Goal: Task Accomplishment & Management: Use online tool/utility

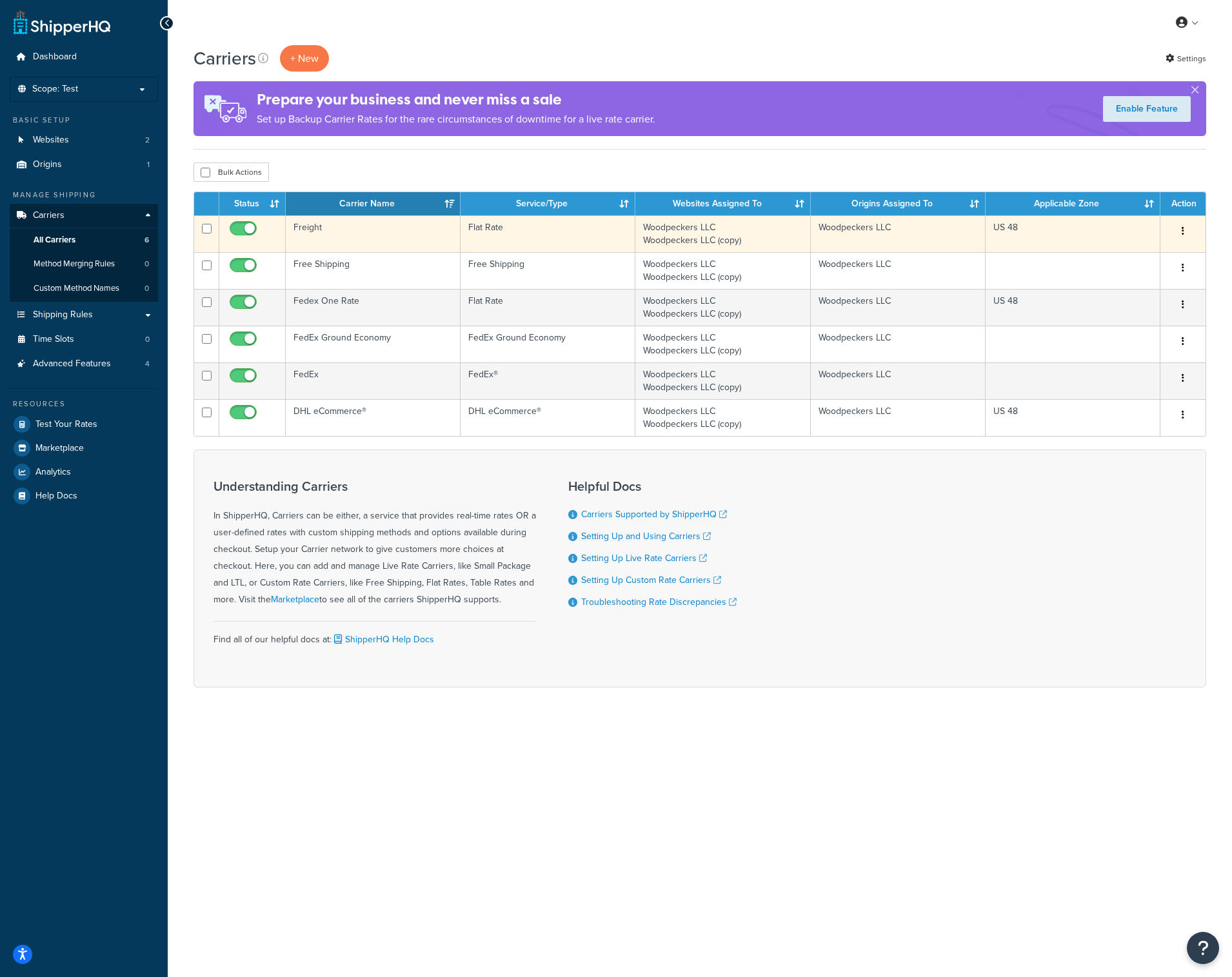
click at [243, 231] on input "checkbox" at bounding box center [245, 231] width 36 height 16
checkbox input "false"
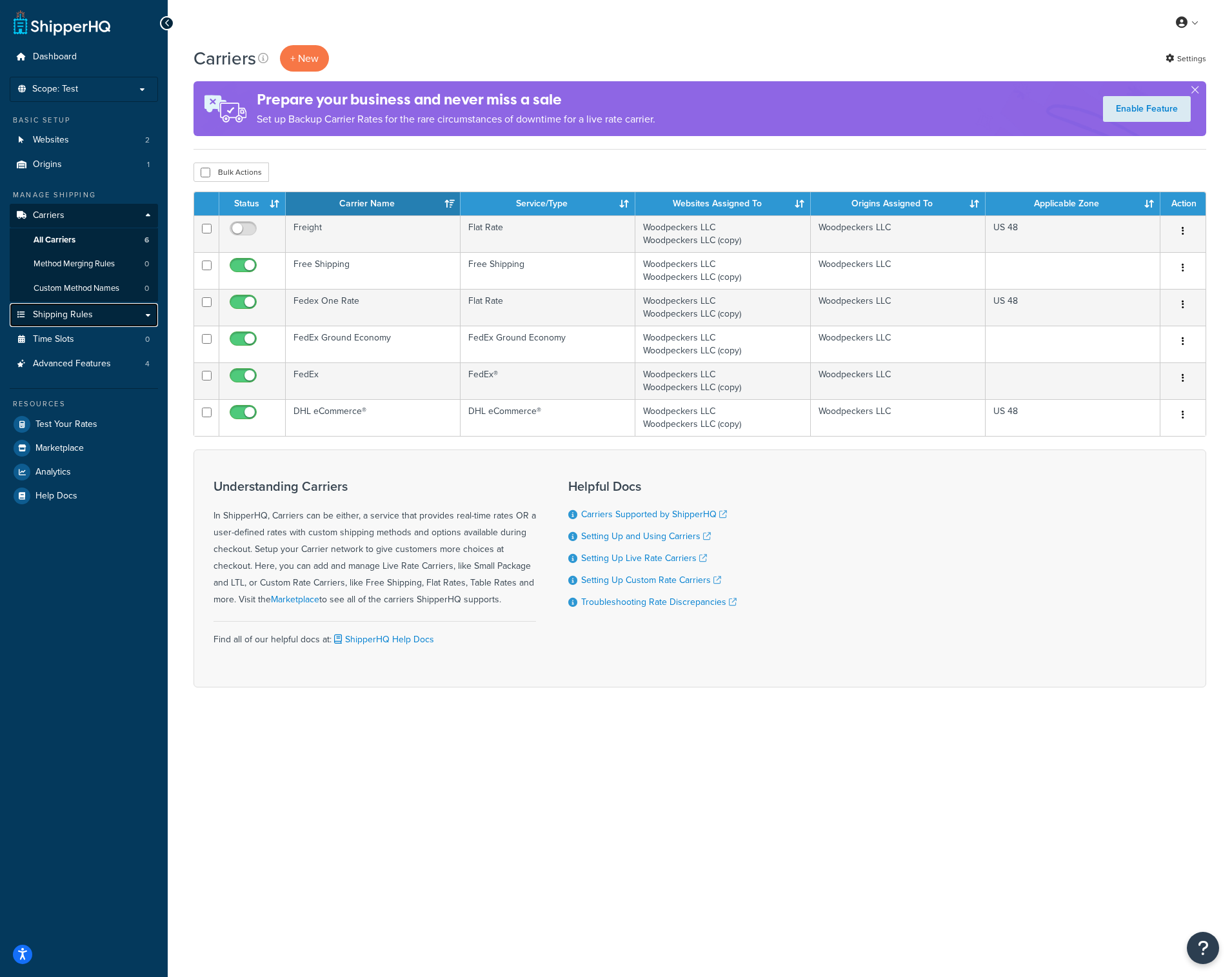
click at [93, 316] on link "Shipping Rules" at bounding box center [84, 315] width 149 height 24
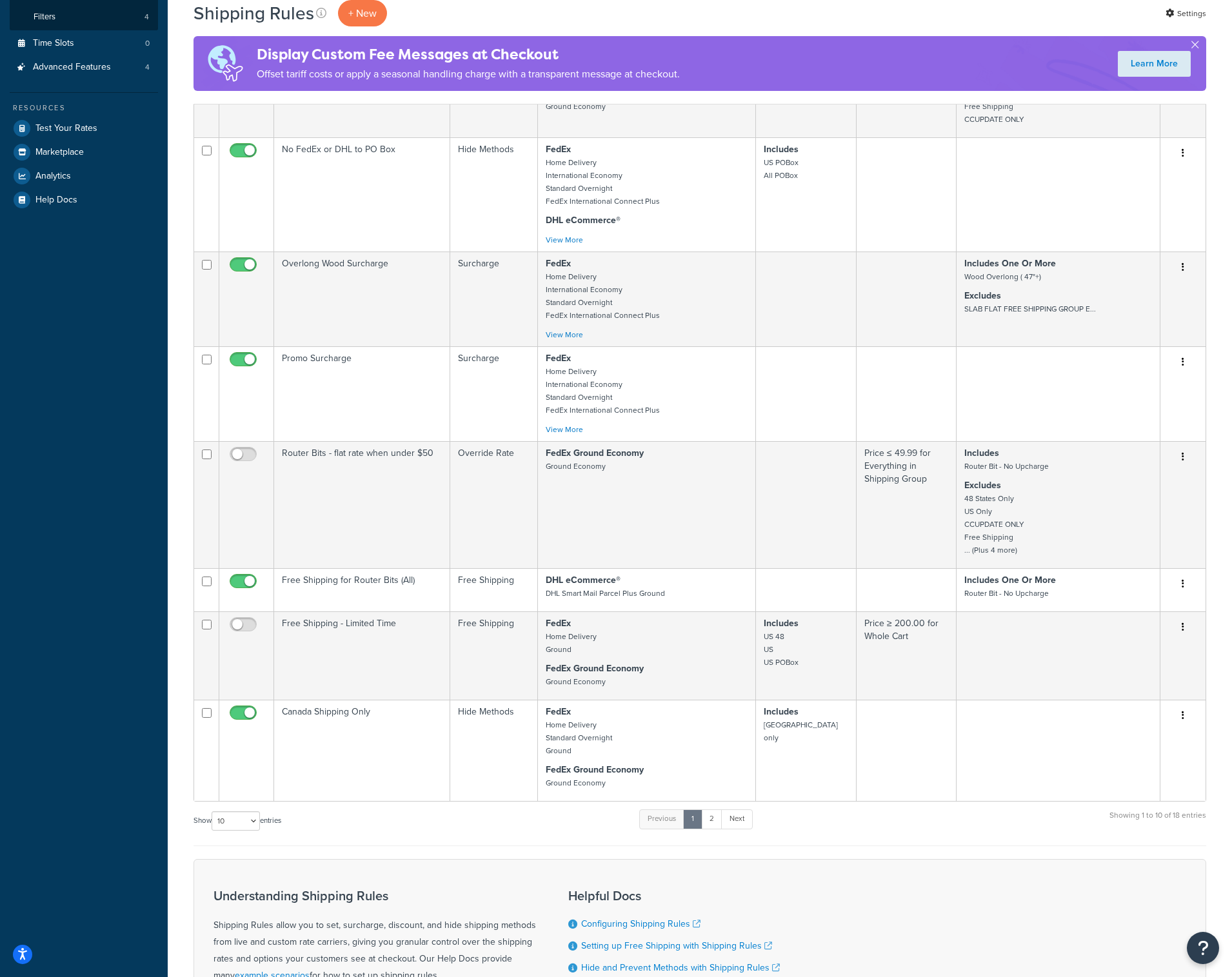
scroll to position [518, 0]
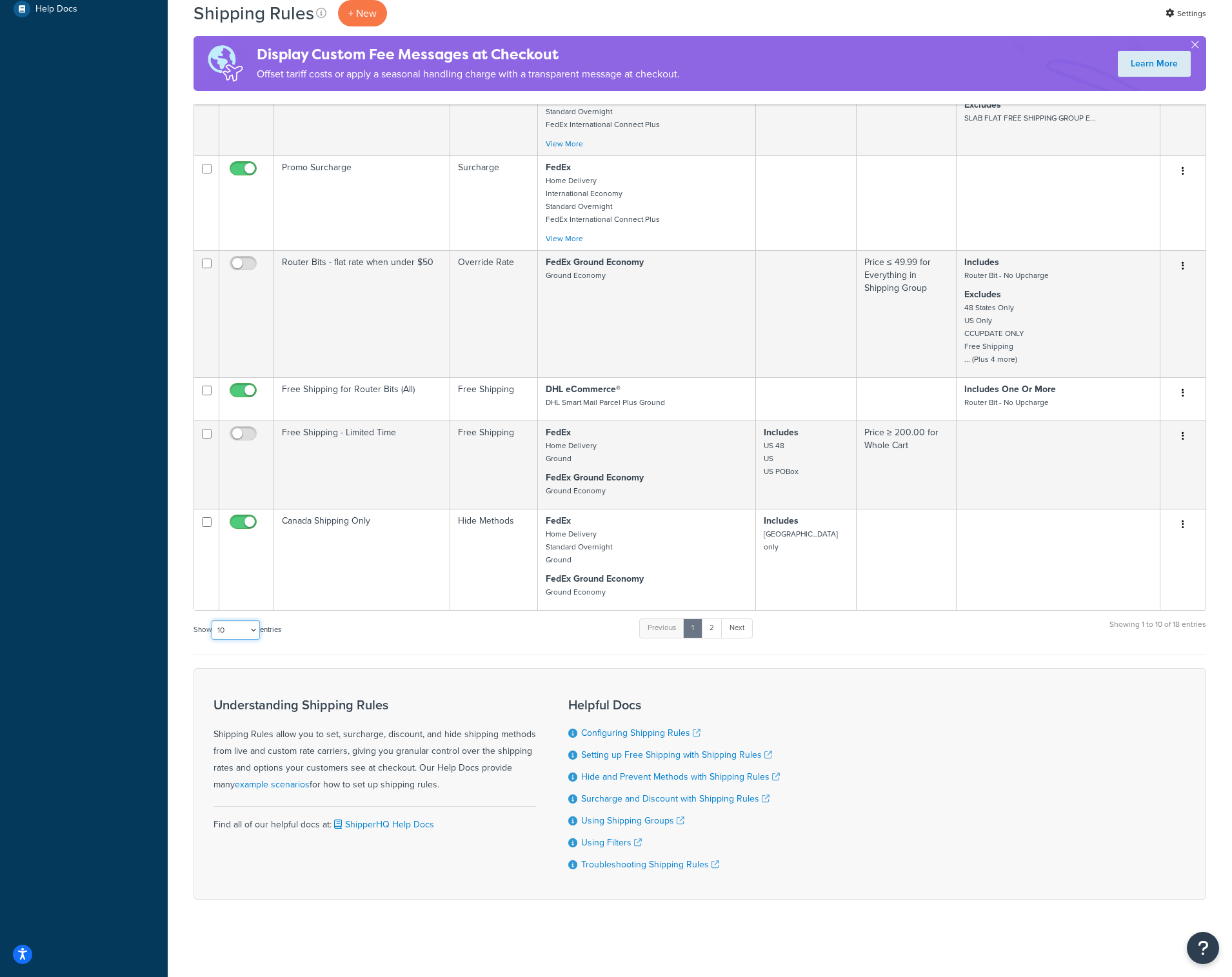
click at [258, 632] on select "10 15 25 50 100 1000" at bounding box center [236, 629] width 49 height 20
select select "25"
click at [213, 620] on select "10 15 25 50 100 1000" at bounding box center [236, 629] width 49 height 20
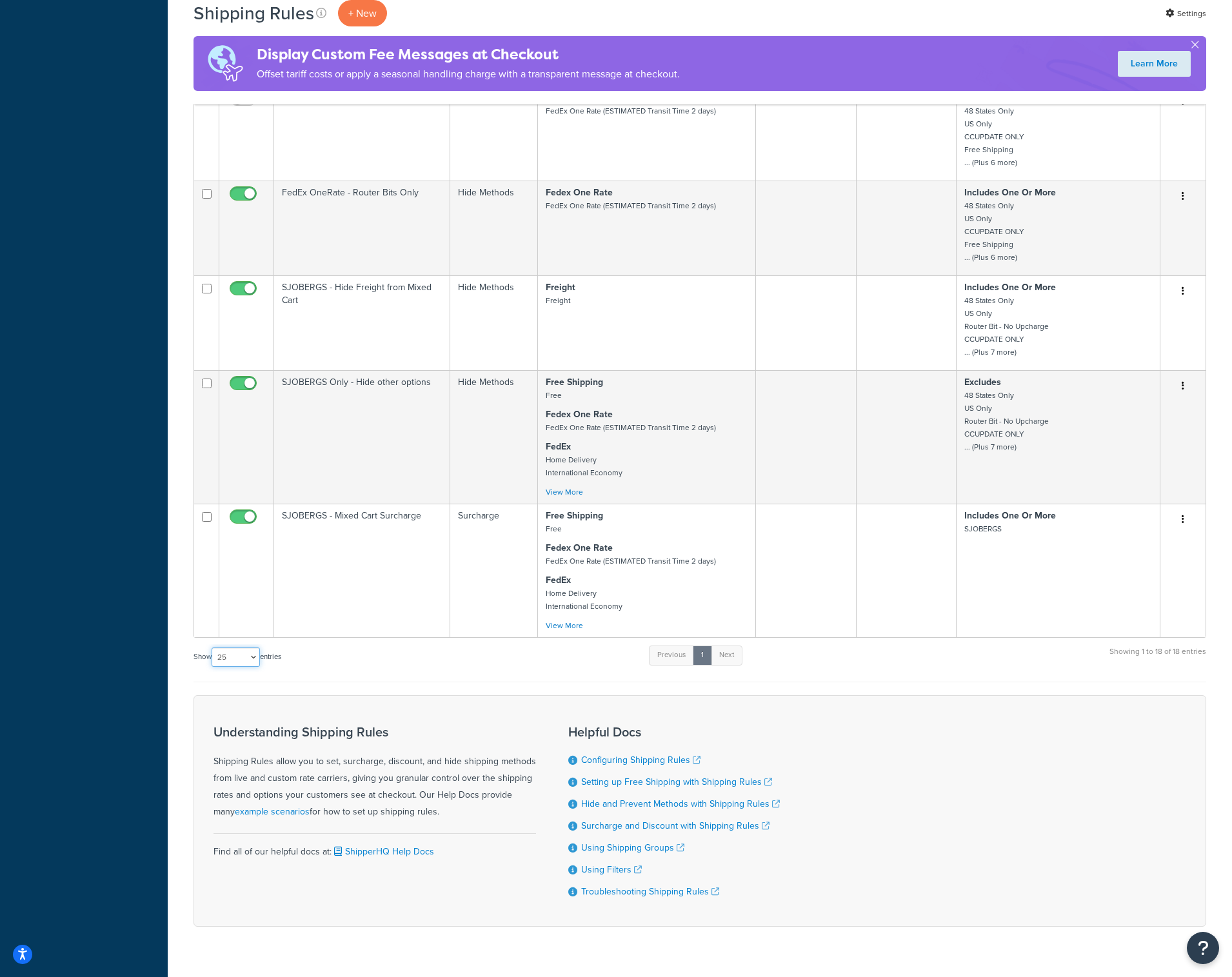
scroll to position [1378, 0]
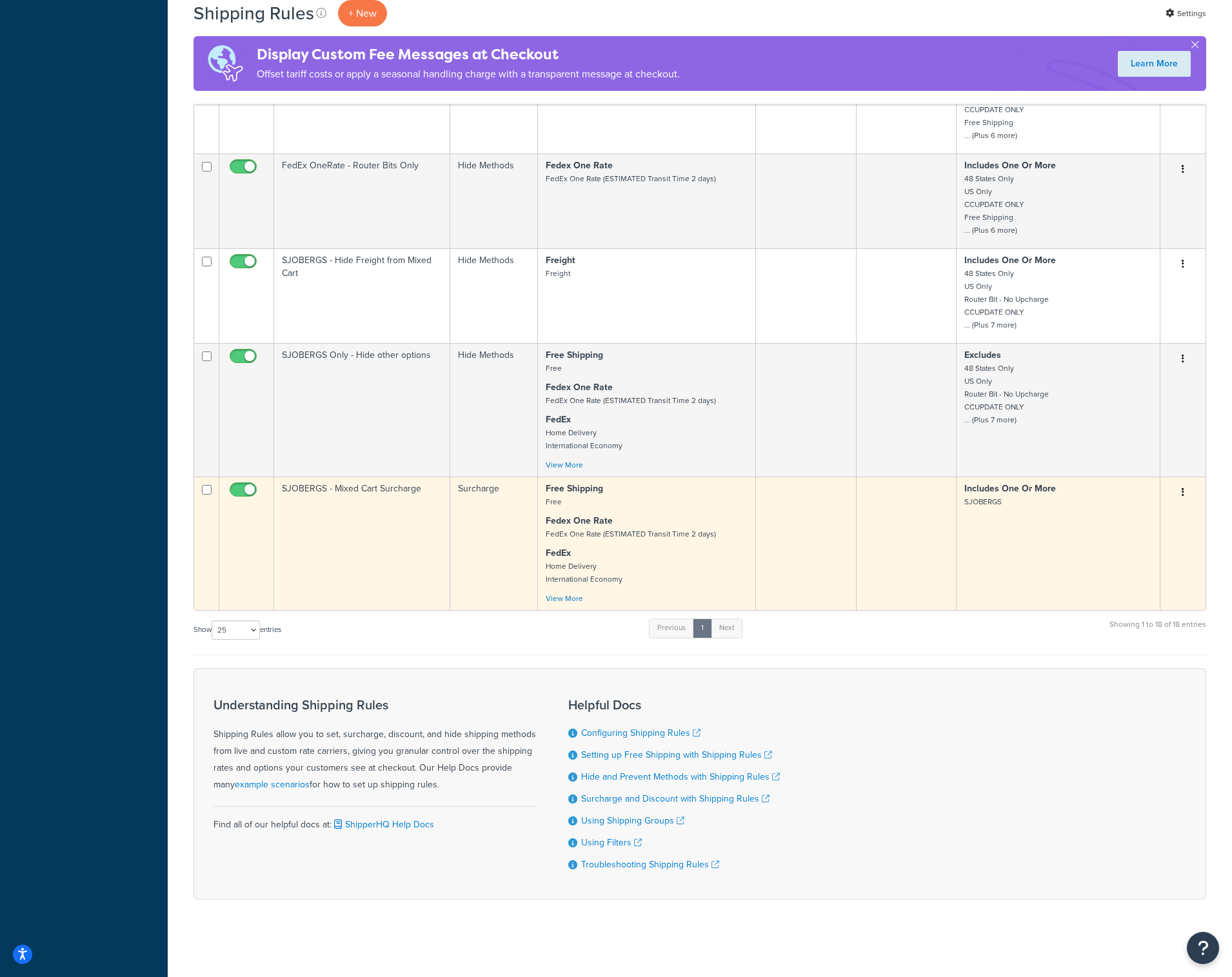
click at [248, 485] on input "checkbox" at bounding box center [245, 493] width 36 height 16
checkbox input "false"
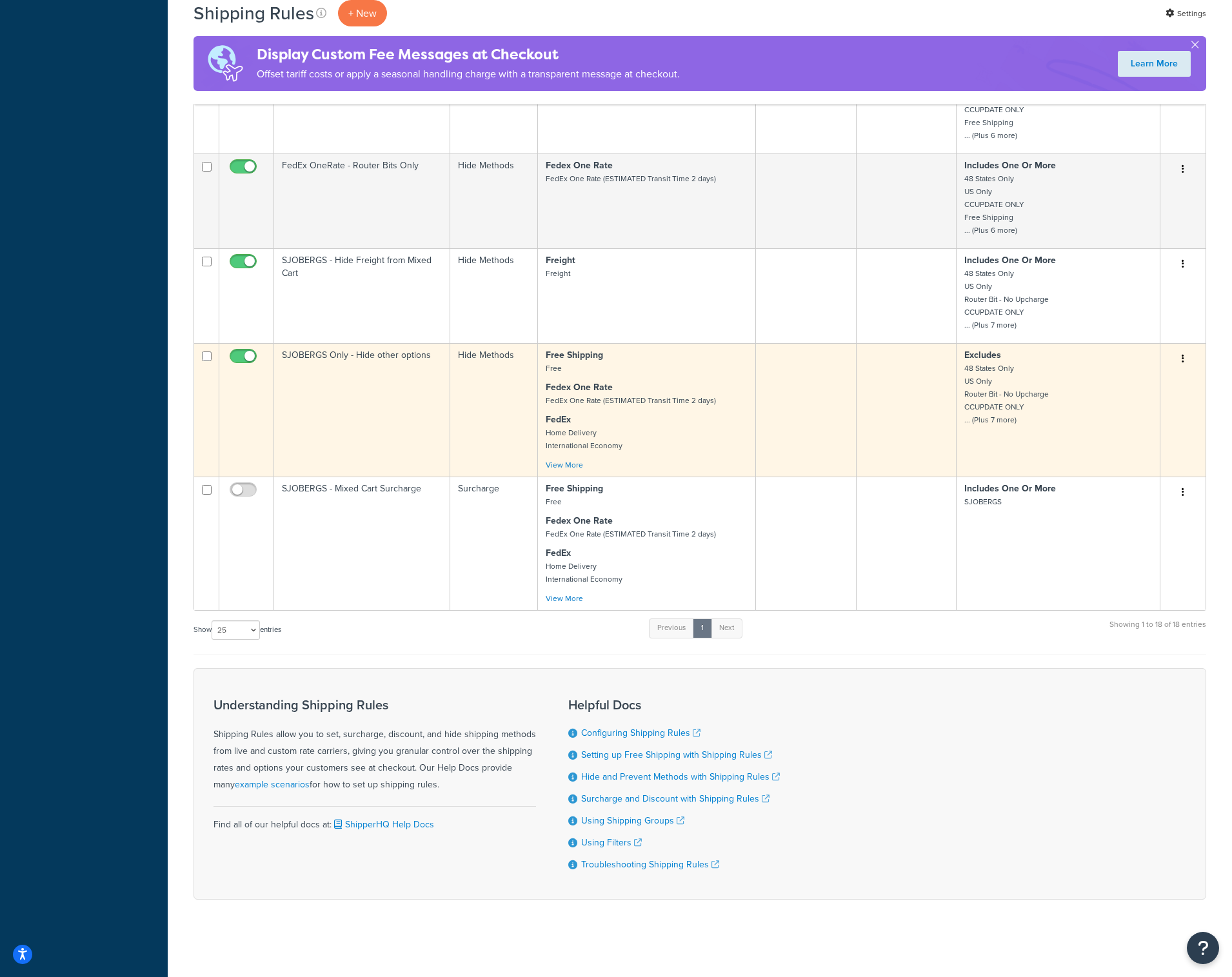
click at [249, 354] on input "checkbox" at bounding box center [245, 359] width 36 height 16
click at [240, 354] on input "checkbox" at bounding box center [245, 359] width 36 height 16
checkbox input "true"
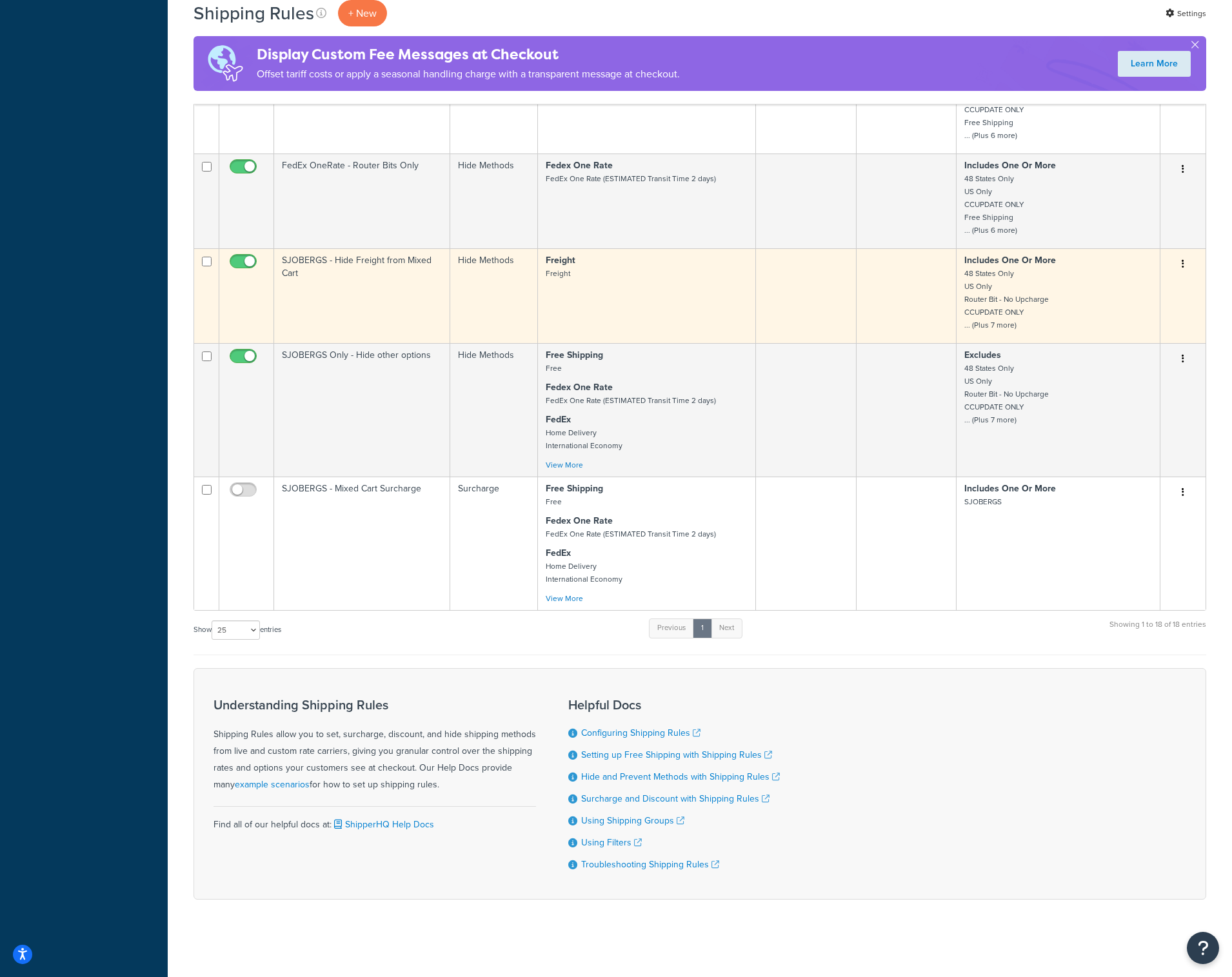
click at [246, 254] on span at bounding box center [243, 261] width 27 height 15
click at [246, 256] on input "checkbox" at bounding box center [245, 264] width 36 height 16
click at [243, 260] on input "checkbox" at bounding box center [245, 264] width 36 height 16
checkbox input "true"
click at [210, 256] on input "checkbox" at bounding box center [206, 260] width 9 height 9
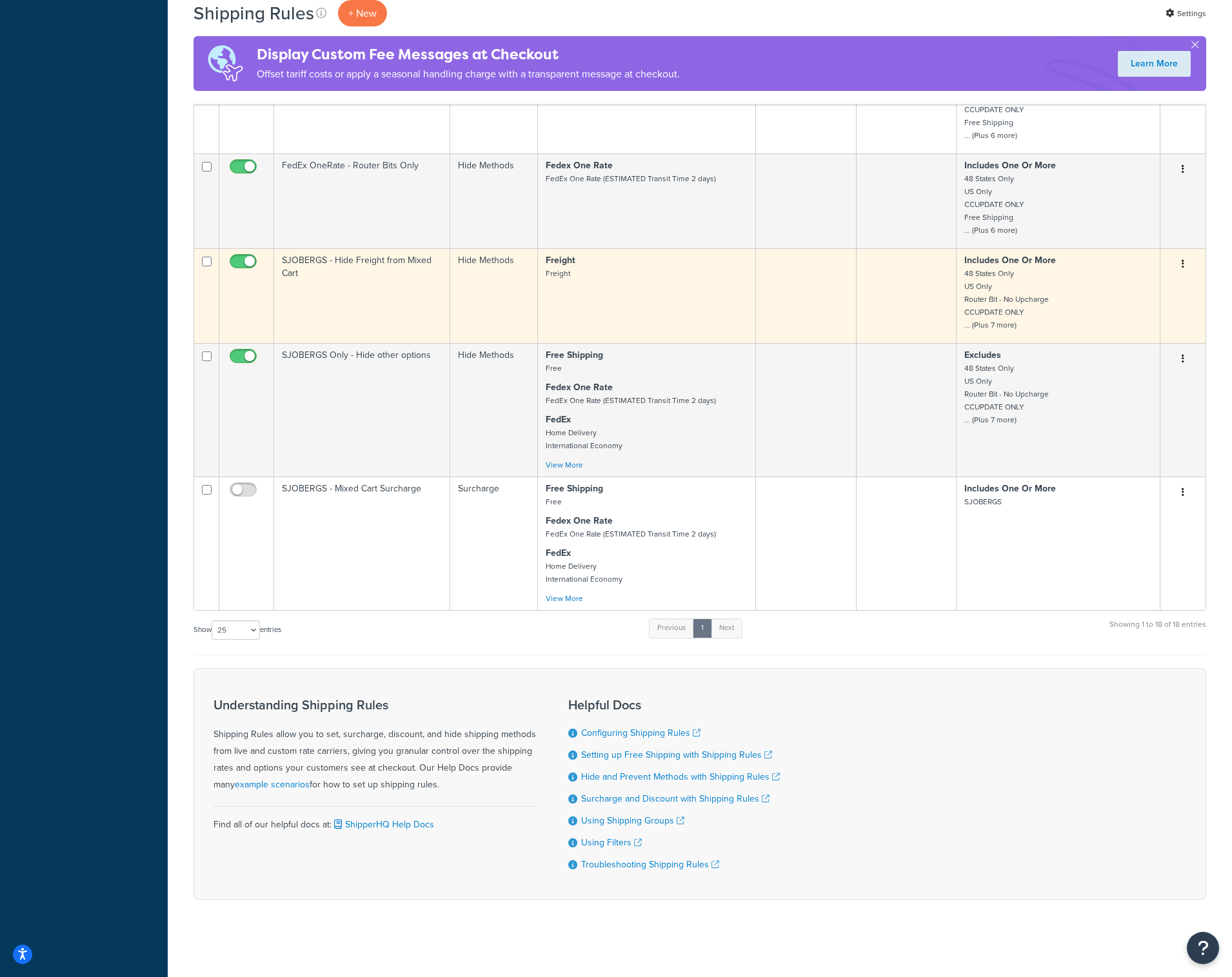
checkbox input "true"
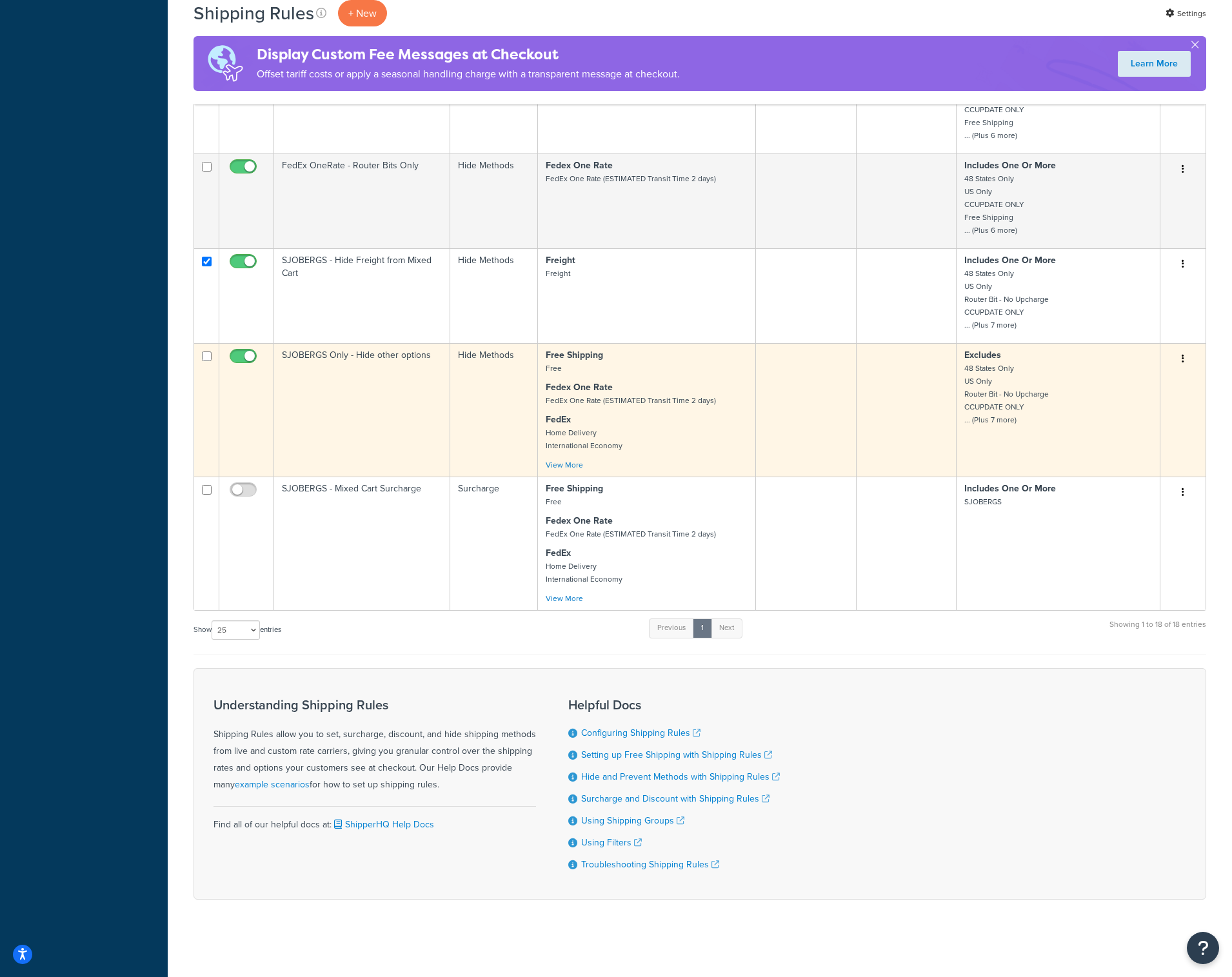
click at [202, 354] on input "checkbox" at bounding box center [206, 355] width 9 height 9
checkbox input "true"
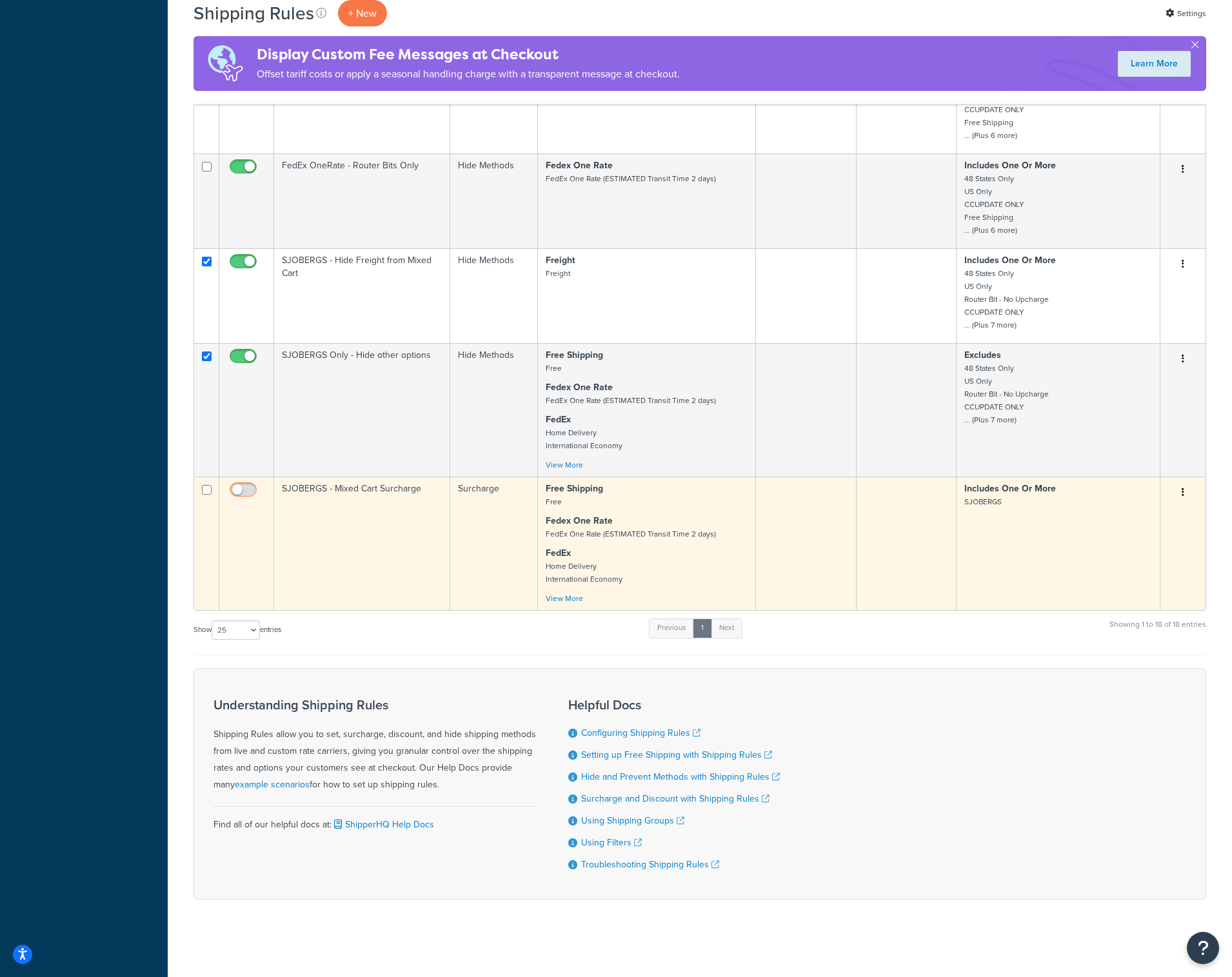
click at [243, 483] on span at bounding box center [243, 490] width 27 height 15
click at [243, 485] on input "checkbox" at bounding box center [245, 493] width 36 height 16
checkbox input "true"
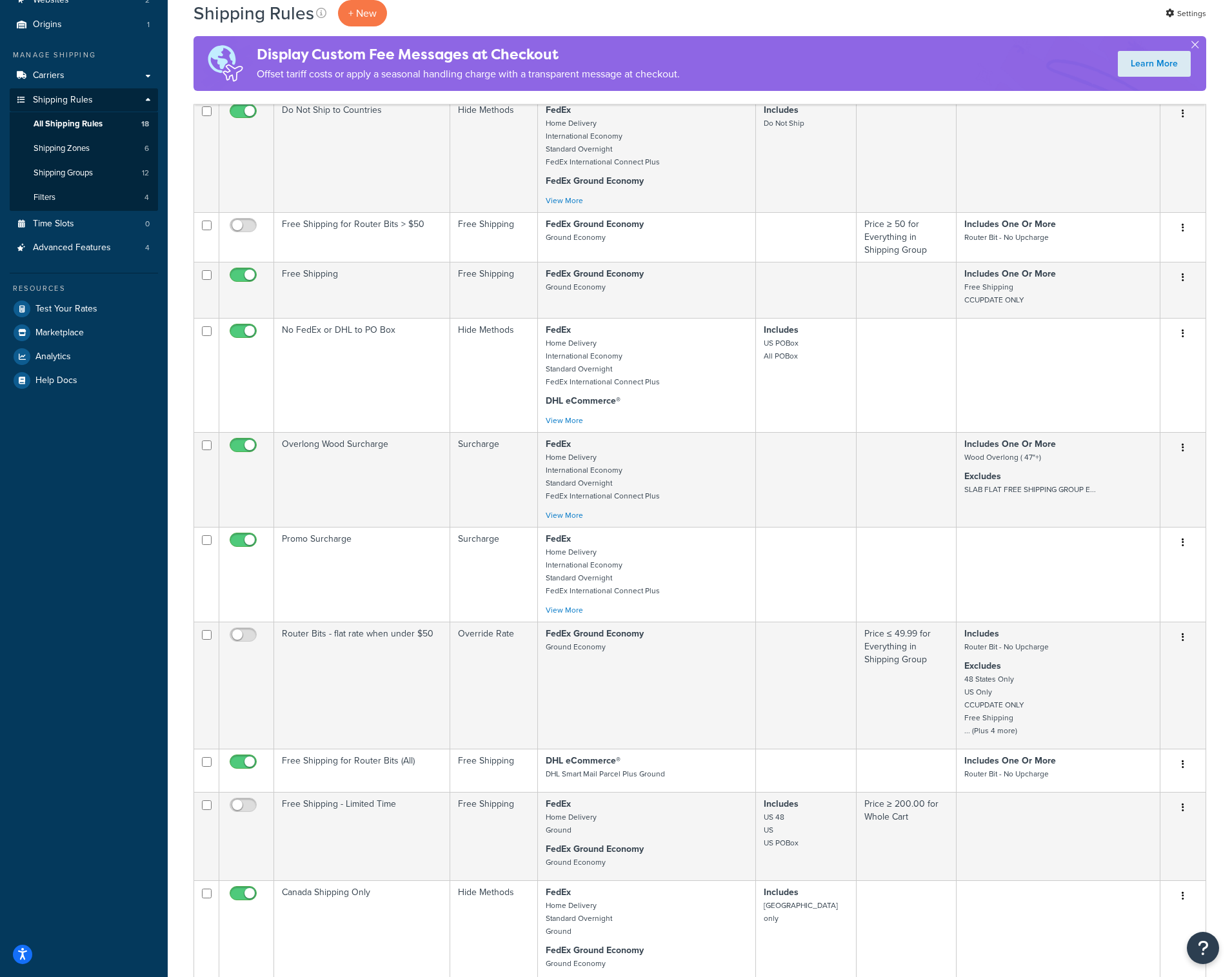
scroll to position [0, 0]
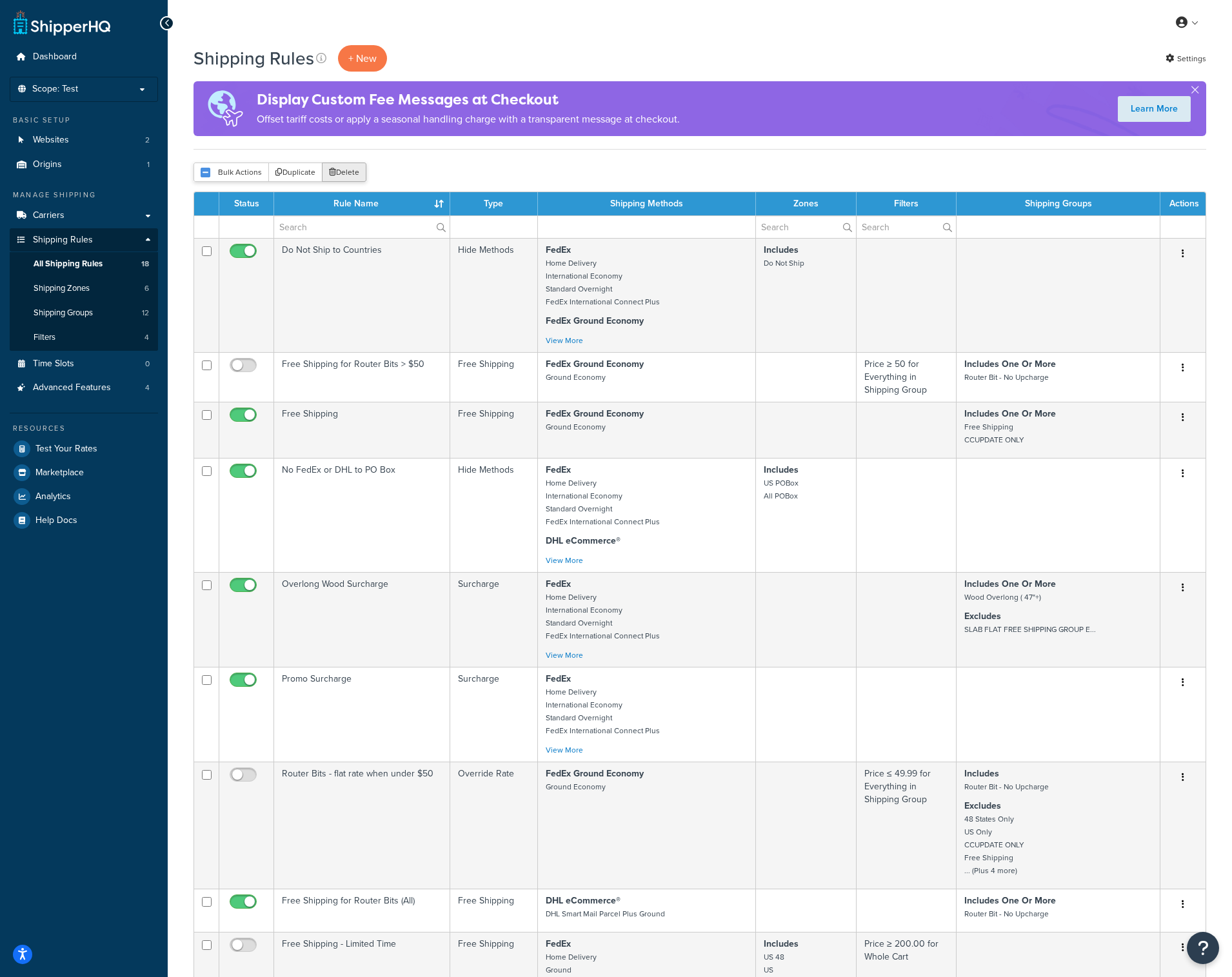
click at [349, 173] on button "Delete" at bounding box center [344, 172] width 44 height 20
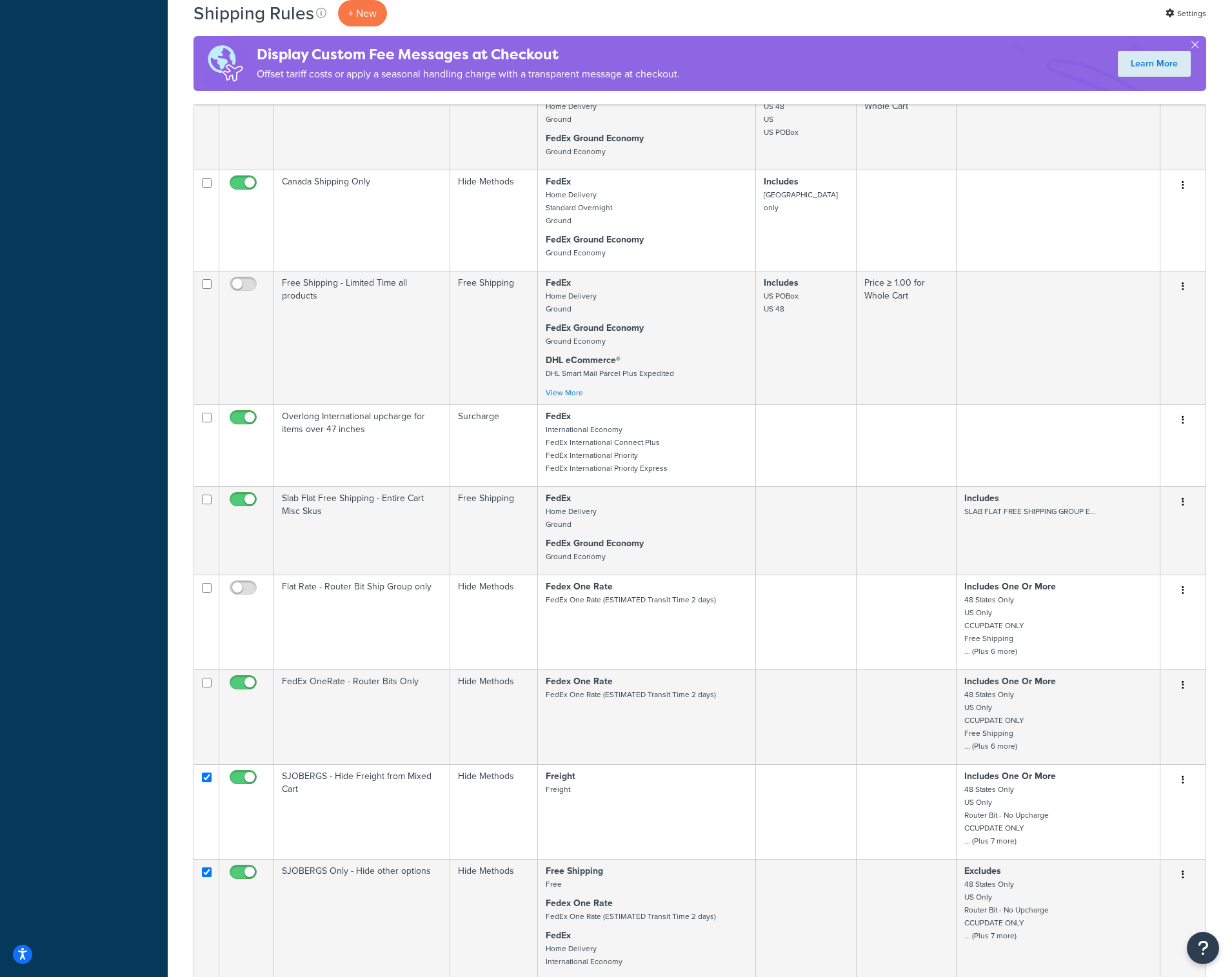
scroll to position [1024, 0]
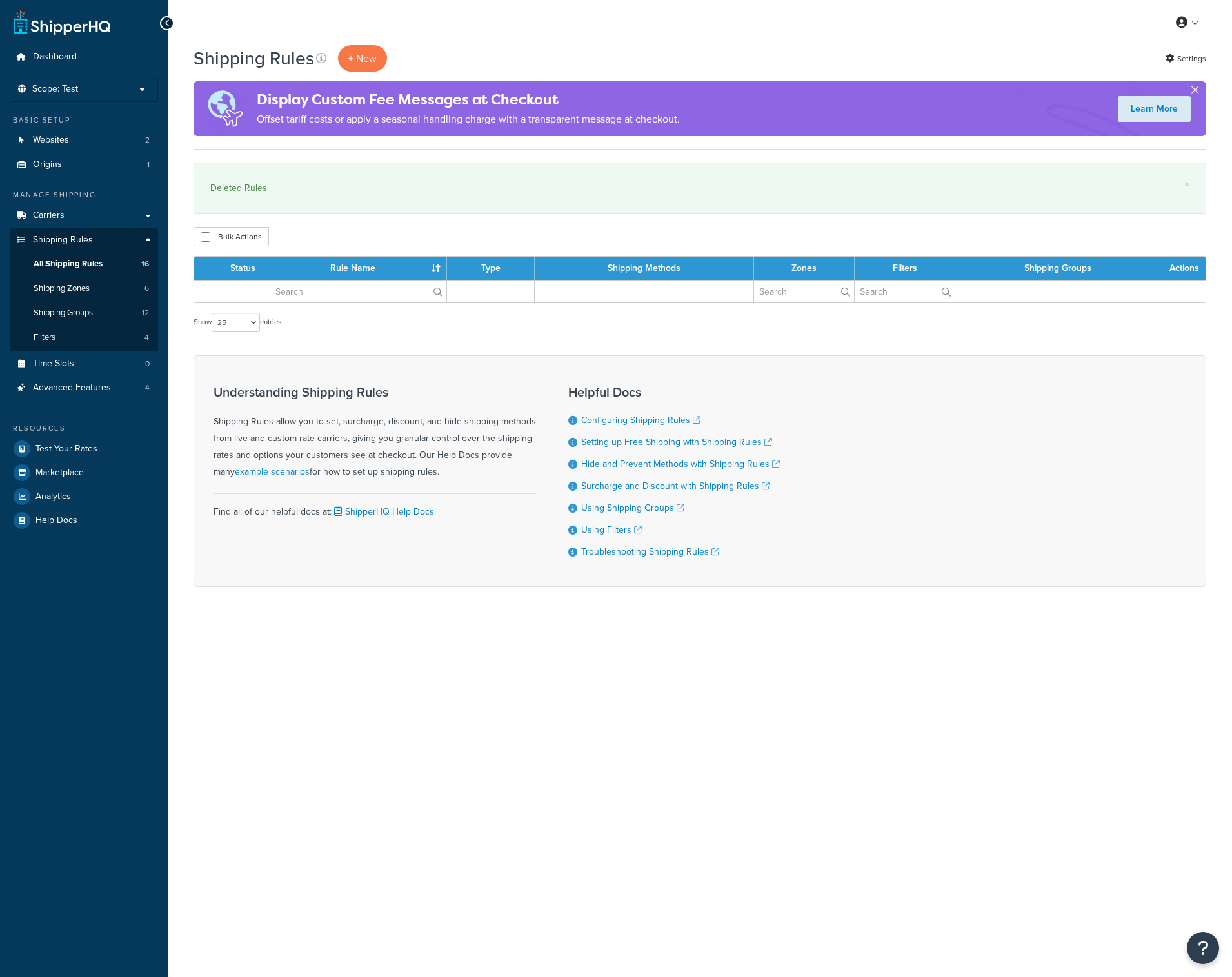
select select "25"
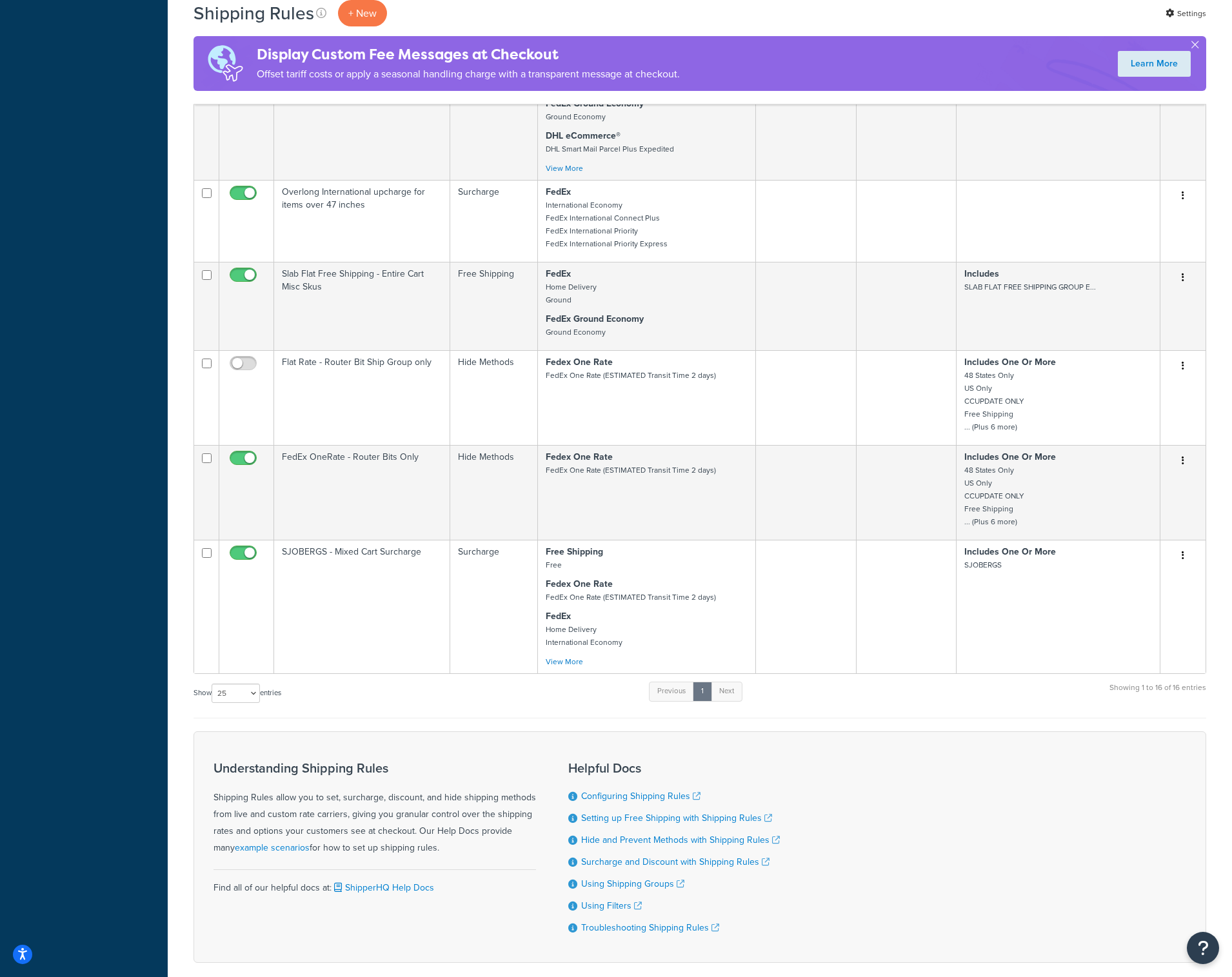
scroll to position [1212, 0]
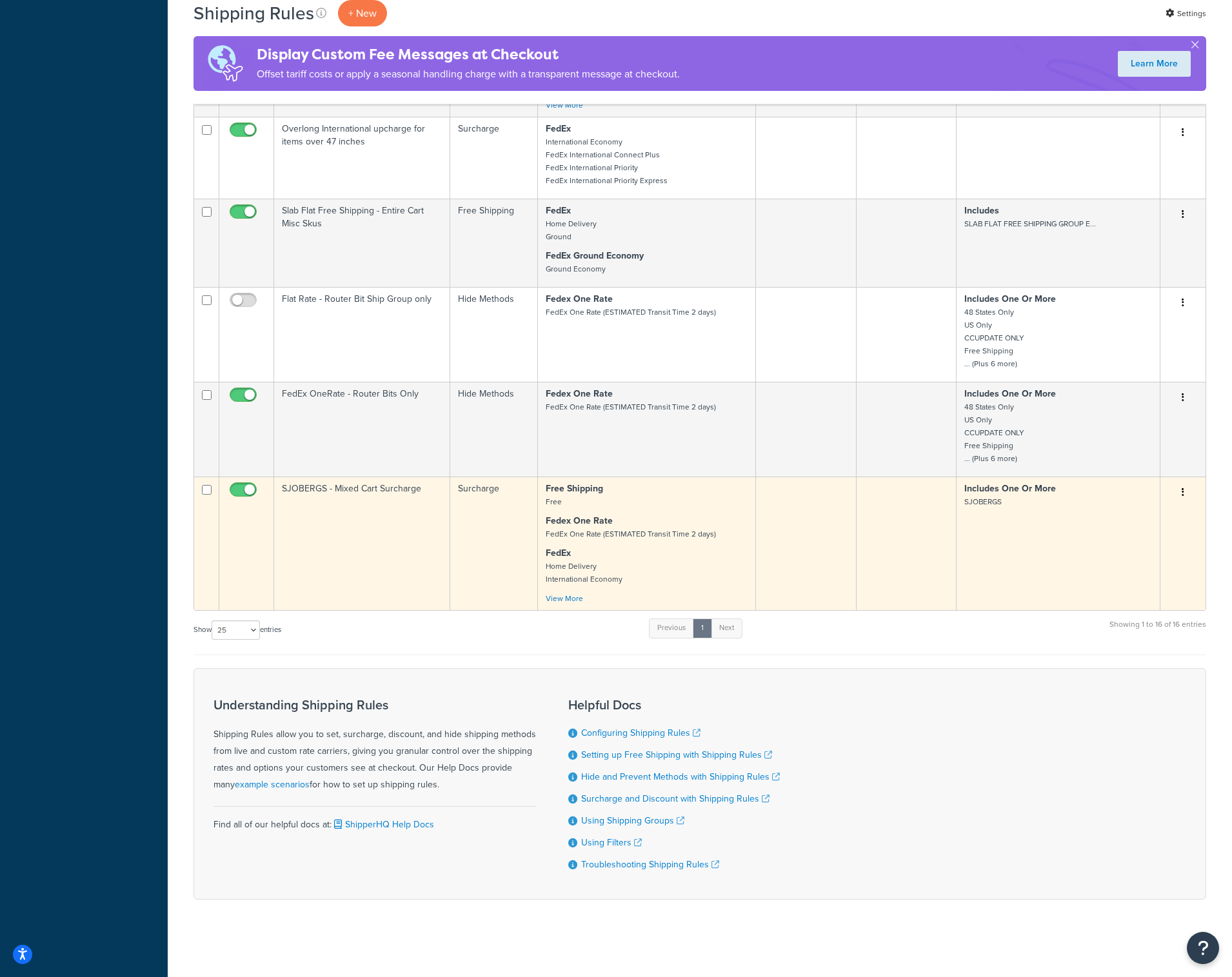
click at [584, 501] on p "Free Shipping Free" at bounding box center [647, 495] width 202 height 26
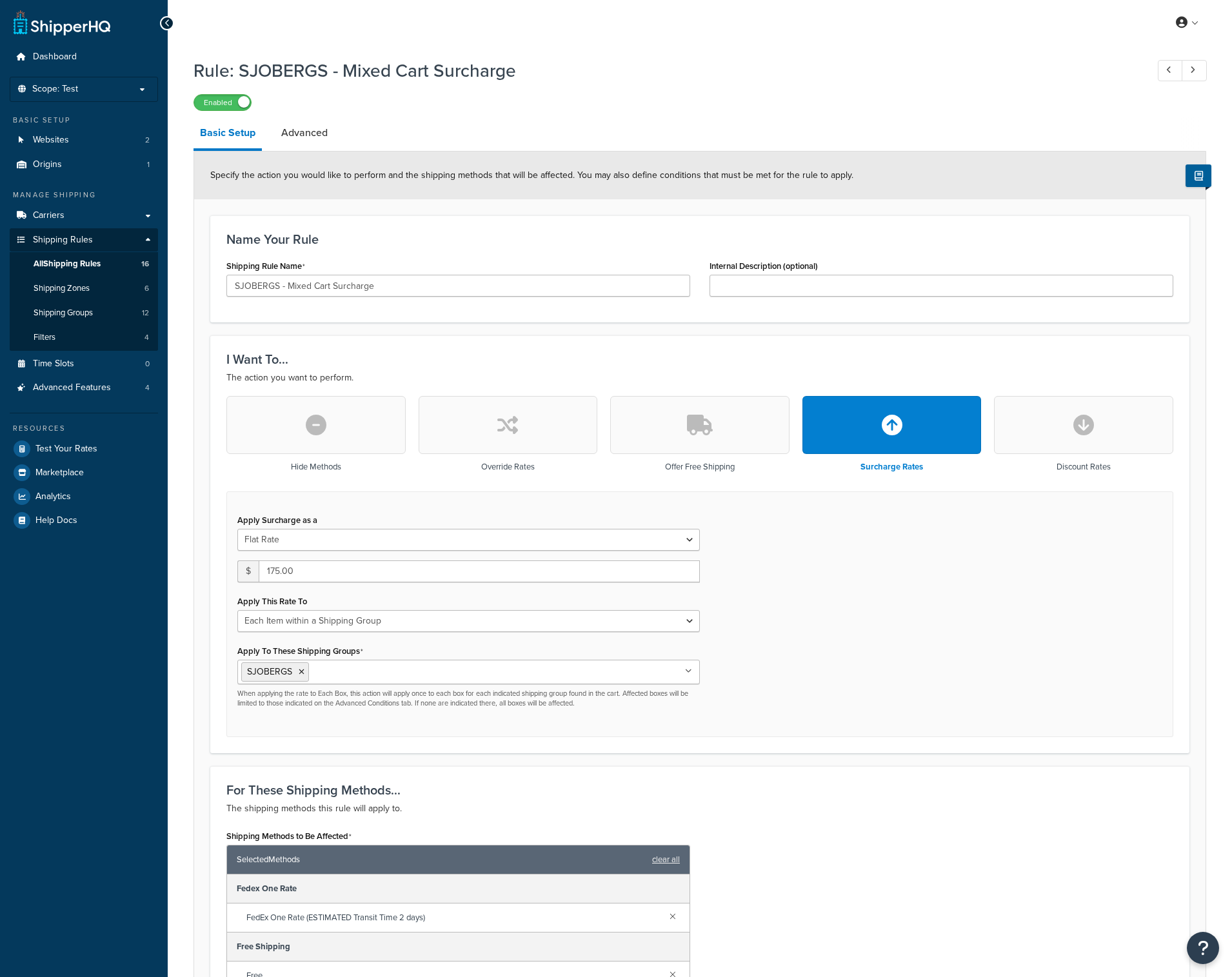
select select "ITEM"
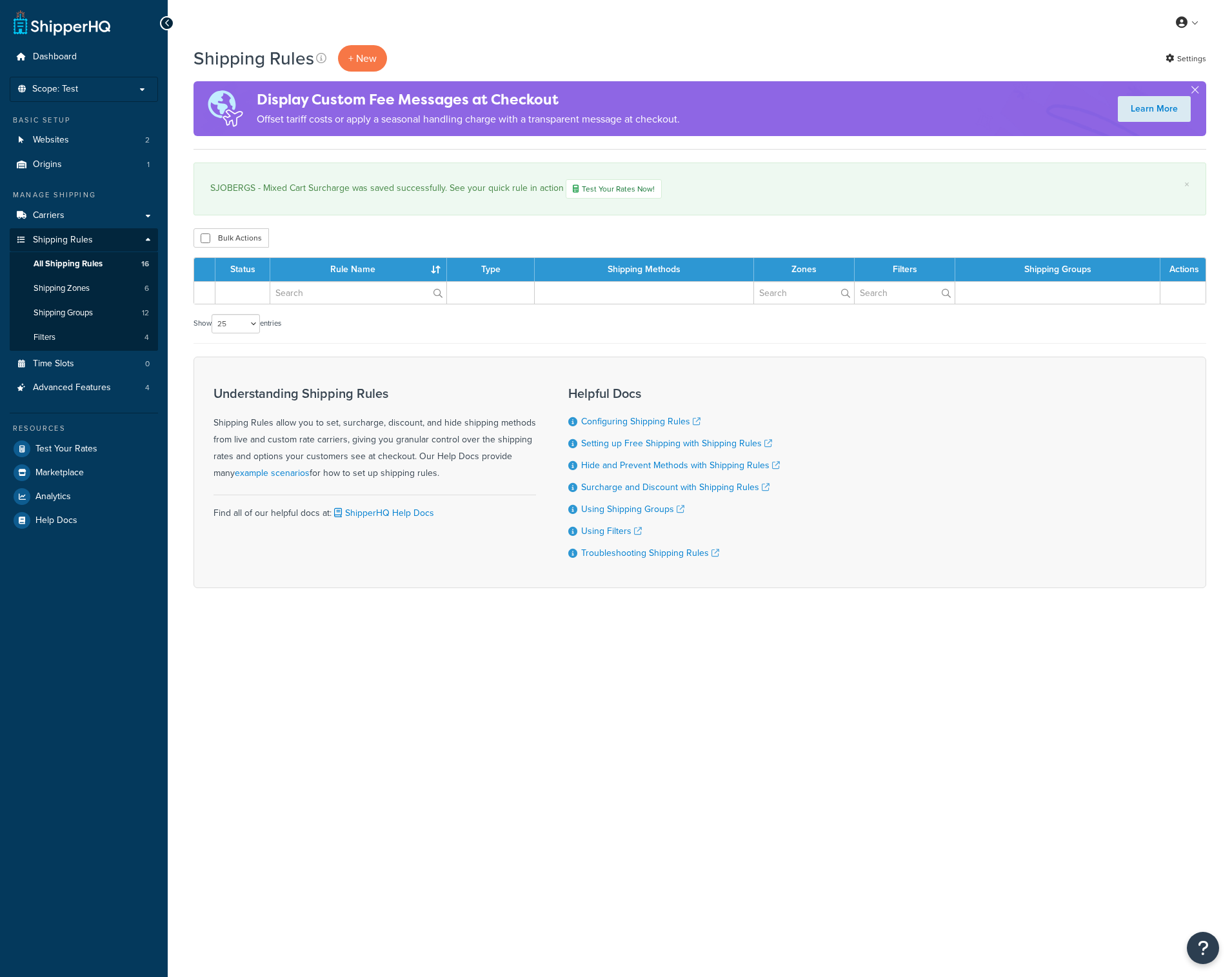
select select "25"
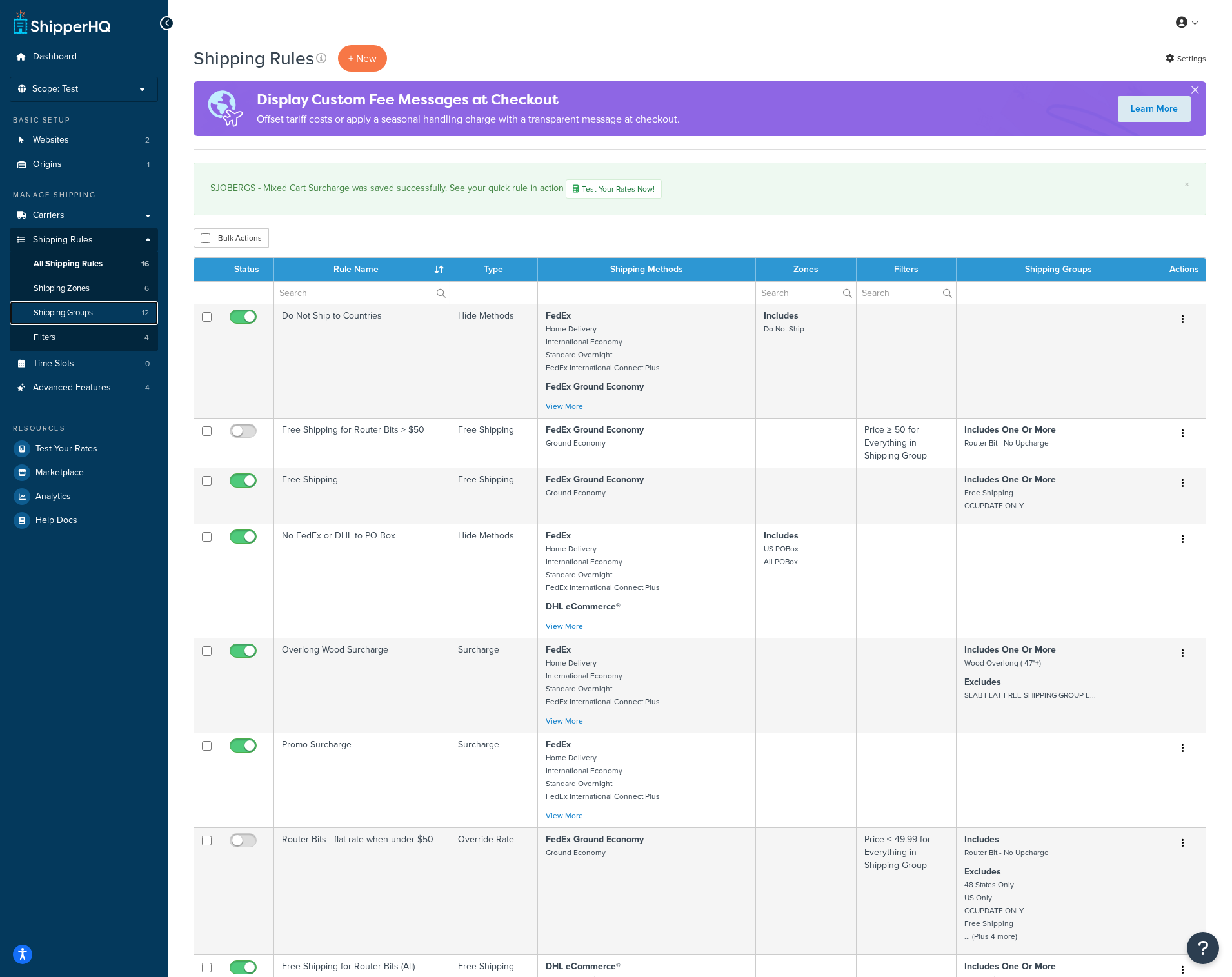
click at [74, 316] on span "Shipping Groups" at bounding box center [62, 313] width 59 height 11
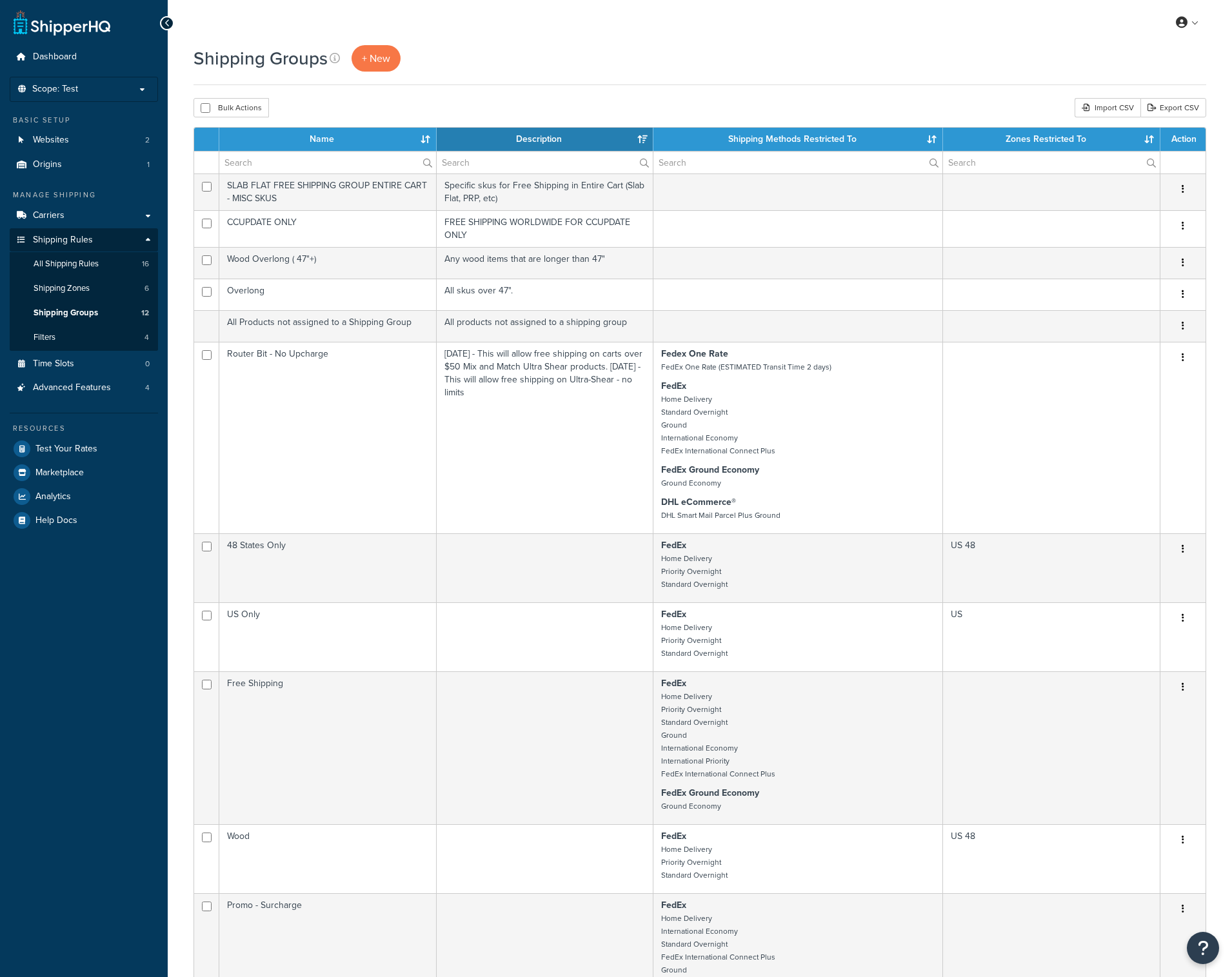
select select "15"
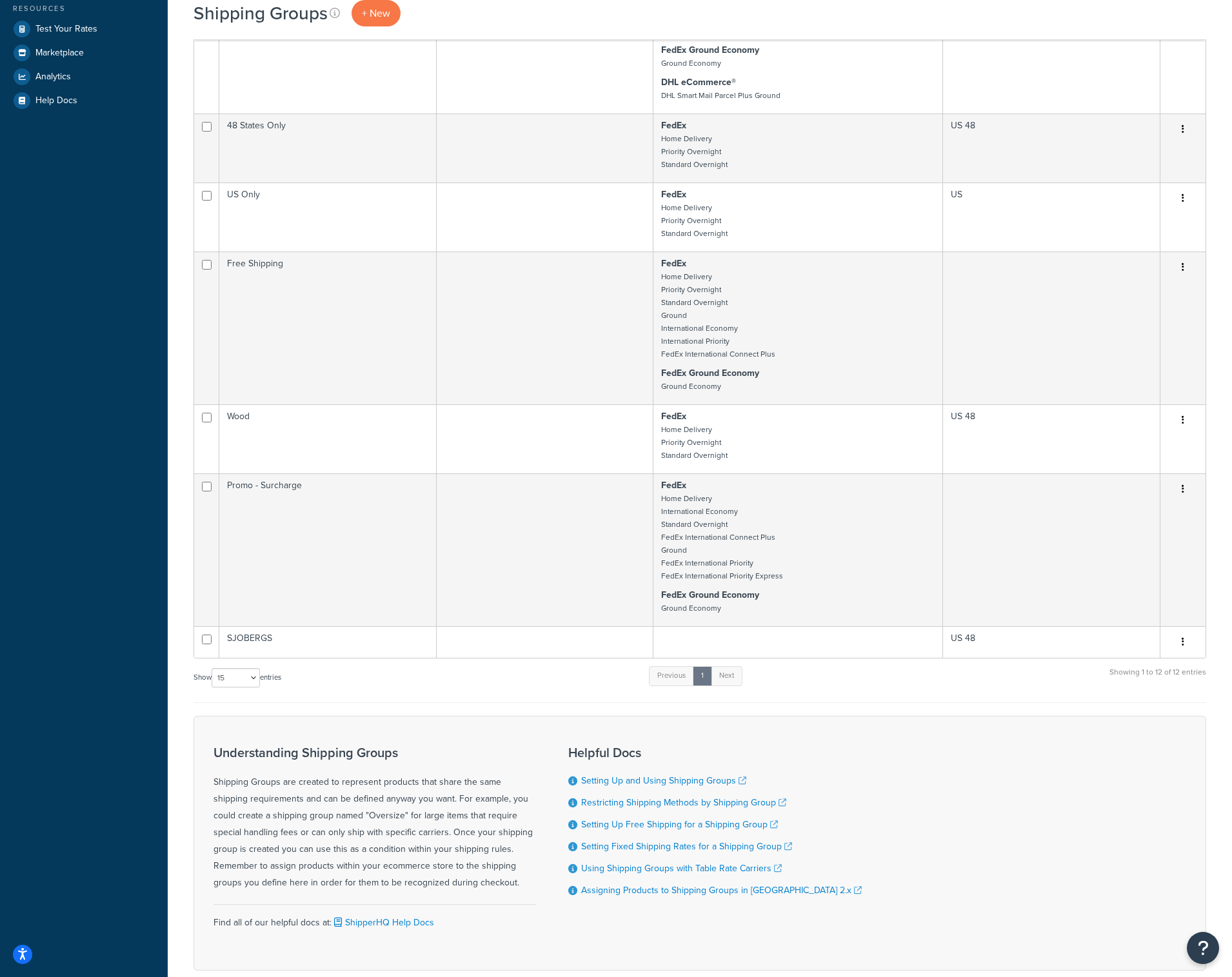
scroll to position [423, 0]
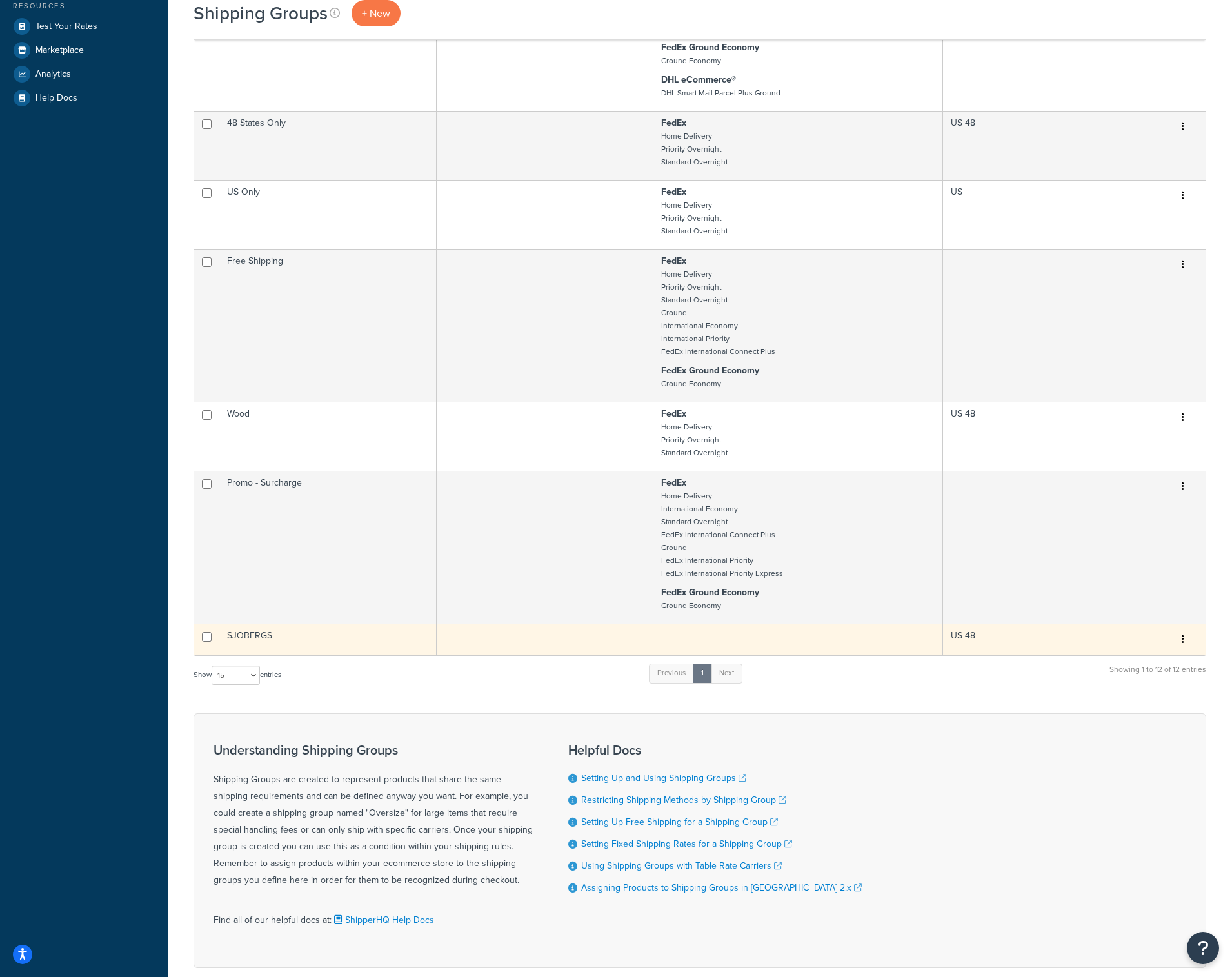
click at [569, 645] on td at bounding box center [545, 639] width 217 height 32
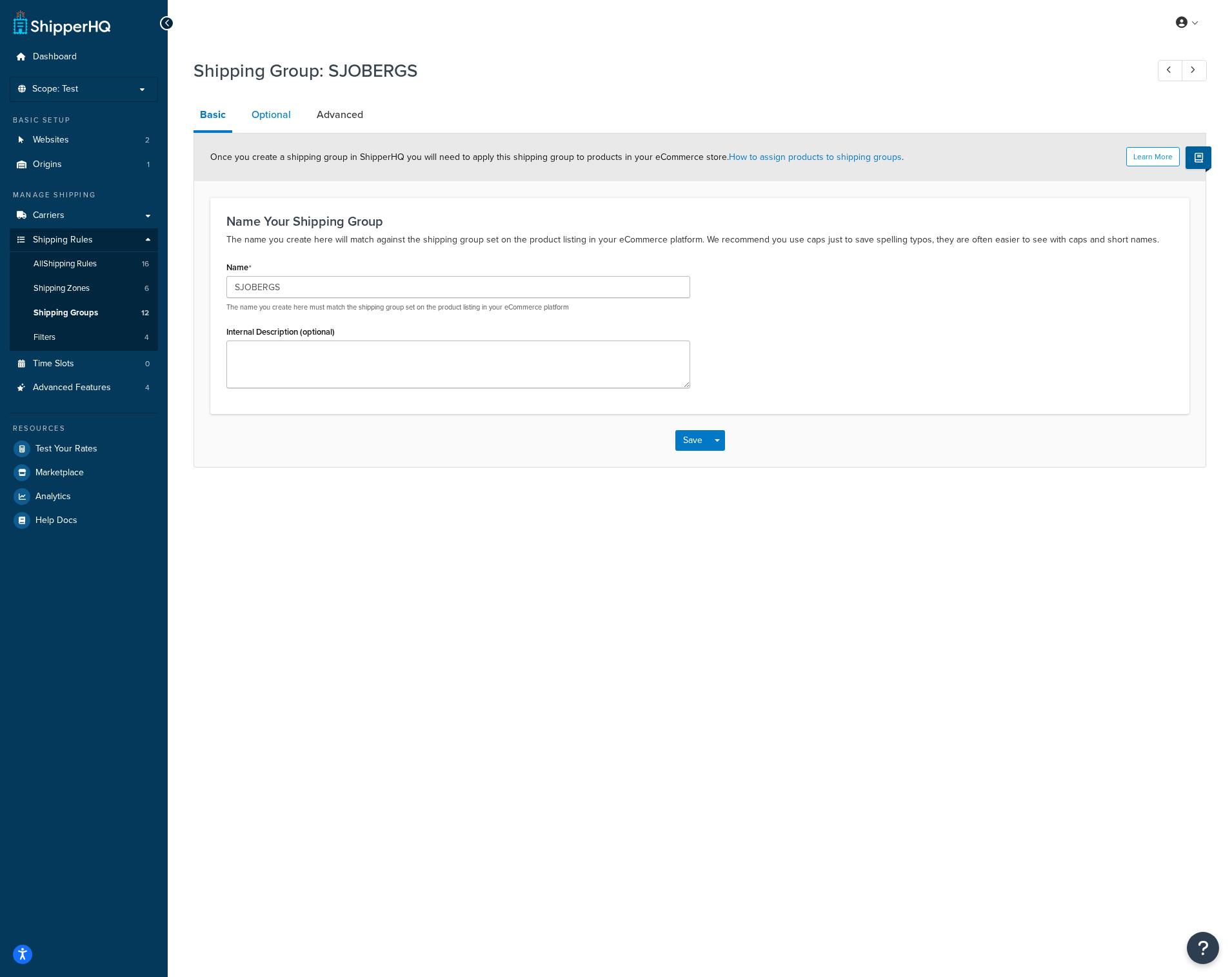
click at [275, 112] on link "Optional" at bounding box center [271, 114] width 52 height 31
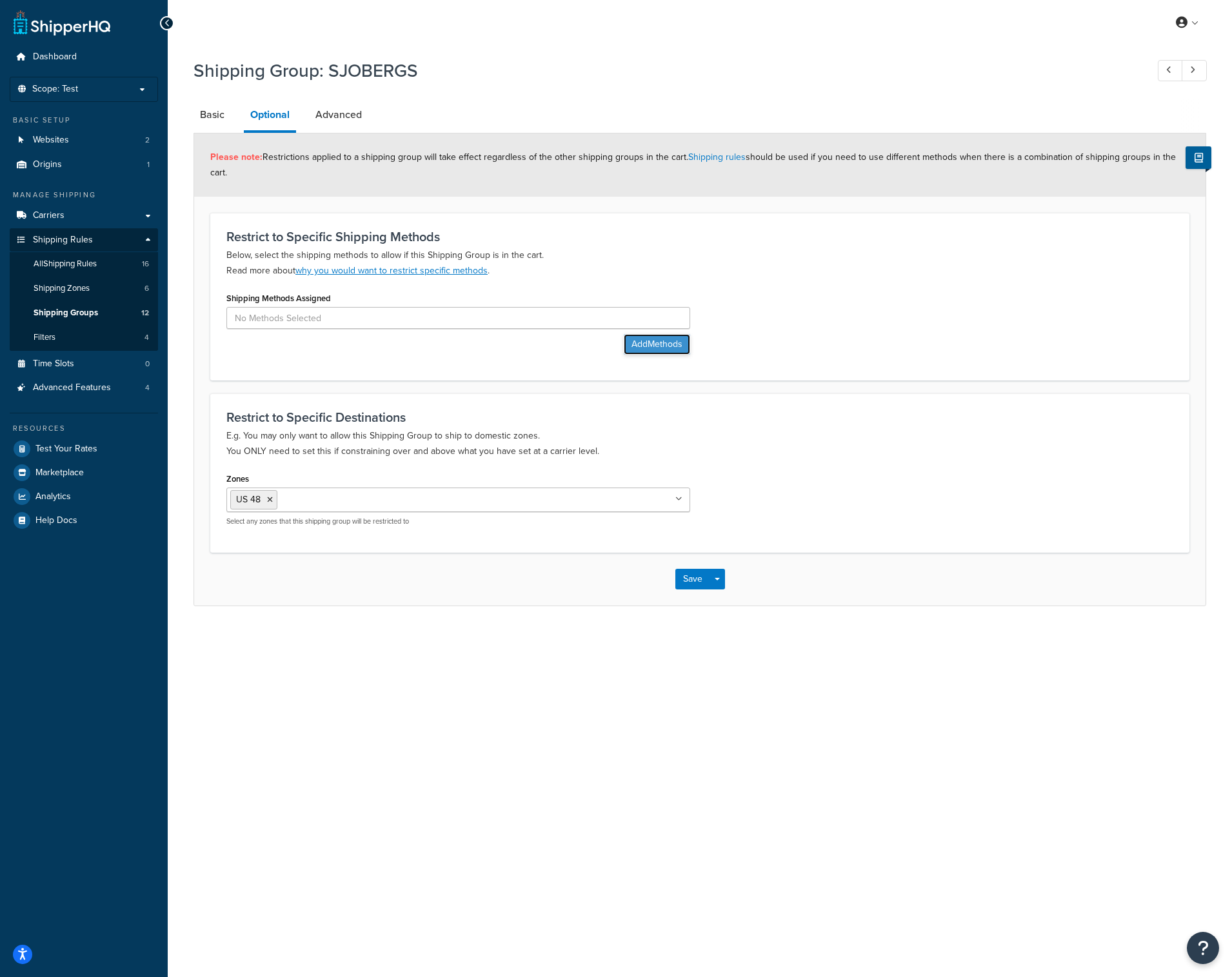
click at [637, 344] on button "Add Methods" at bounding box center [657, 344] width 67 height 20
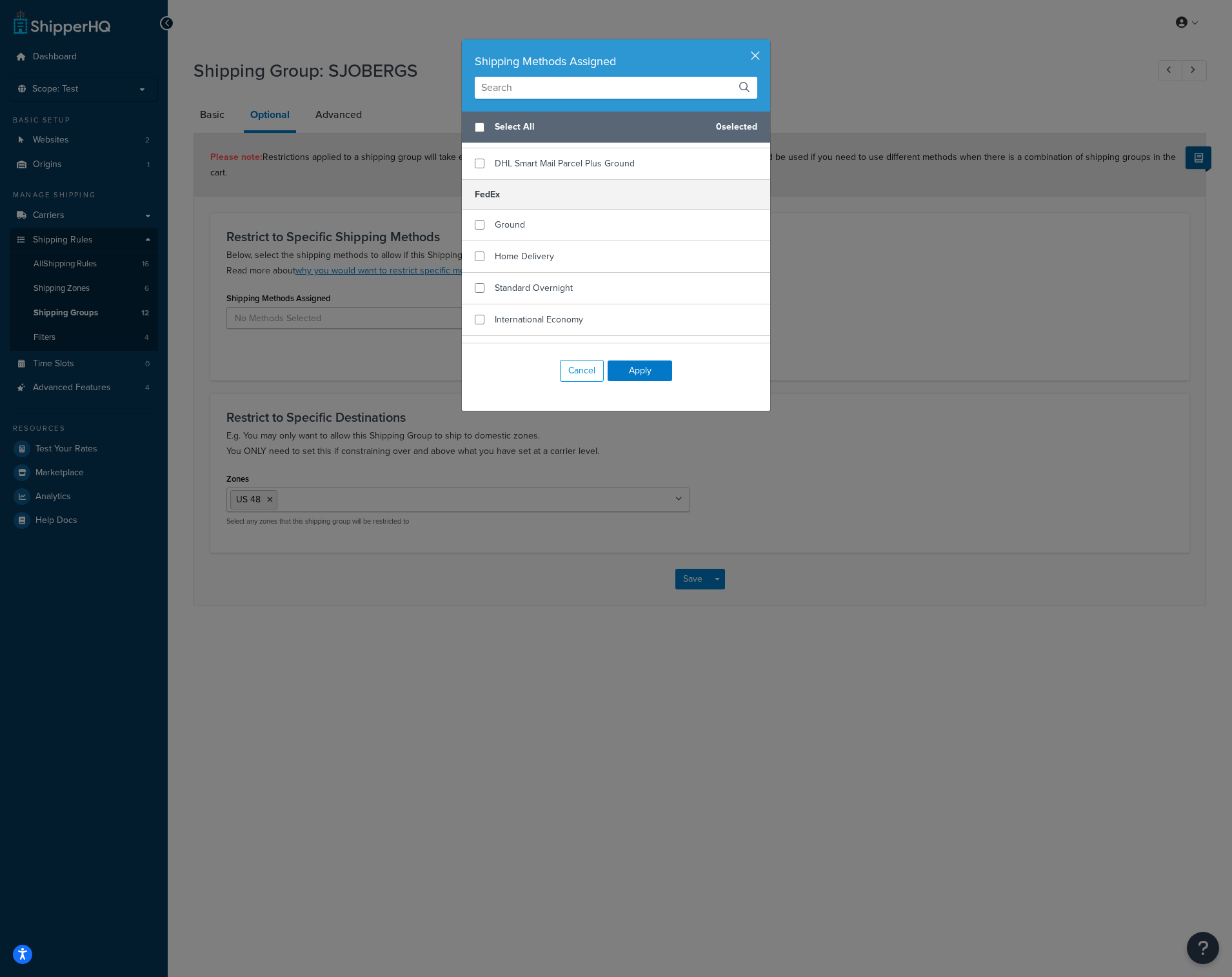
scroll to position [244, 0]
checkbox input "true"
click at [541, 252] on span "Home Delivery" at bounding box center [524, 253] width 59 height 14
click at [637, 368] on button "Apply" at bounding box center [640, 371] width 65 height 20
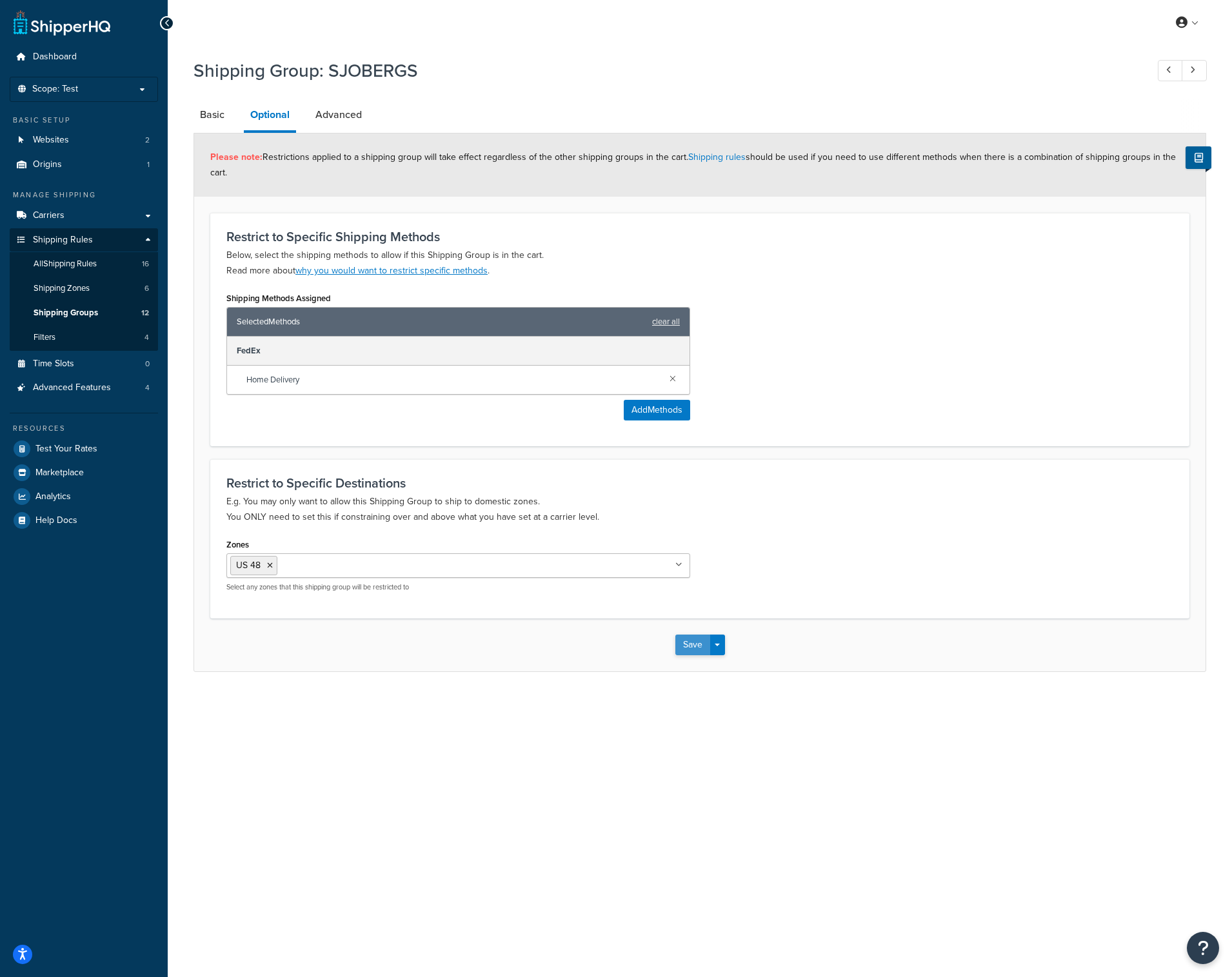
click at [694, 642] on button "Save" at bounding box center [692, 645] width 35 height 20
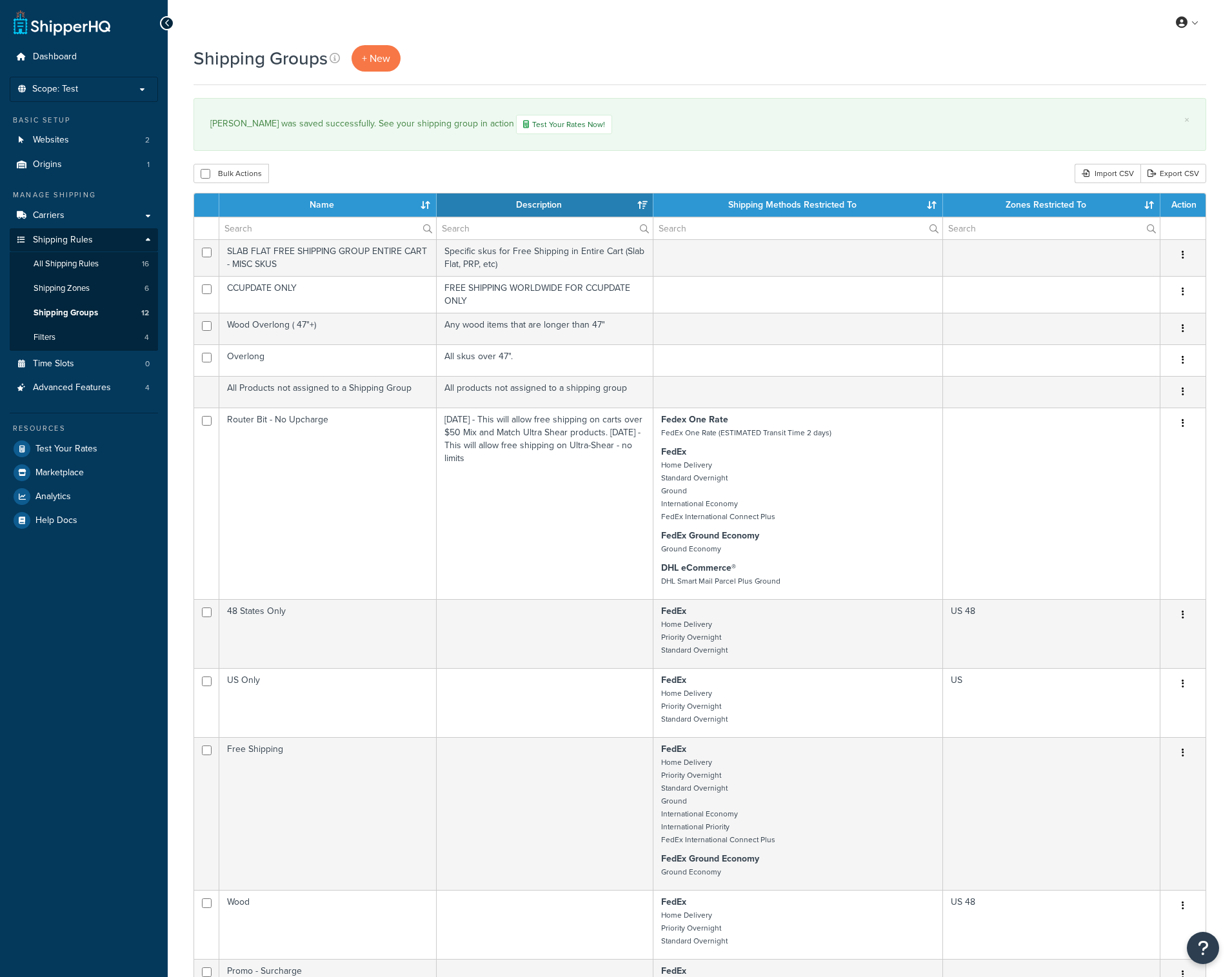
select select "15"
click at [83, 445] on span "Test Your Rates" at bounding box center [67, 448] width 62 height 11
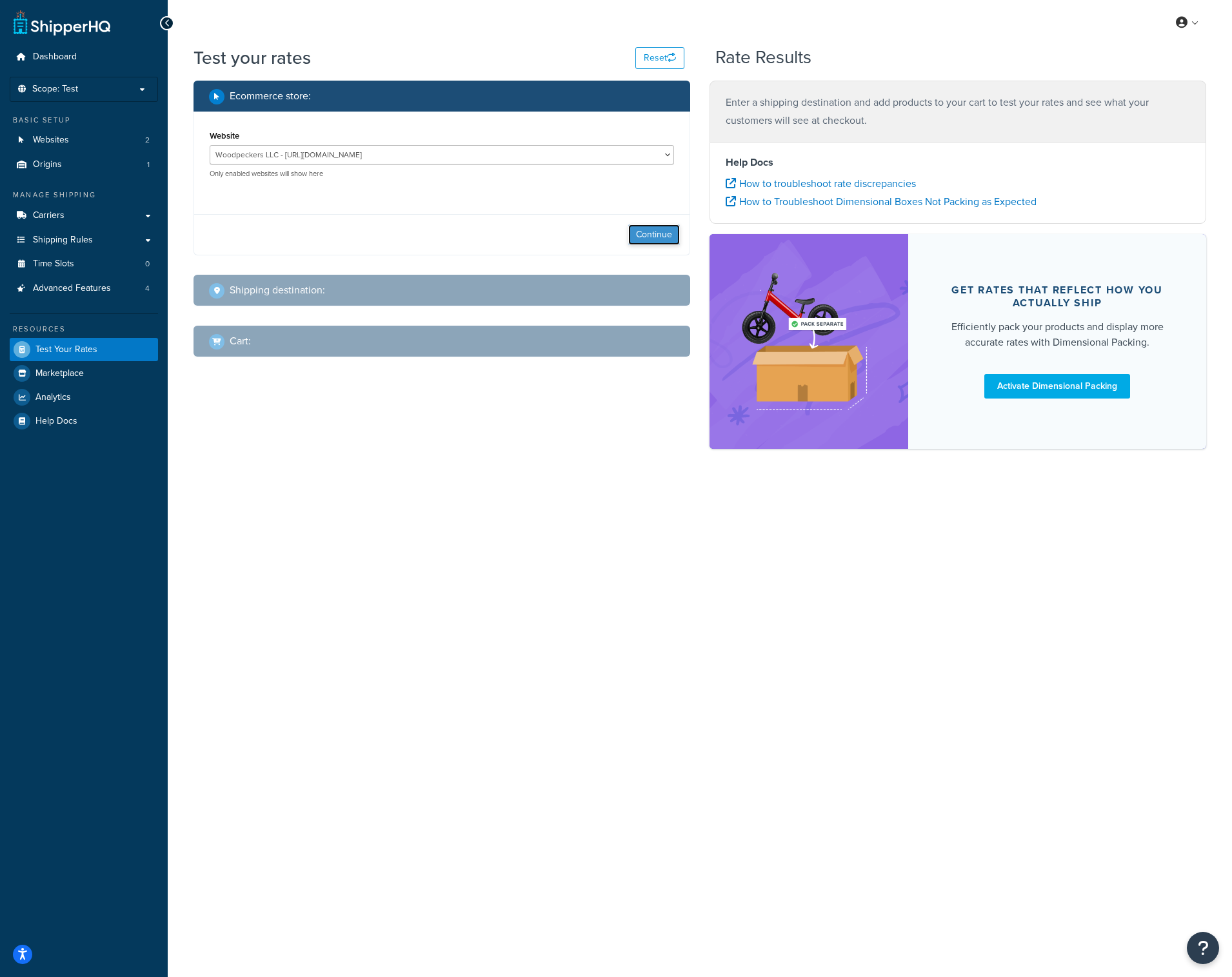
click at [646, 233] on button "Continue" at bounding box center [654, 235] width 51 height 20
select select "TX"
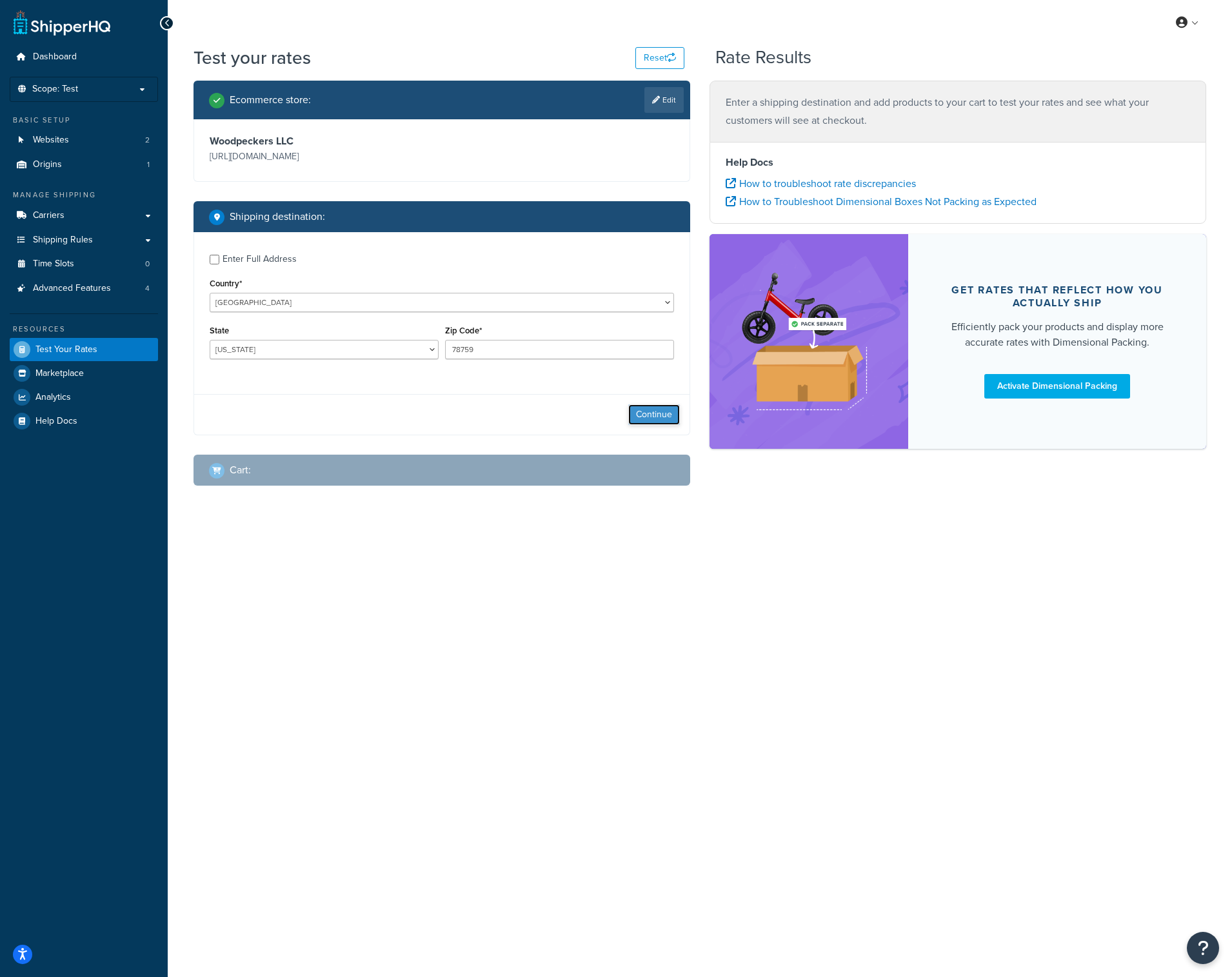
click at [654, 411] on button "Continue" at bounding box center [654, 414] width 51 height 20
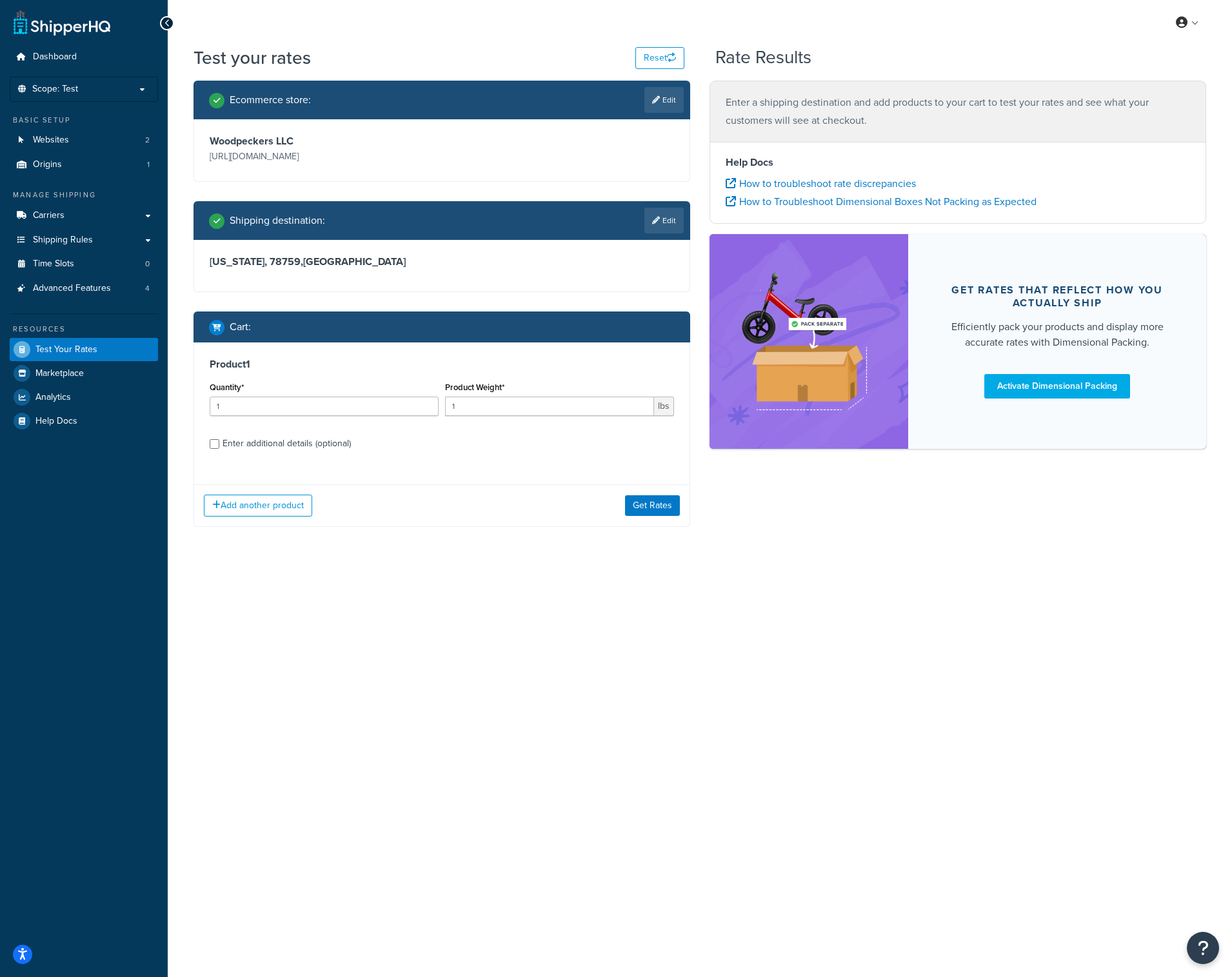
click at [311, 437] on div "Enter additional details (optional)" at bounding box center [286, 443] width 128 height 18
click at [220, 439] on input "Enter additional details (optional)" at bounding box center [214, 443] width 9 height 9
checkbox input "true"
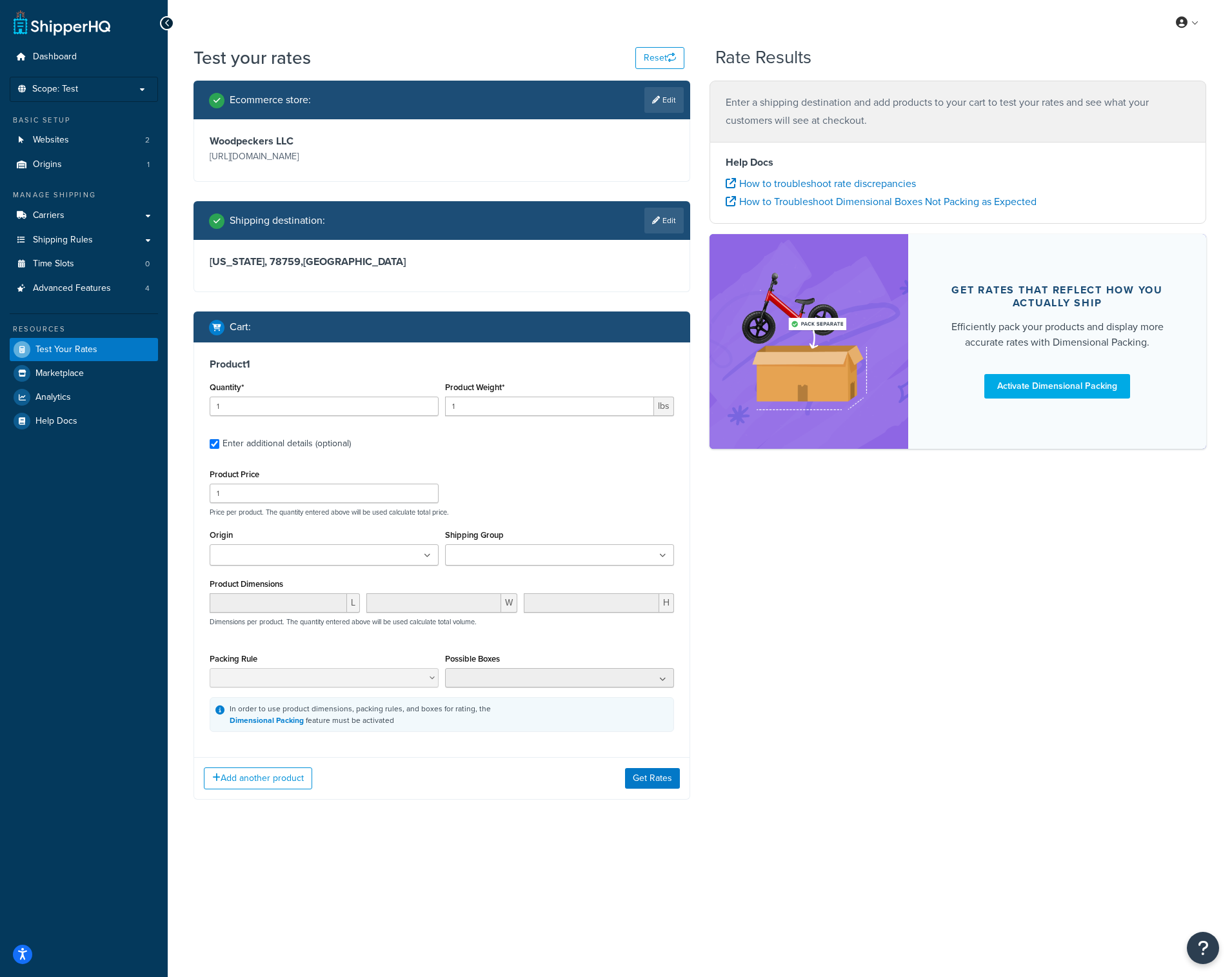
click at [472, 557] on input "Shipping Group" at bounding box center [506, 556] width 114 height 15
click at [649, 784] on button "Get Rates" at bounding box center [653, 783] width 55 height 20
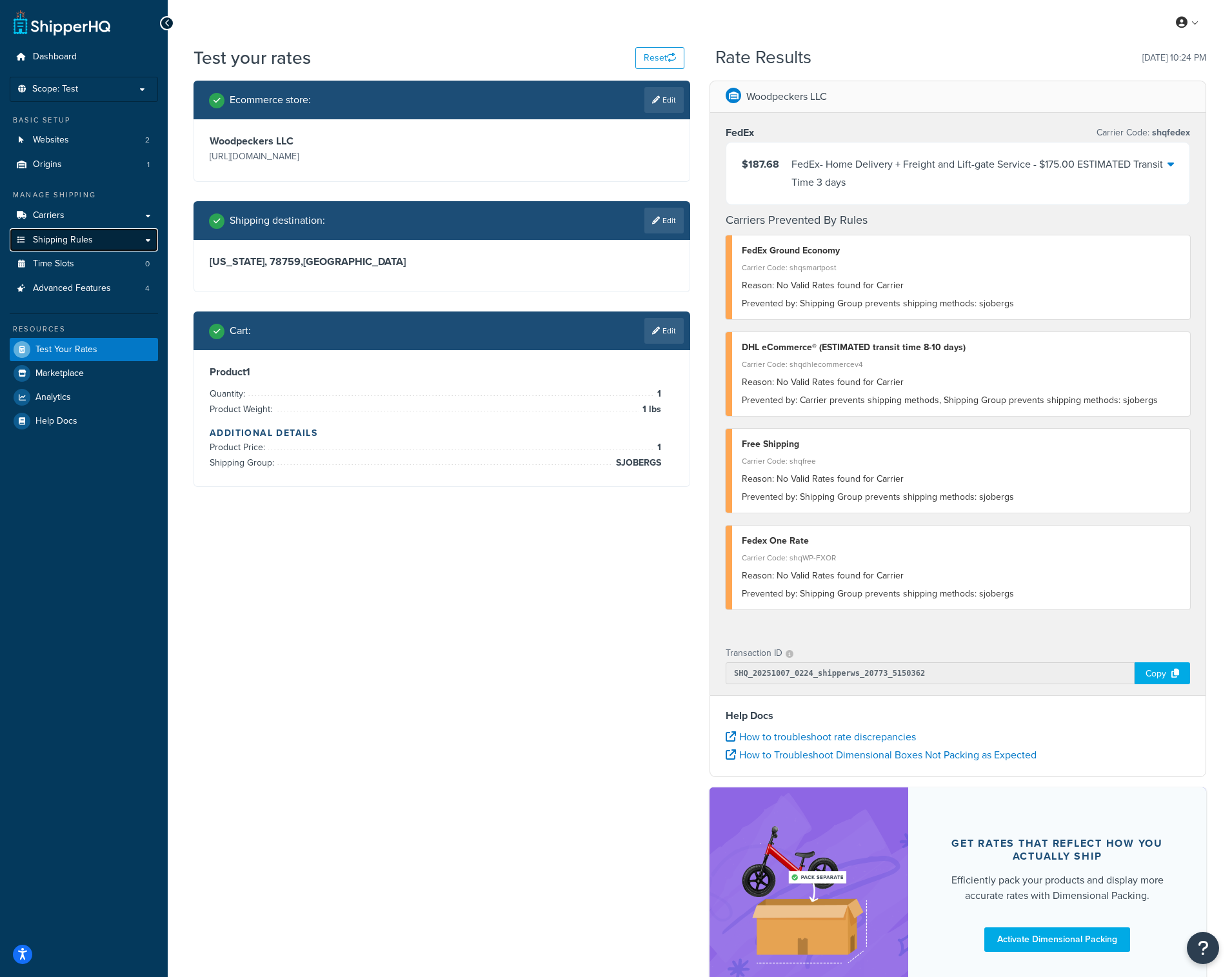
click at [69, 241] on span "Shipping Rules" at bounding box center [63, 240] width 60 height 11
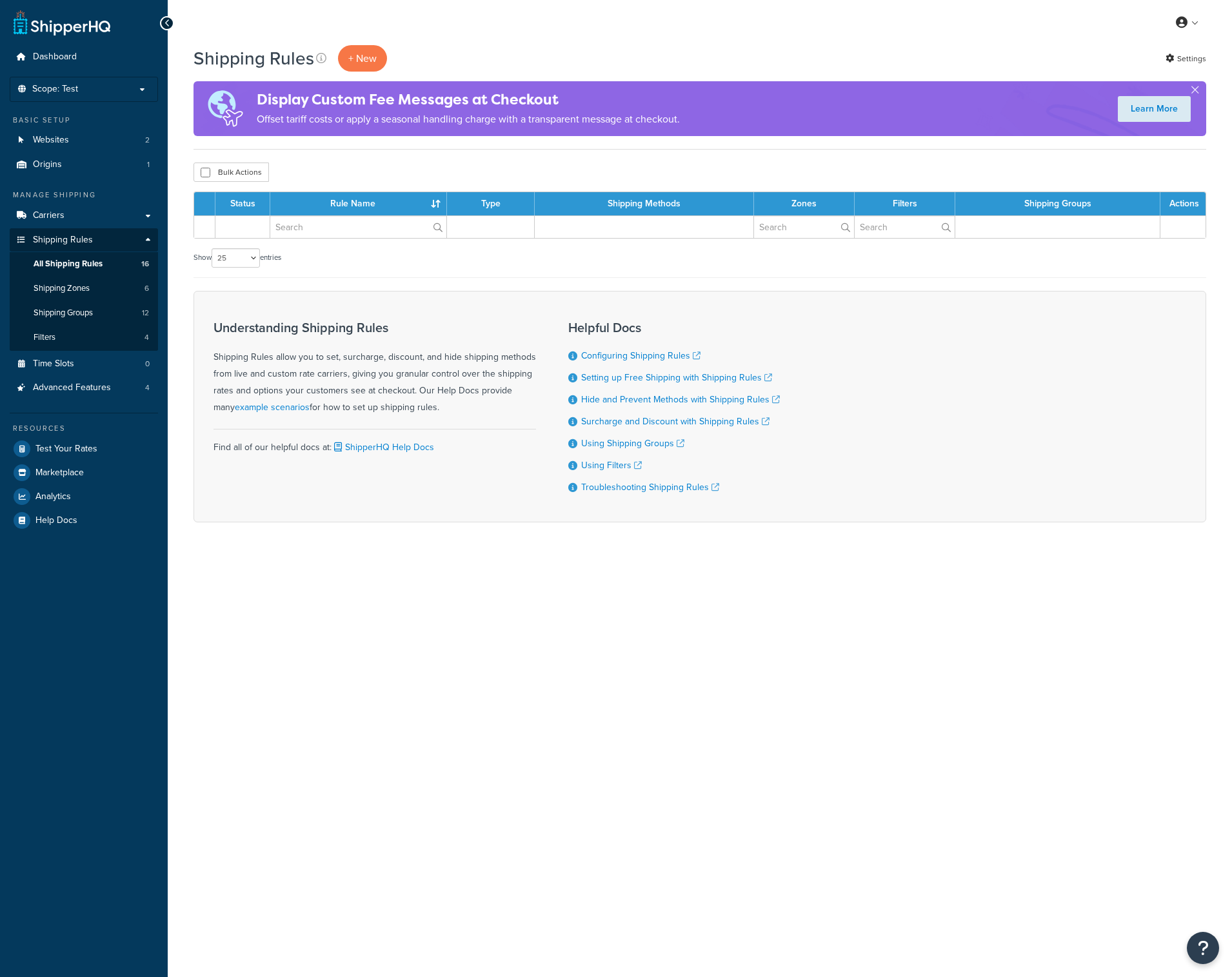
select select "25"
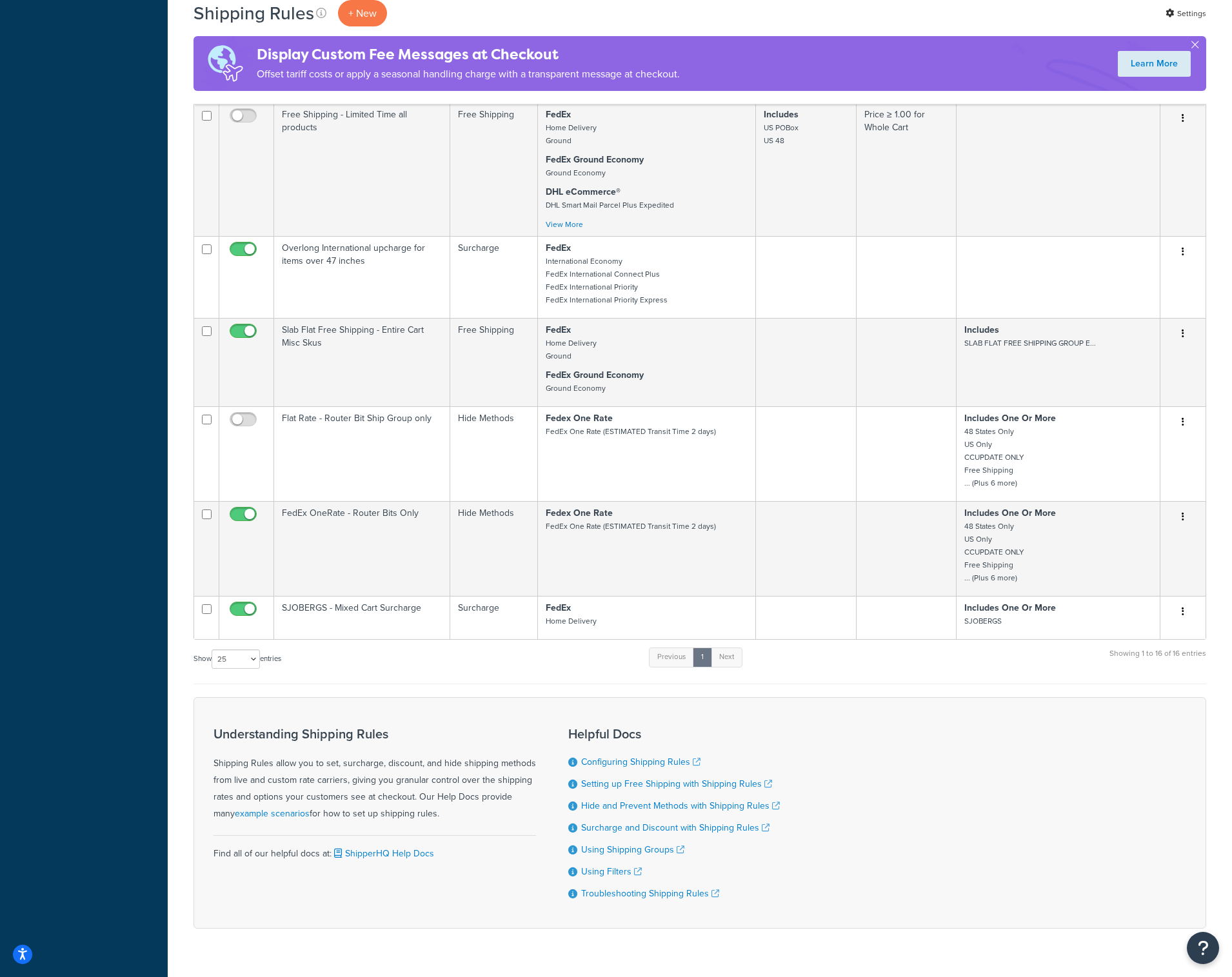
scroll to position [1056, 0]
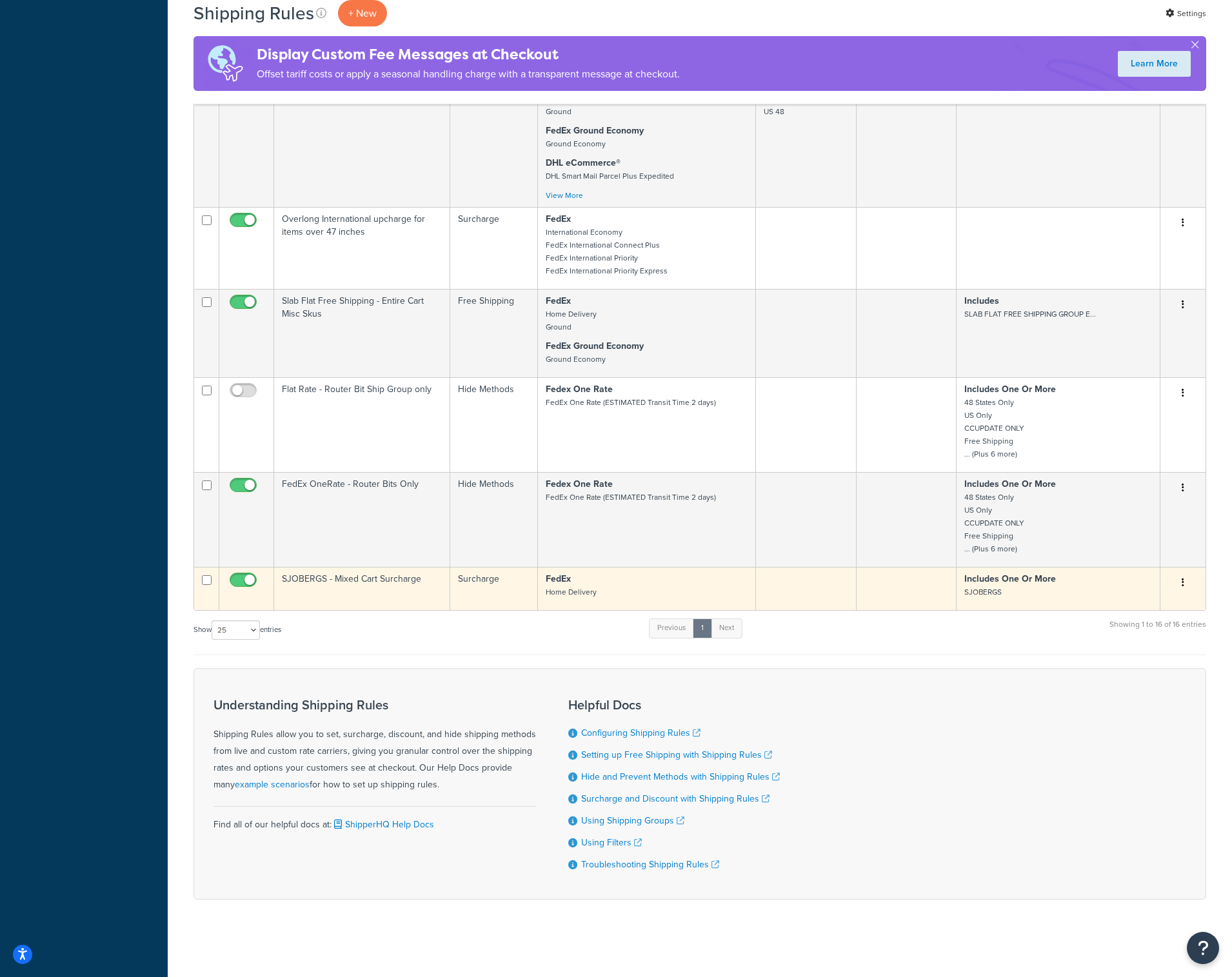
click at [455, 580] on td "Surcharge" at bounding box center [494, 588] width 88 height 44
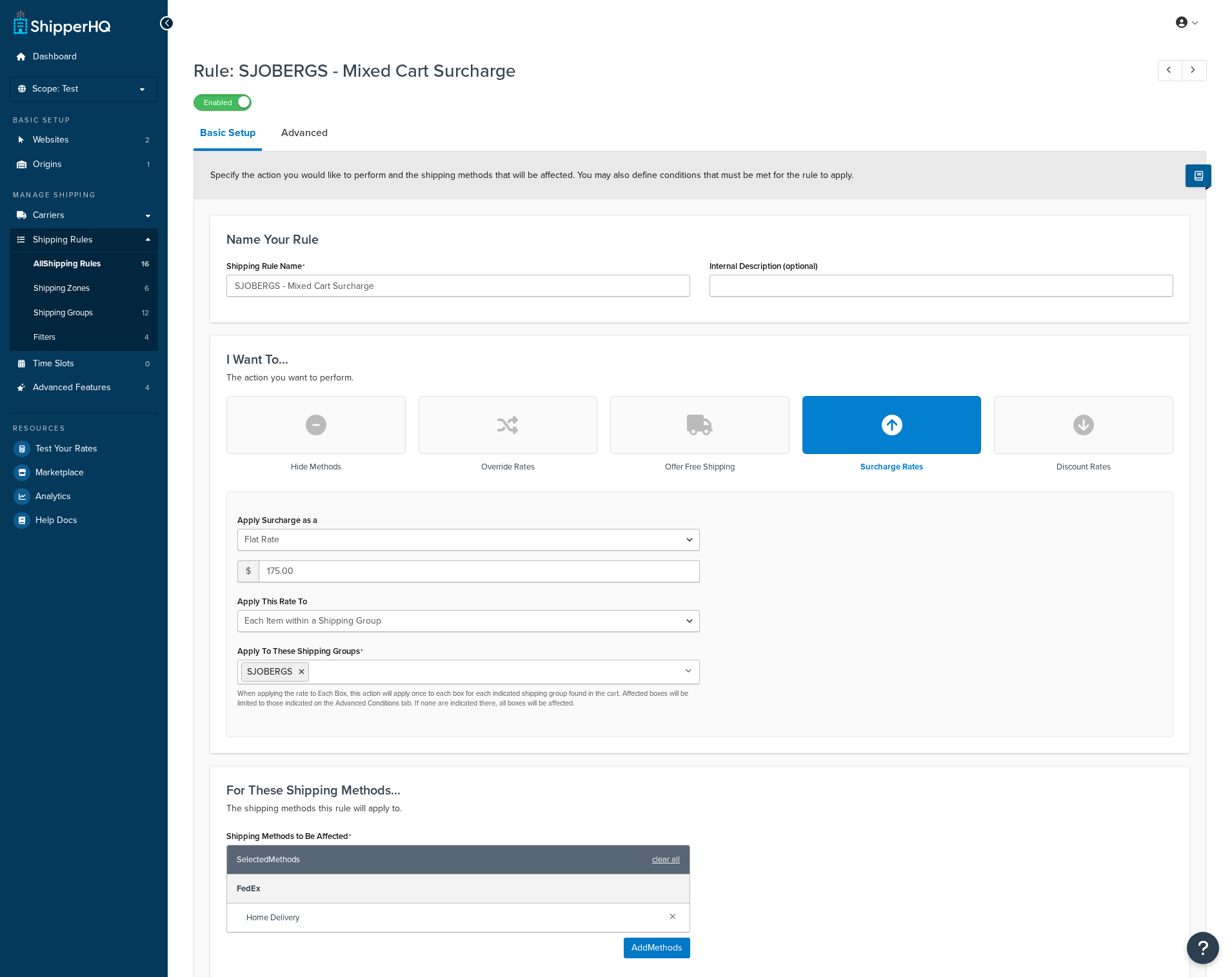
select select "ITEM"
click at [540, 442] on button "button" at bounding box center [508, 425] width 179 height 58
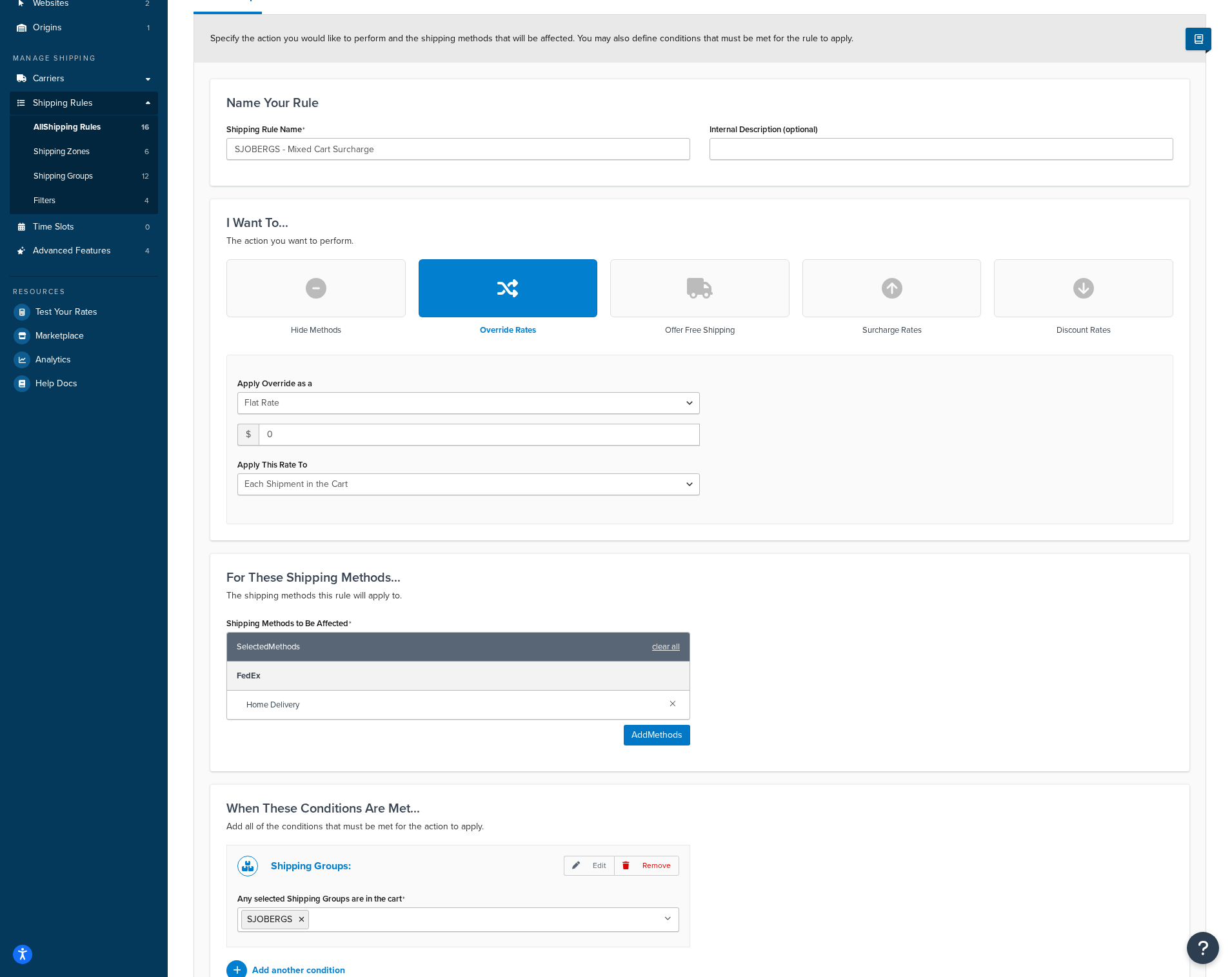
scroll to position [142, 0]
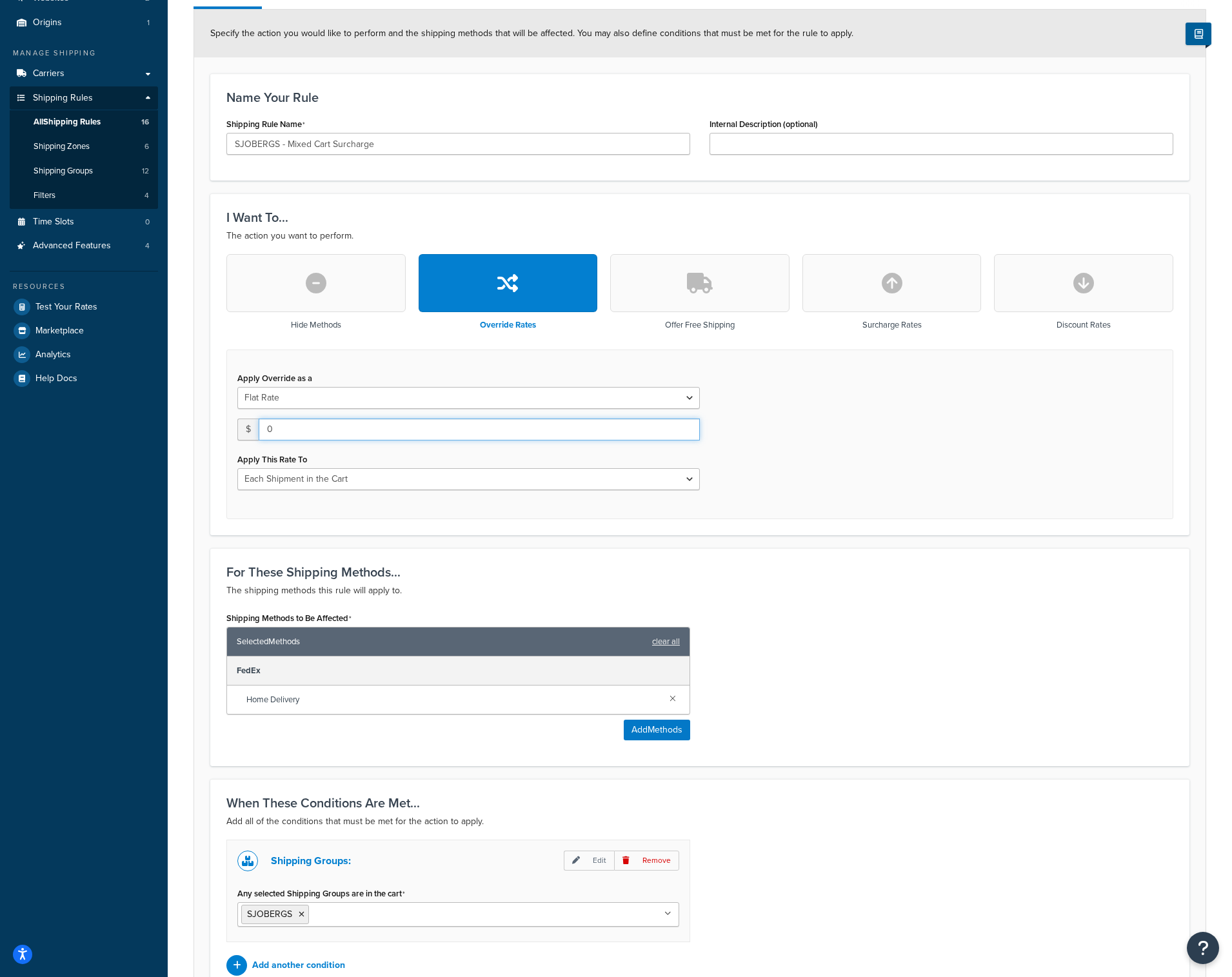
drag, startPoint x: 304, startPoint y: 435, endPoint x: 173, endPoint y: 431, distance: 131.1
click at [173, 431] on div "Rule: SJOBERGS - Mixed Cart Surcharge Enabled Basic Setup Advanced Specify the …" at bounding box center [700, 493] width 1065 height 1167
type input "175"
click at [288, 521] on div "I Want To... The action you want to perform. Hide Methods Override Rates Offer …" at bounding box center [700, 364] width 979 height 341
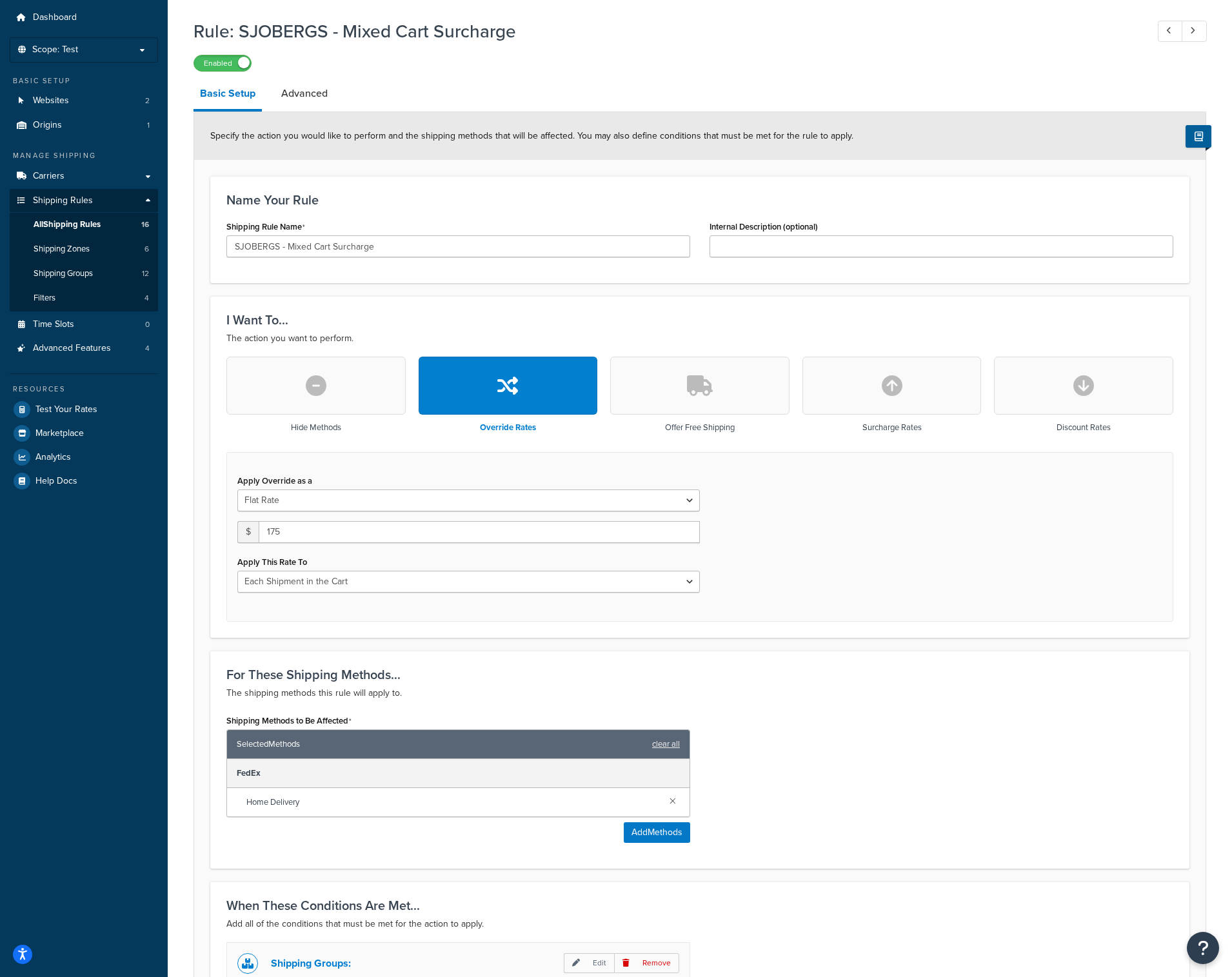
scroll to position [0, 0]
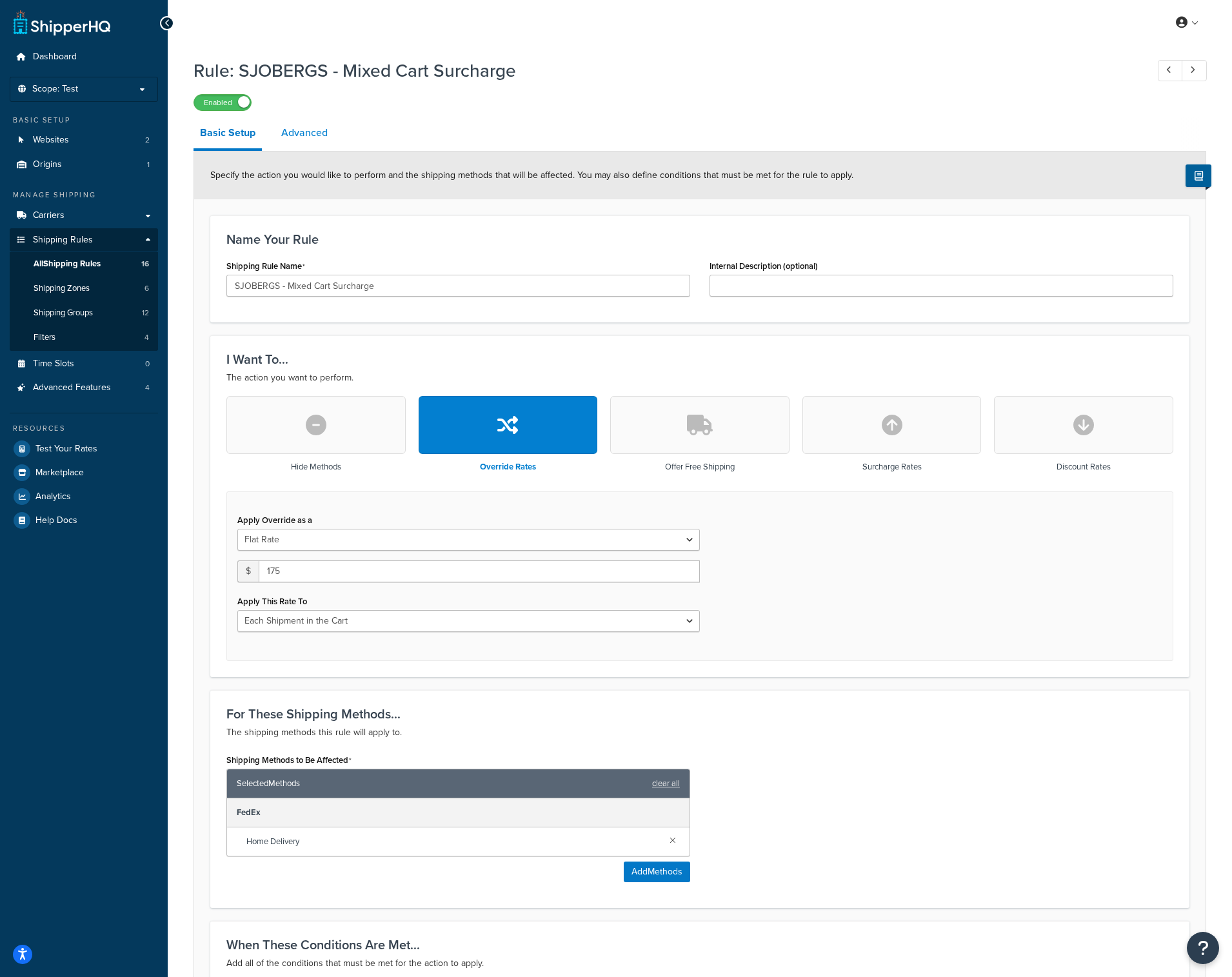
click at [306, 136] on link "Advanced" at bounding box center [304, 132] width 59 height 31
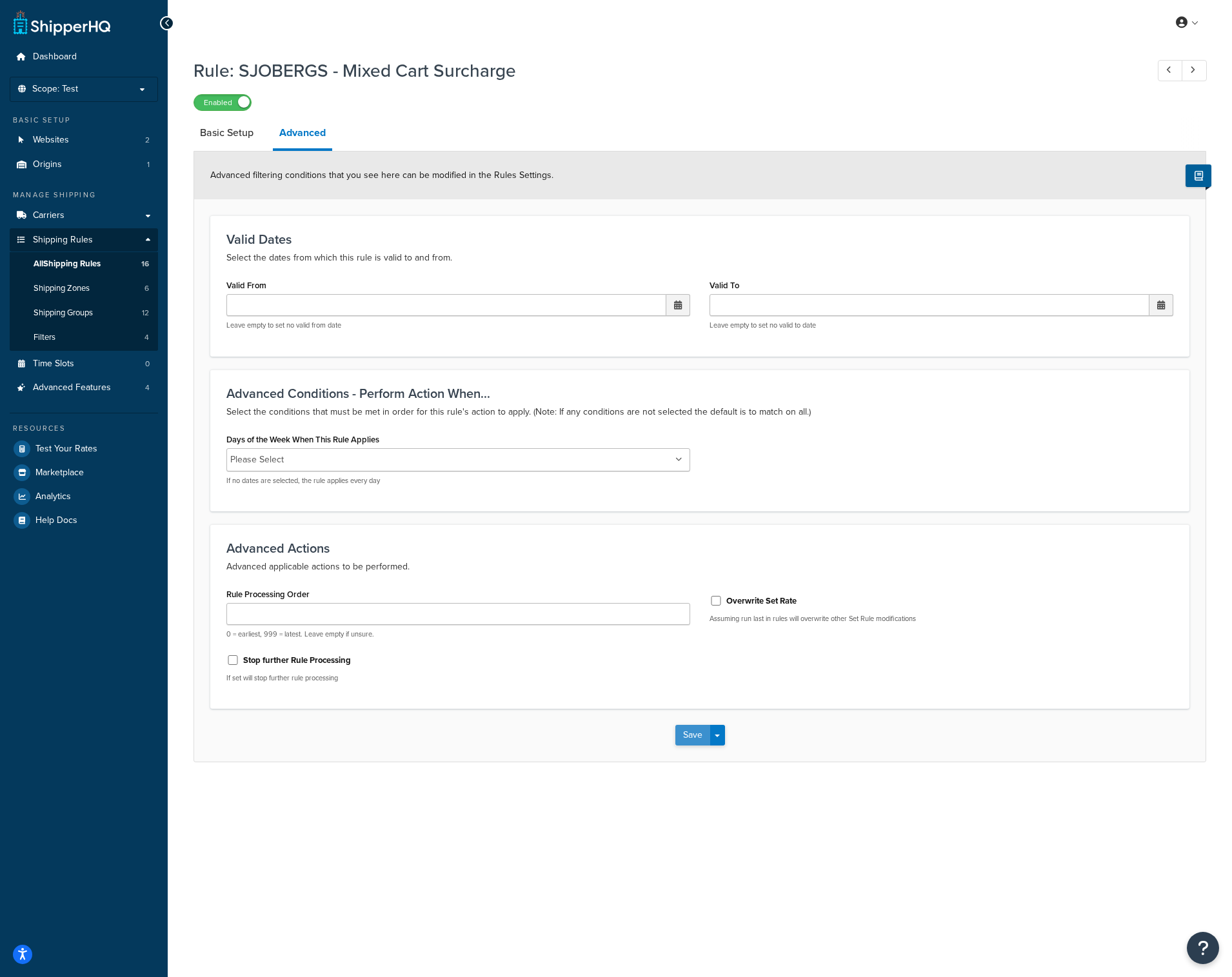
click at [687, 731] on button "Save" at bounding box center [692, 735] width 35 height 20
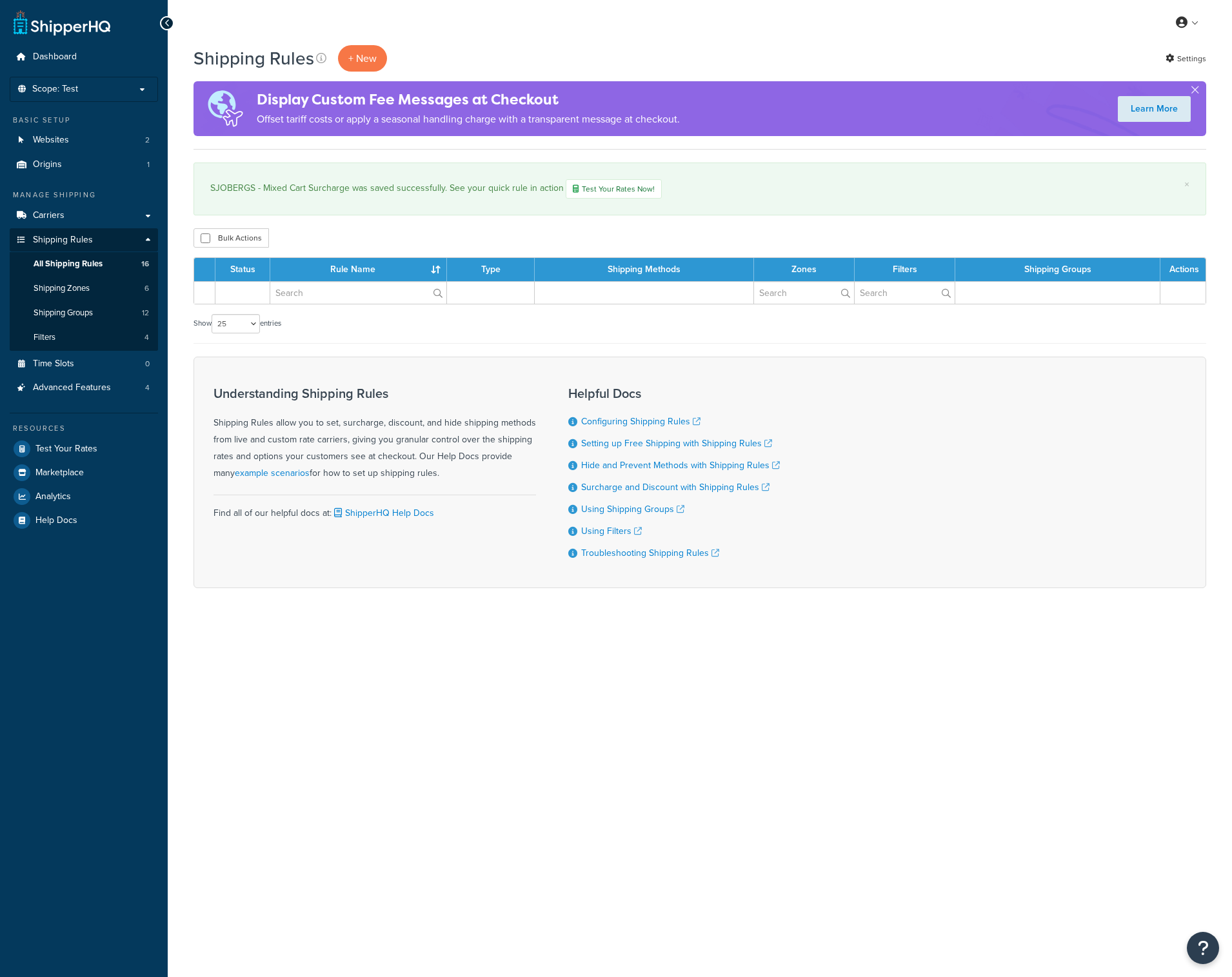
select select "25"
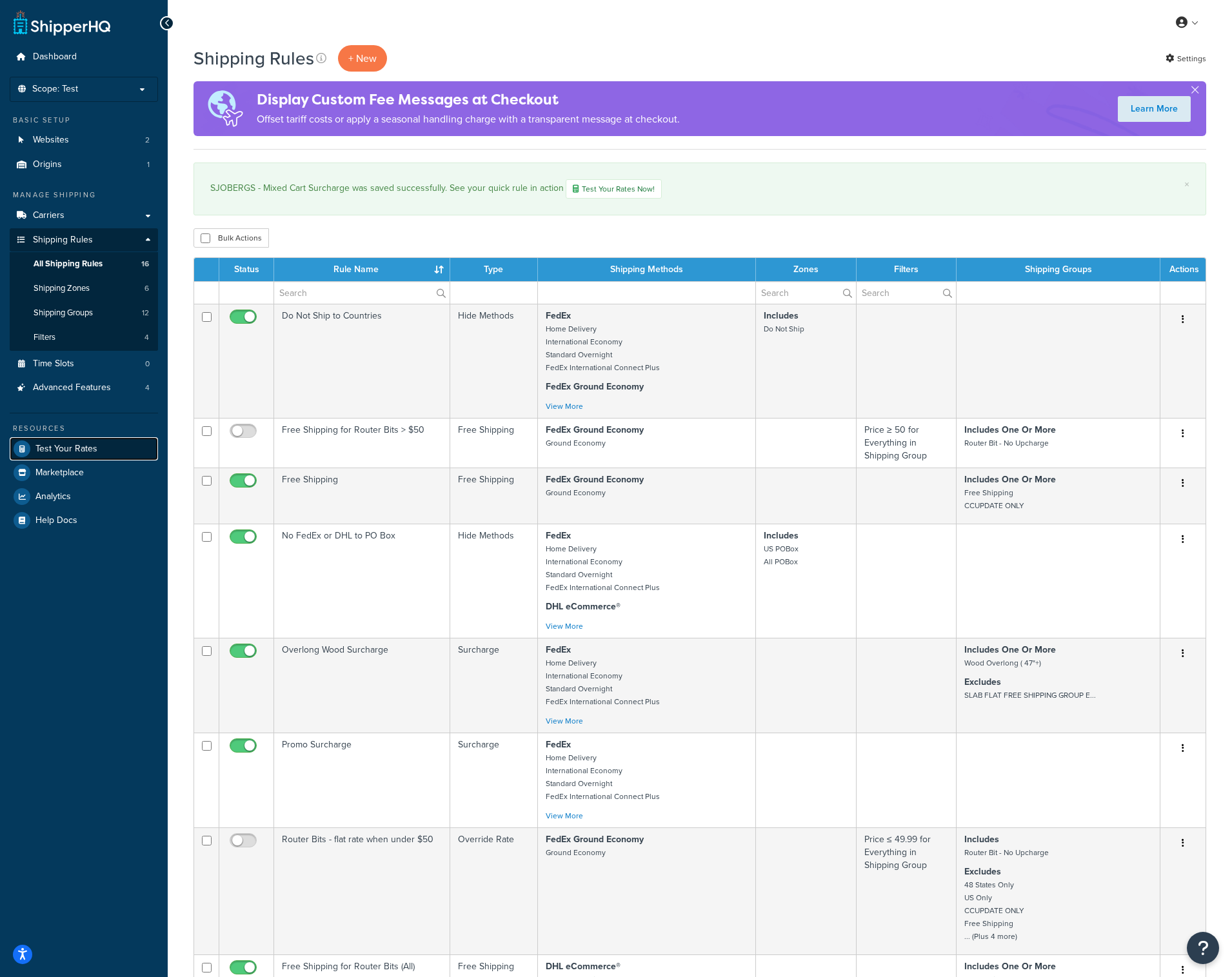
click at [102, 450] on link "Test Your Rates" at bounding box center [84, 448] width 149 height 23
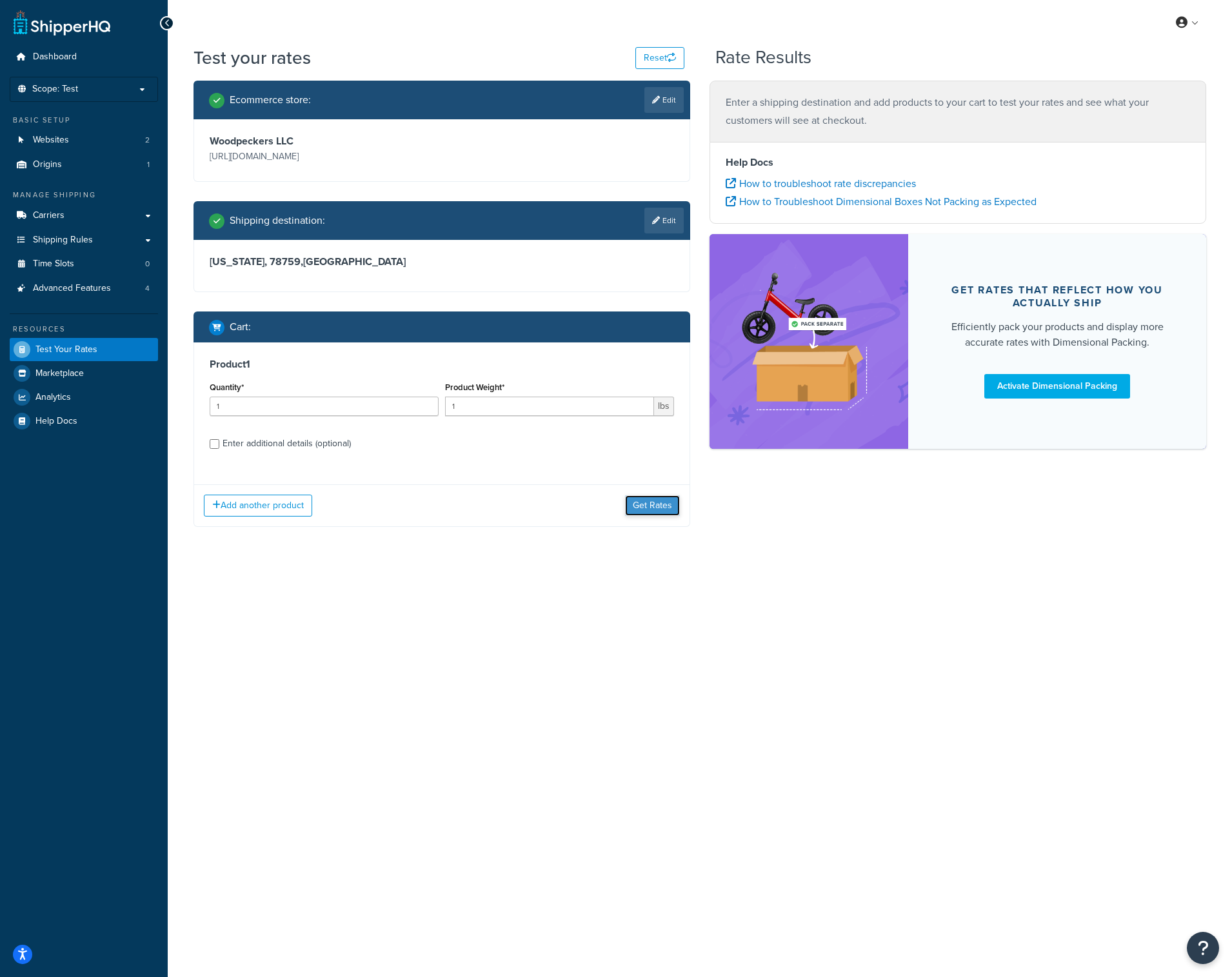
click at [653, 509] on button "Get Rates" at bounding box center [653, 506] width 55 height 20
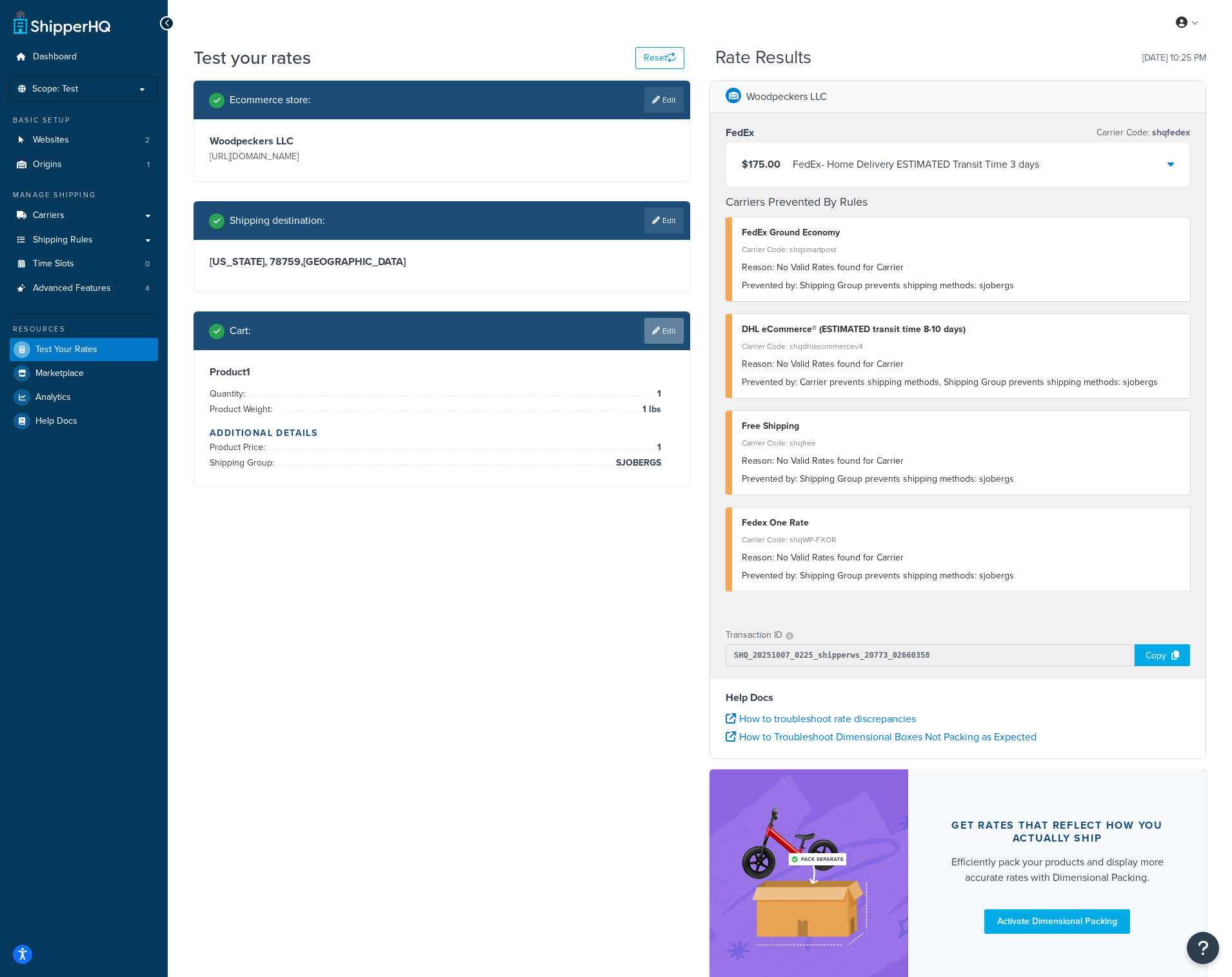
click at [663, 327] on link "Edit" at bounding box center [664, 331] width 39 height 26
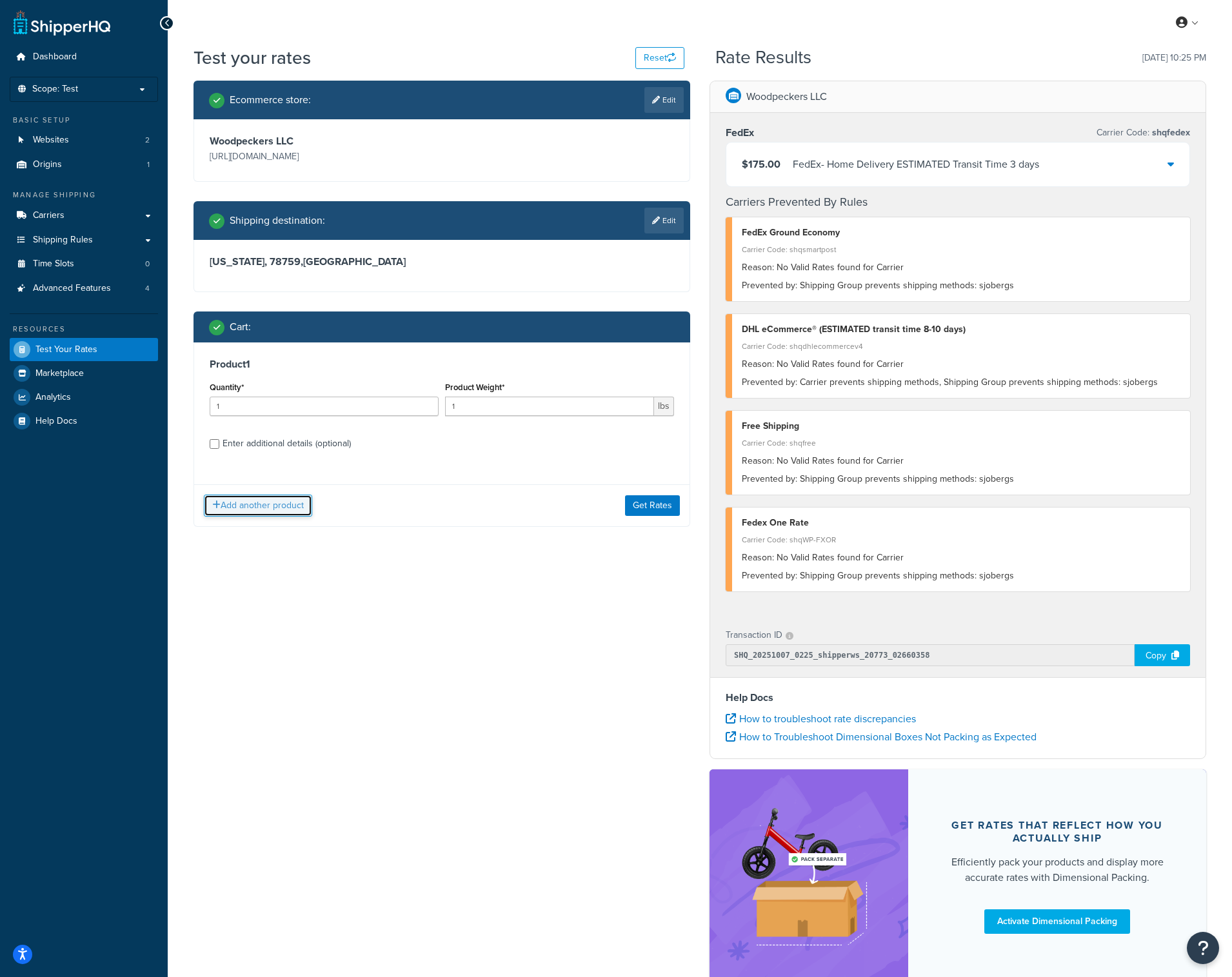
click at [256, 502] on button "Add another product" at bounding box center [258, 506] width 109 height 22
click at [649, 635] on button "Get Rates" at bounding box center [653, 638] width 55 height 20
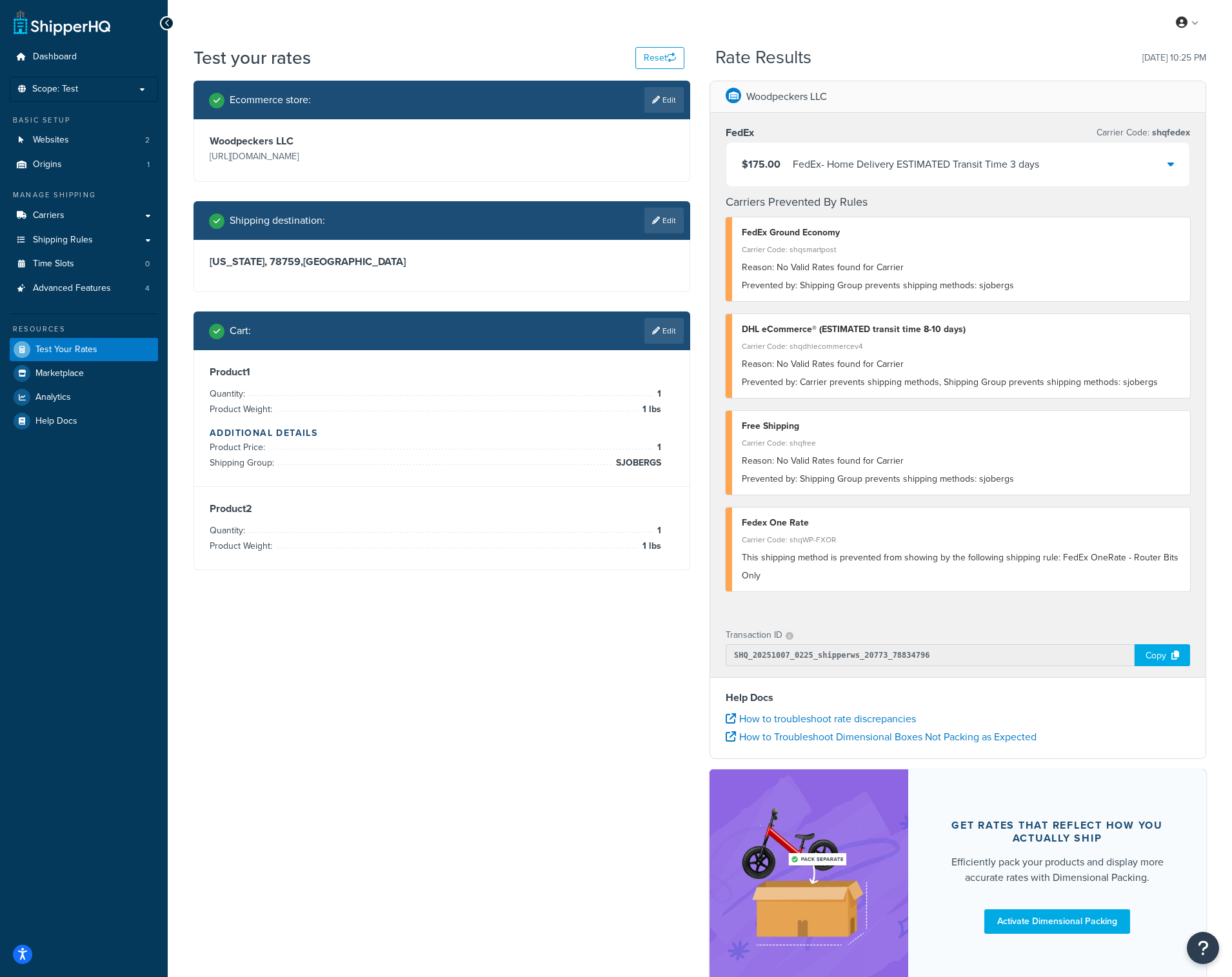
click at [853, 162] on div "FedEx - Home Delivery ESTIMATED Transit Time 3 days" at bounding box center [916, 164] width 246 height 18
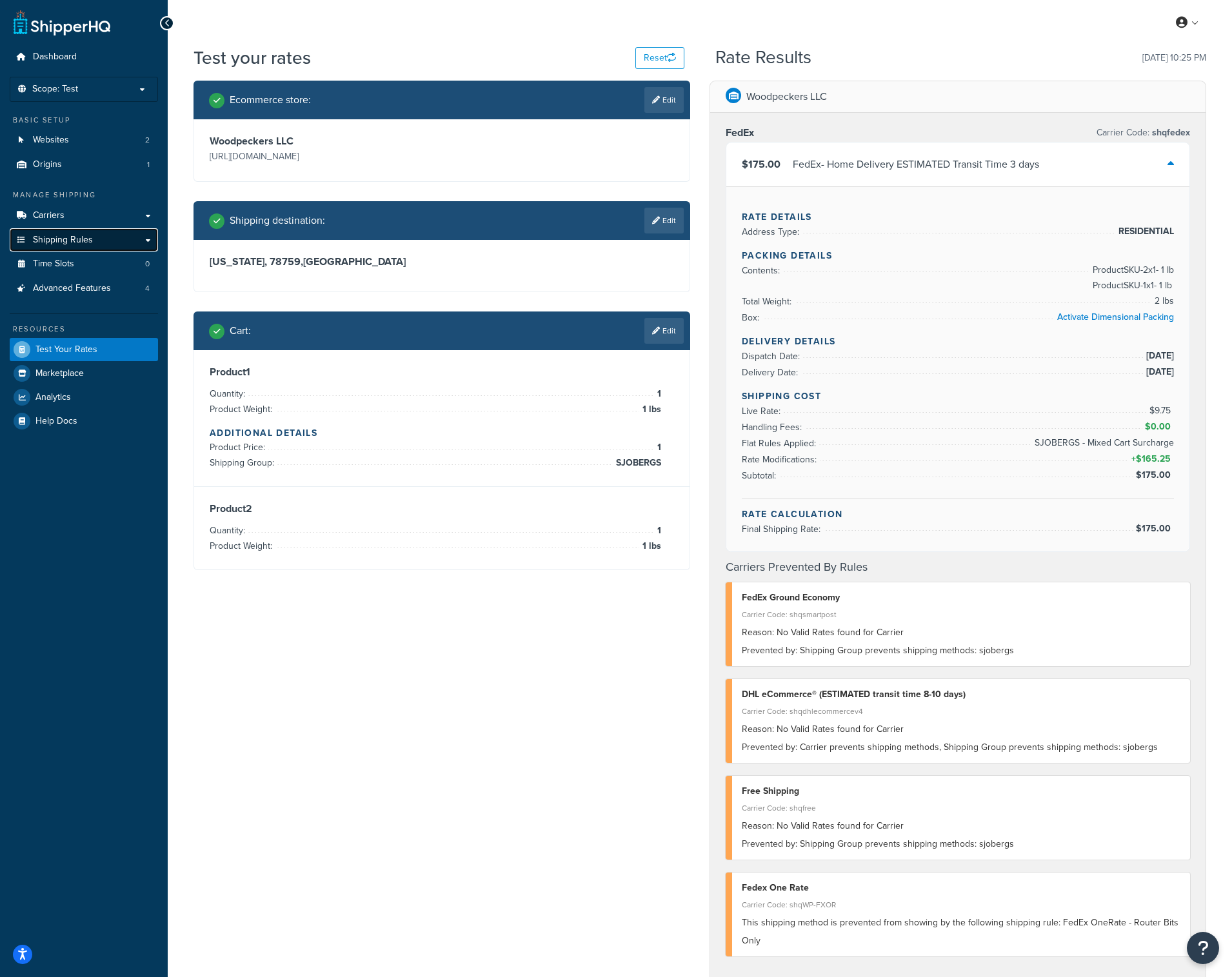
click at [80, 235] on span "Shipping Rules" at bounding box center [63, 240] width 60 height 11
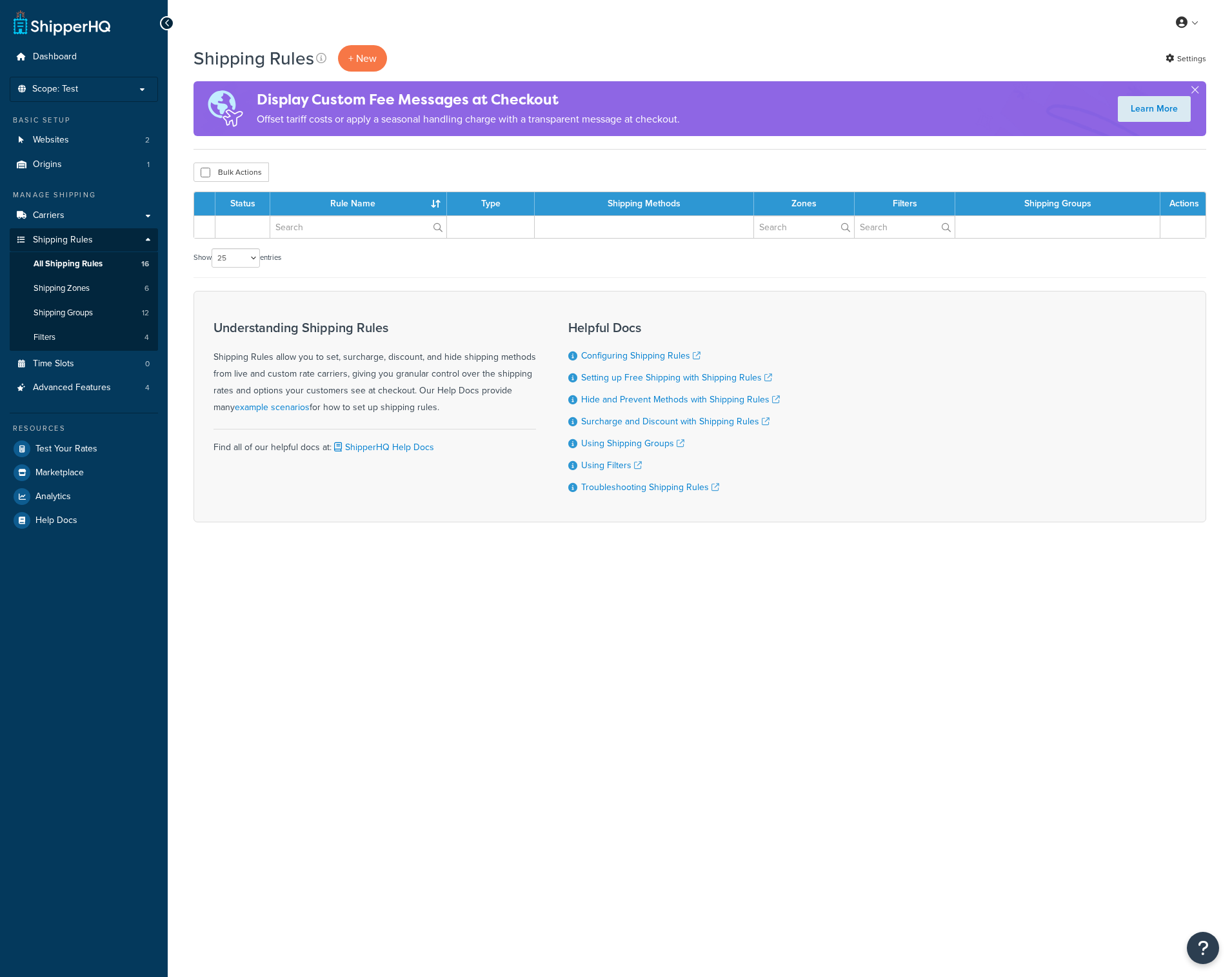
select select "25"
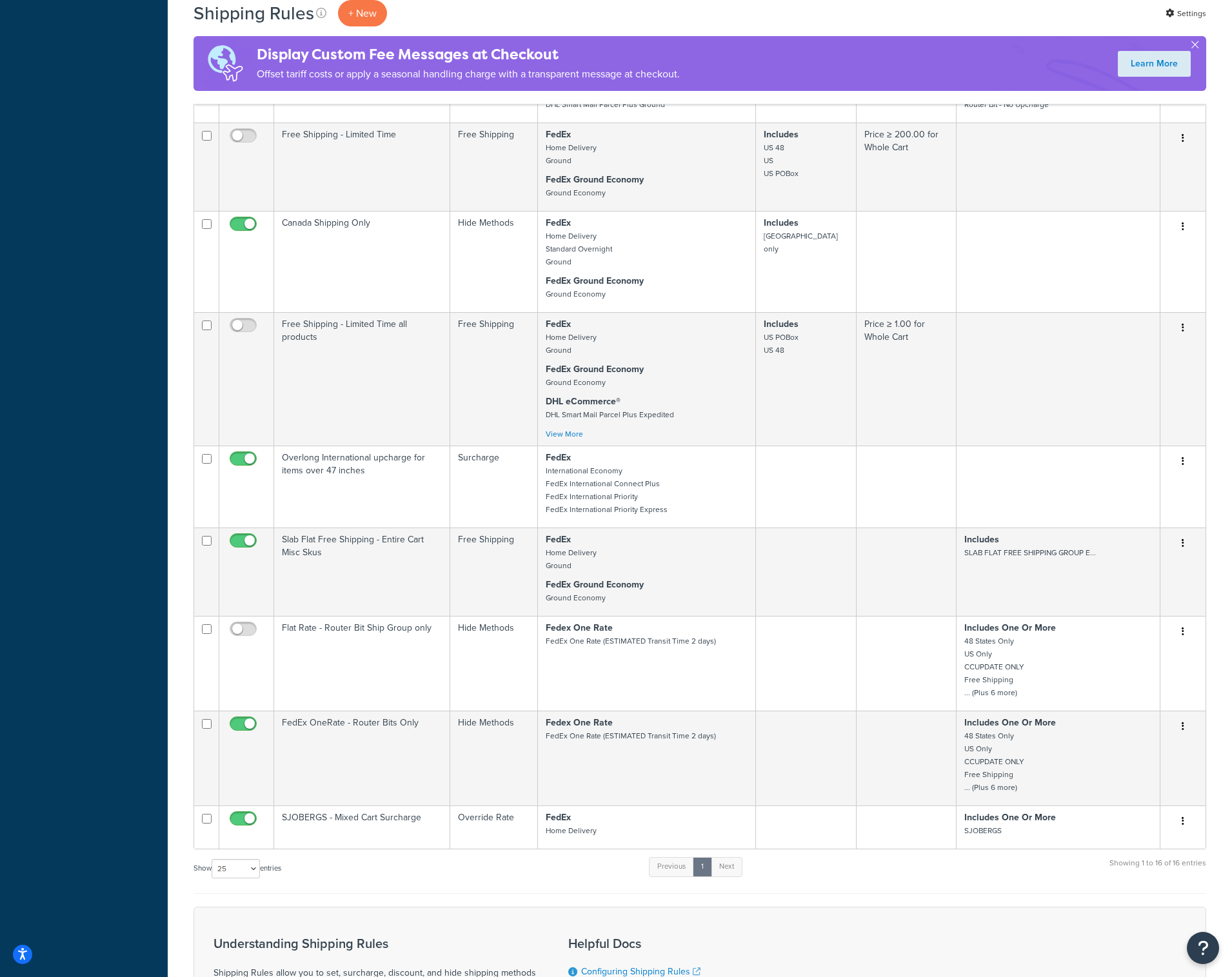
scroll to position [954, 0]
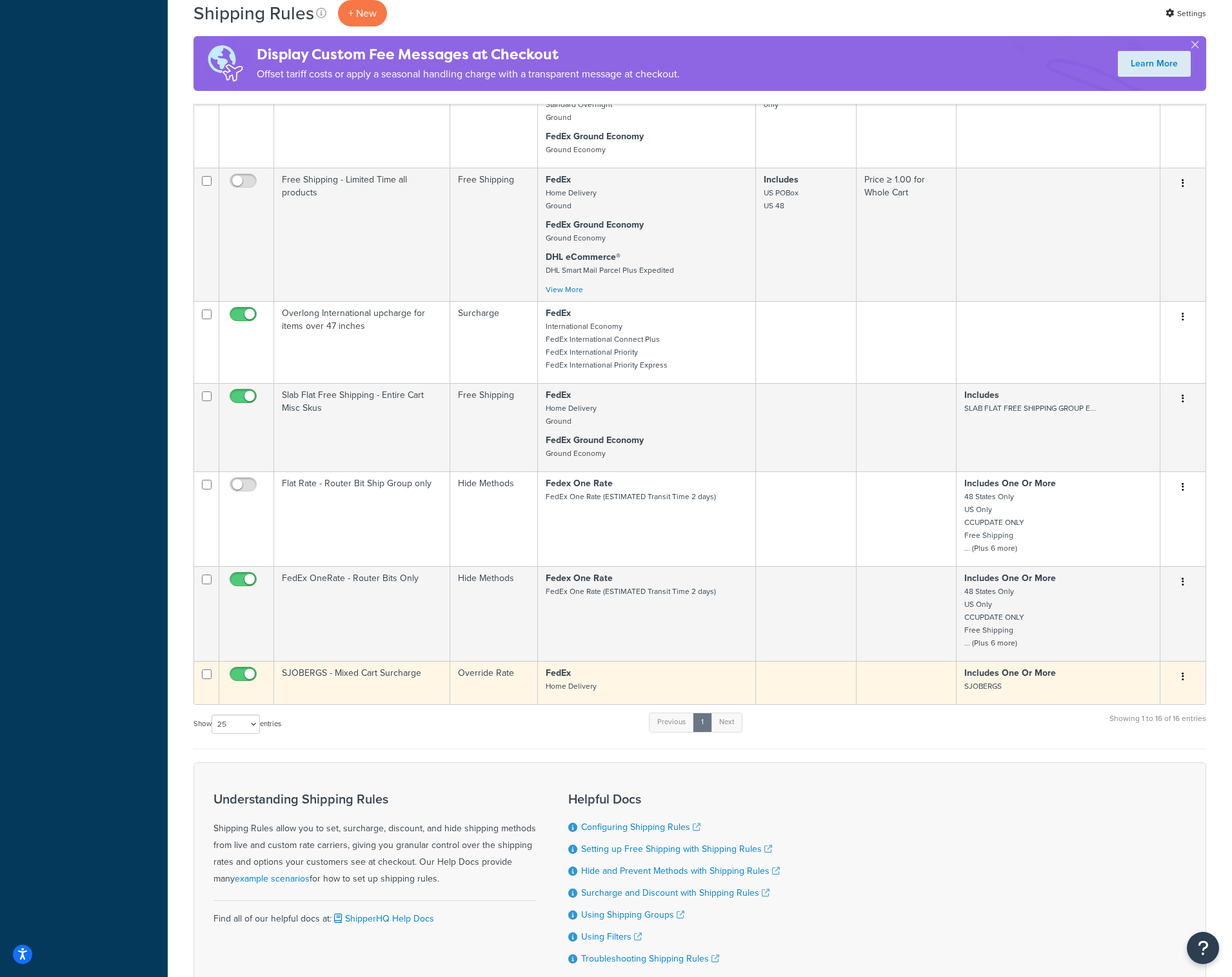
click at [472, 683] on td "Override Rate" at bounding box center [494, 682] width 88 height 44
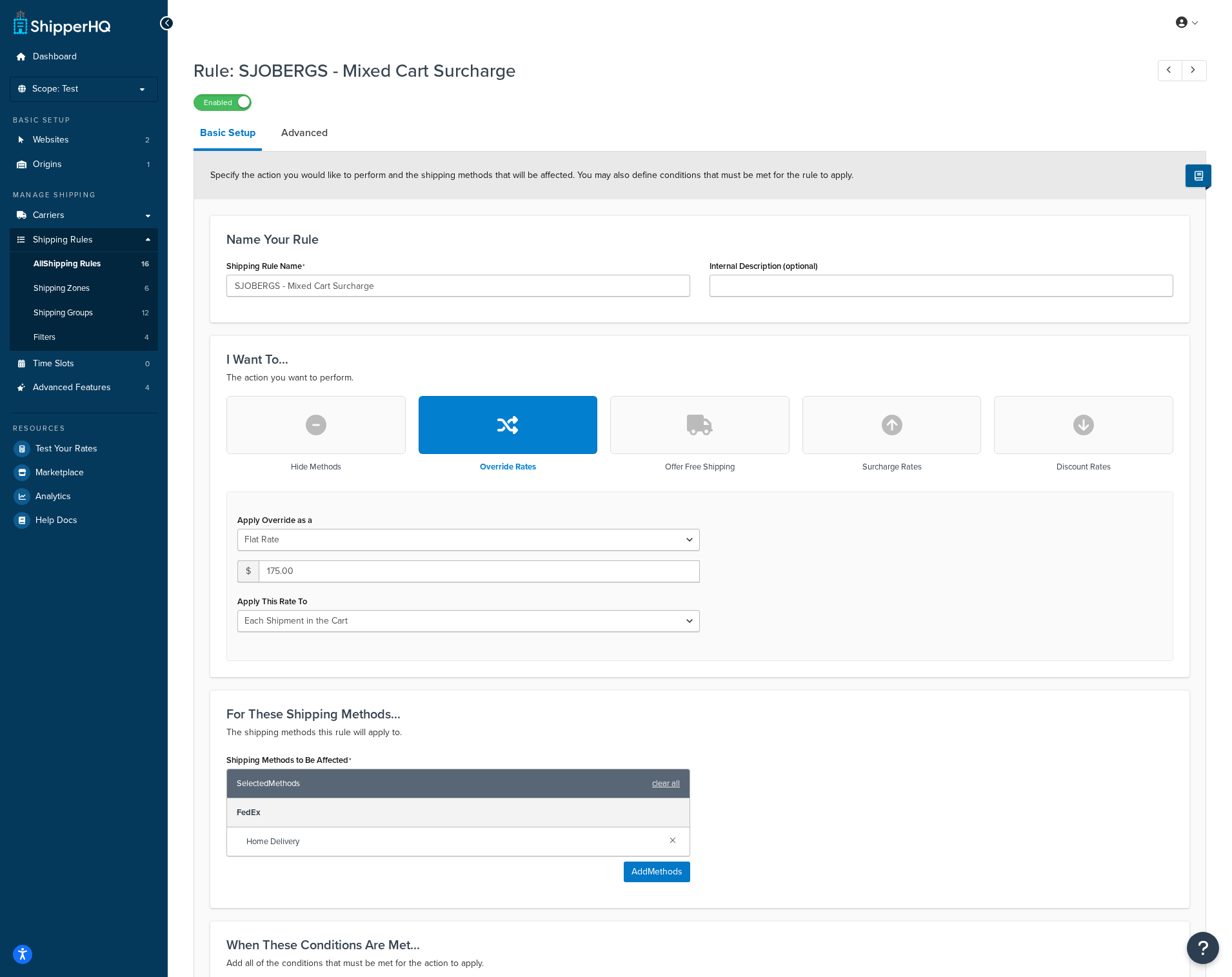
click at [889, 422] on icon "button" at bounding box center [892, 424] width 21 height 20
type input "0"
select select "CART"
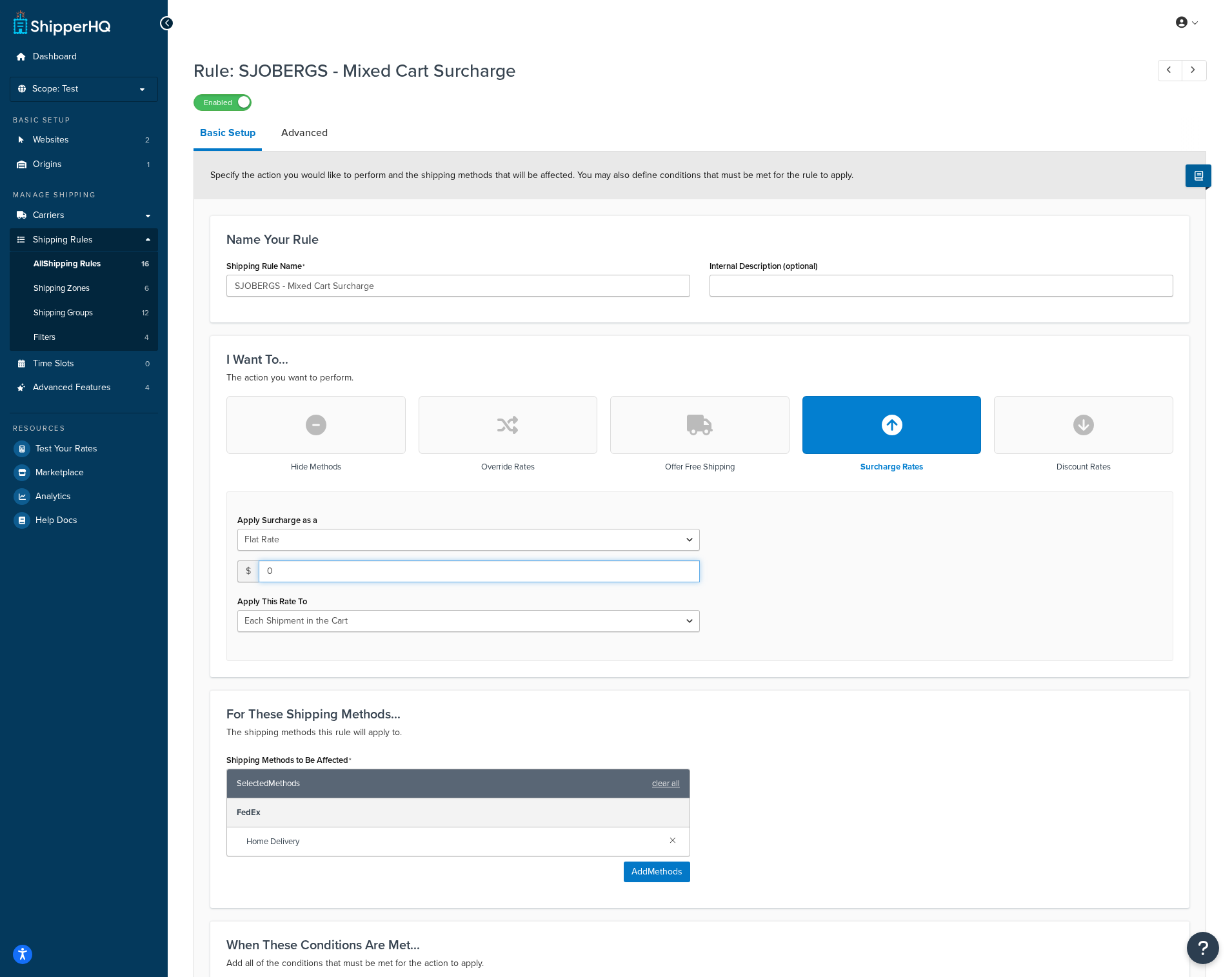
drag, startPoint x: 458, startPoint y: 572, endPoint x: 188, endPoint y: 567, distance: 270.0
click at [188, 567] on div "Rule: SJOBERGS - Mixed Cart Surcharge Enabled Basic Setup Advanced Specify the …" at bounding box center [700, 635] width 1065 height 1167
type input "175"
click at [860, 752] on div "Shipping Methods to Be Affected Selected Methods clear all FedEx Home Delivery …" at bounding box center [700, 821] width 966 height 141
click at [276, 128] on link "Advanced" at bounding box center [304, 132] width 59 height 31
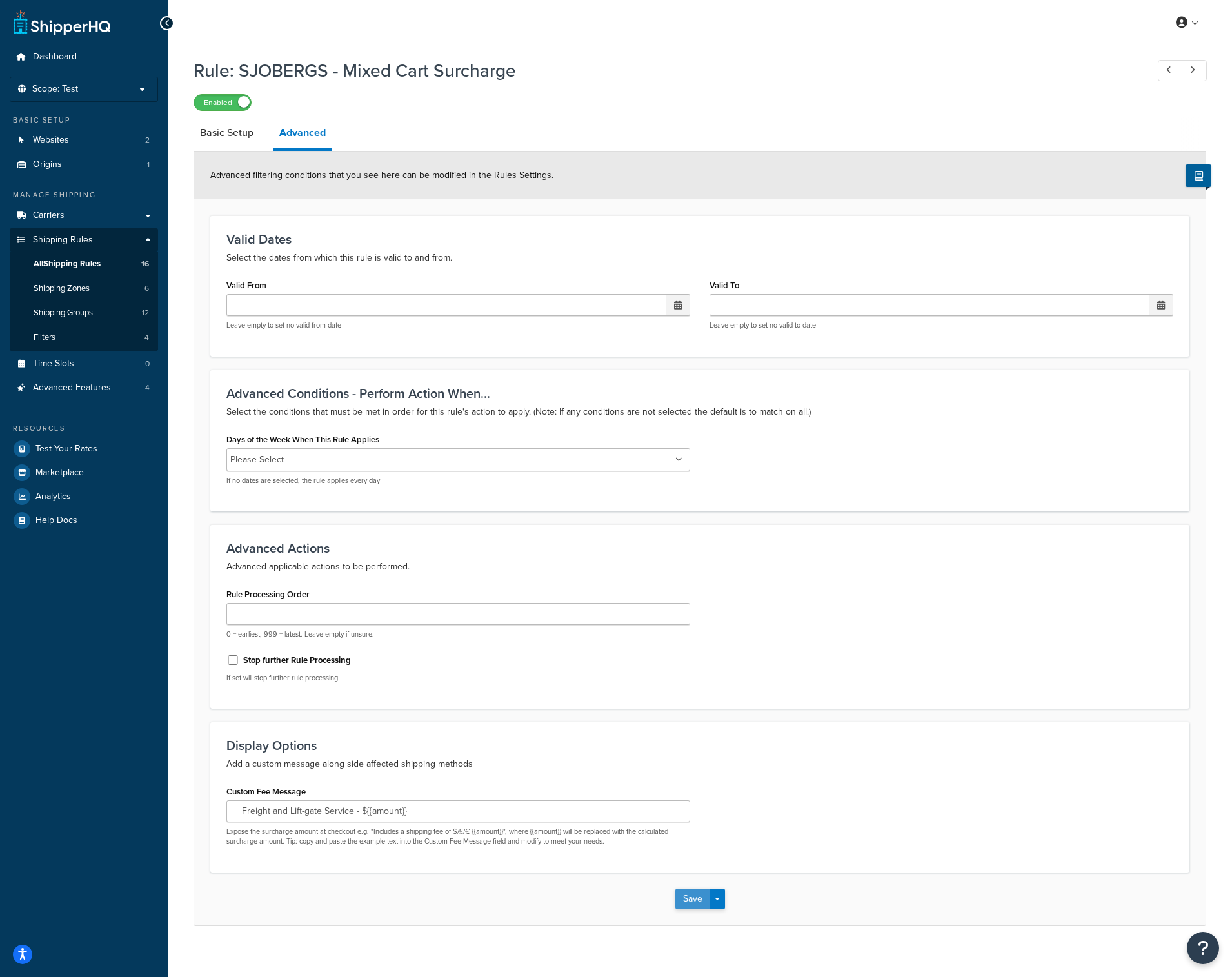
click at [690, 898] on button "Save" at bounding box center [692, 898] width 35 height 20
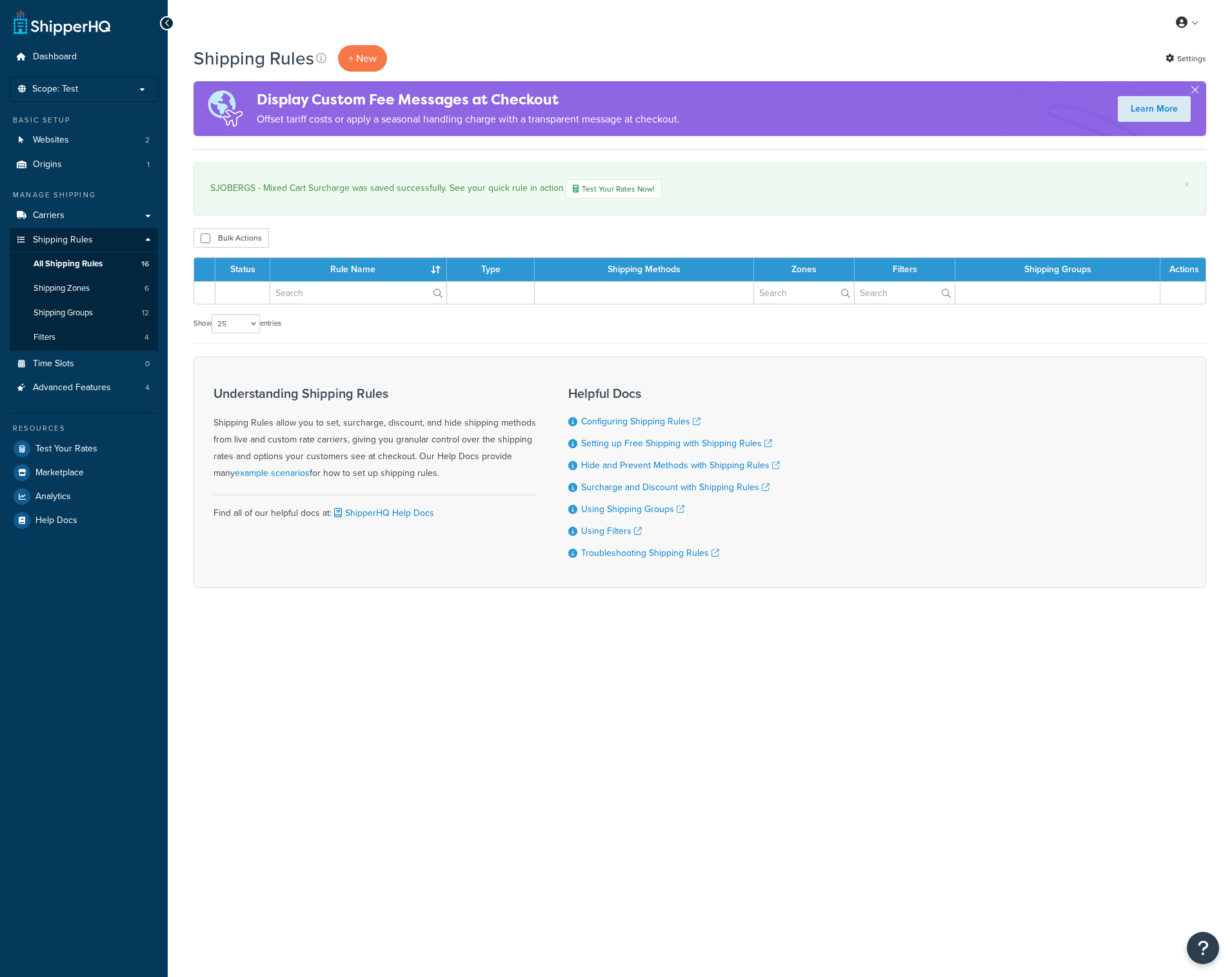
select select "25"
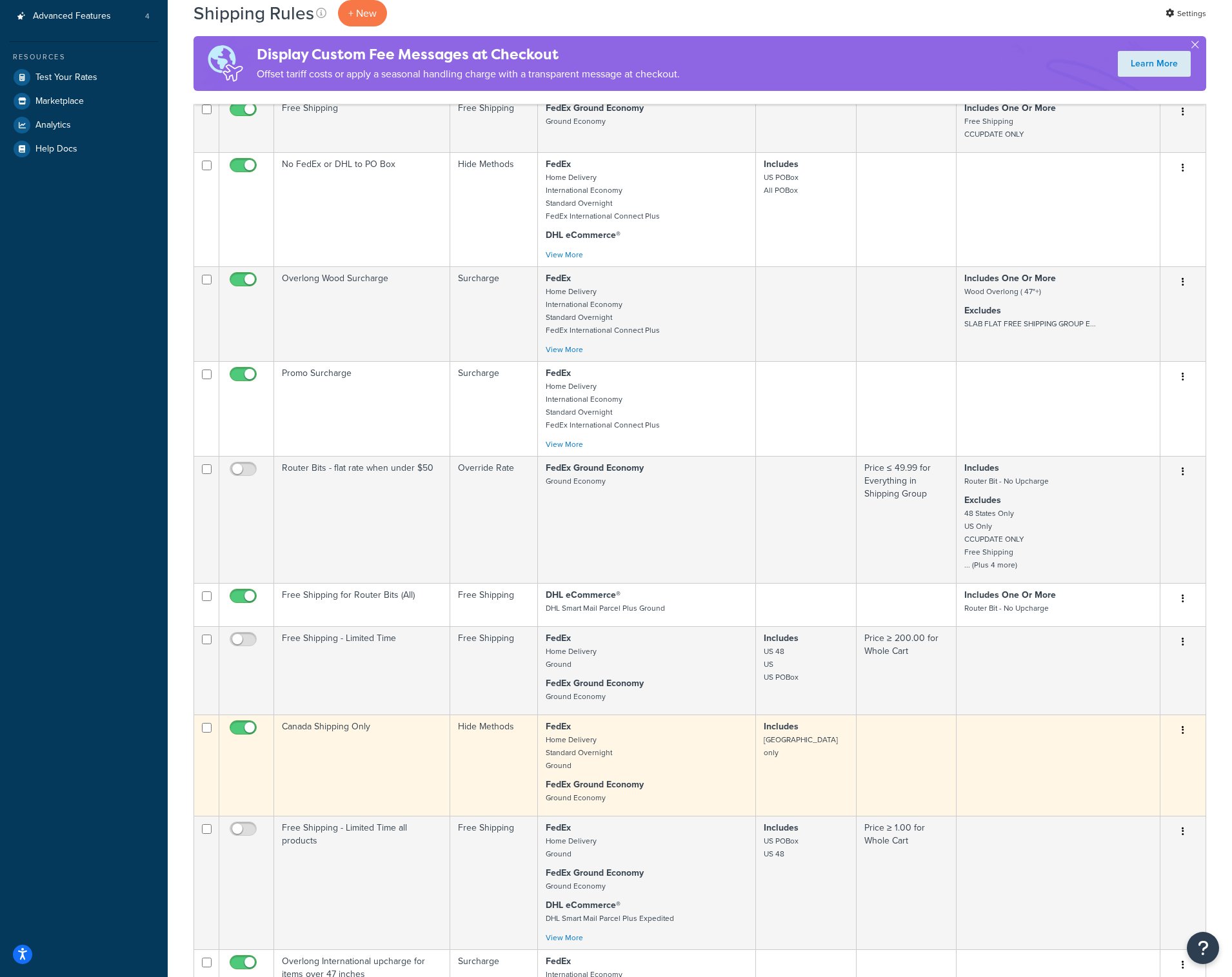
scroll to position [67, 0]
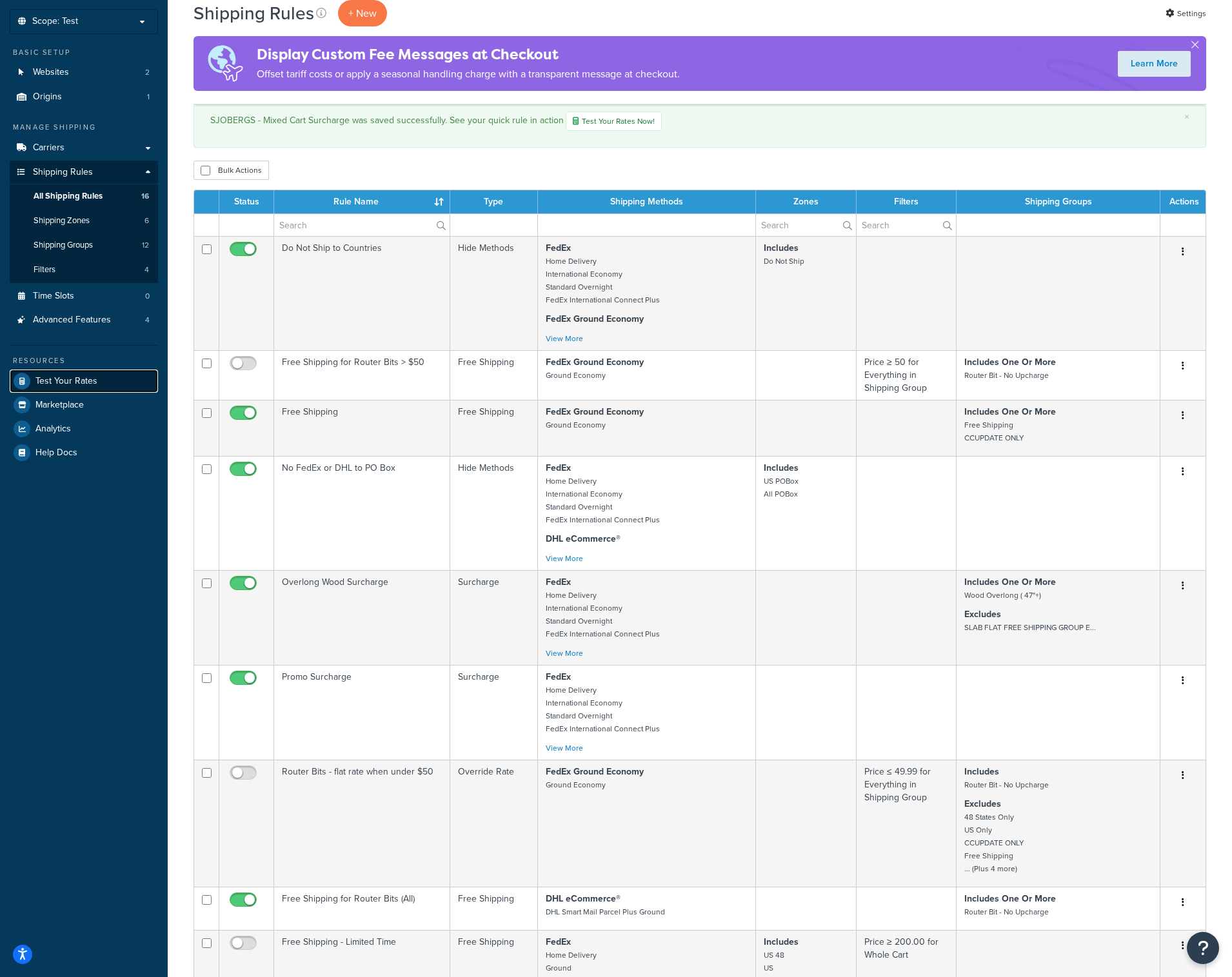
click at [72, 379] on span "Test Your Rates" at bounding box center [67, 381] width 62 height 11
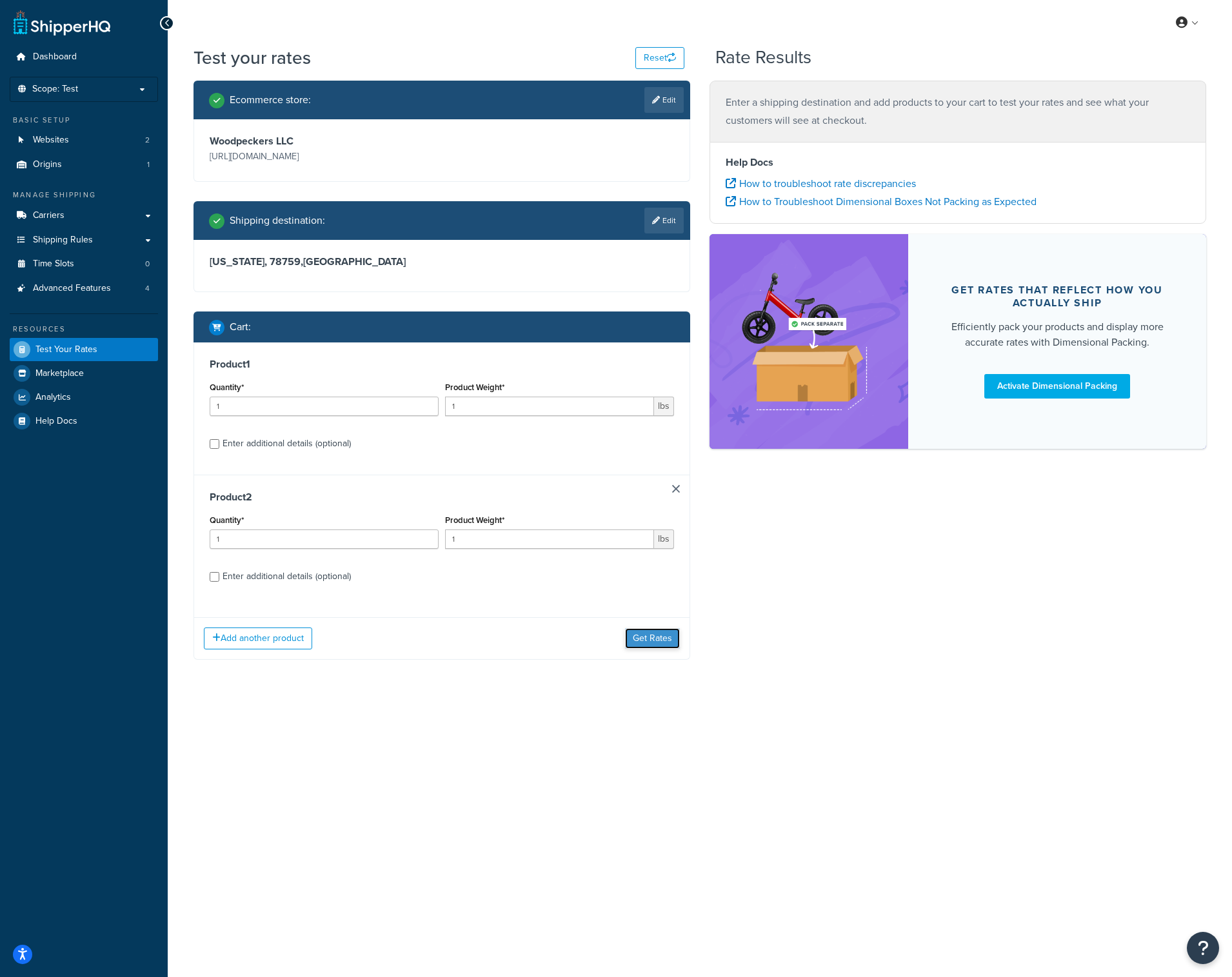
click at [640, 641] on button "Get Rates" at bounding box center [653, 638] width 55 height 20
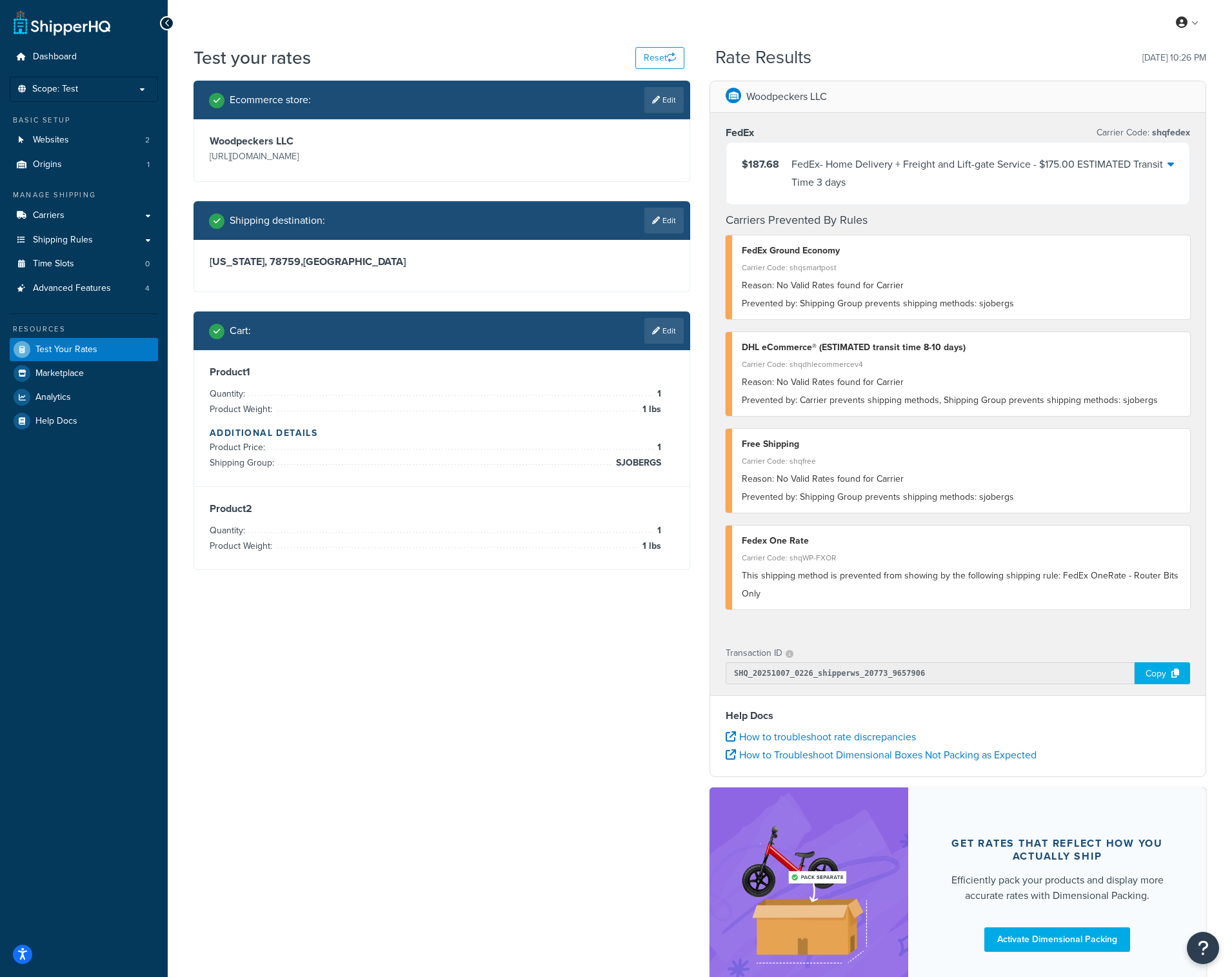
click at [1072, 168] on div "FedEx - Home Delivery + Freight and Lift-gate Service - $175.00 ESTIMATED Trans…" at bounding box center [979, 173] width 376 height 36
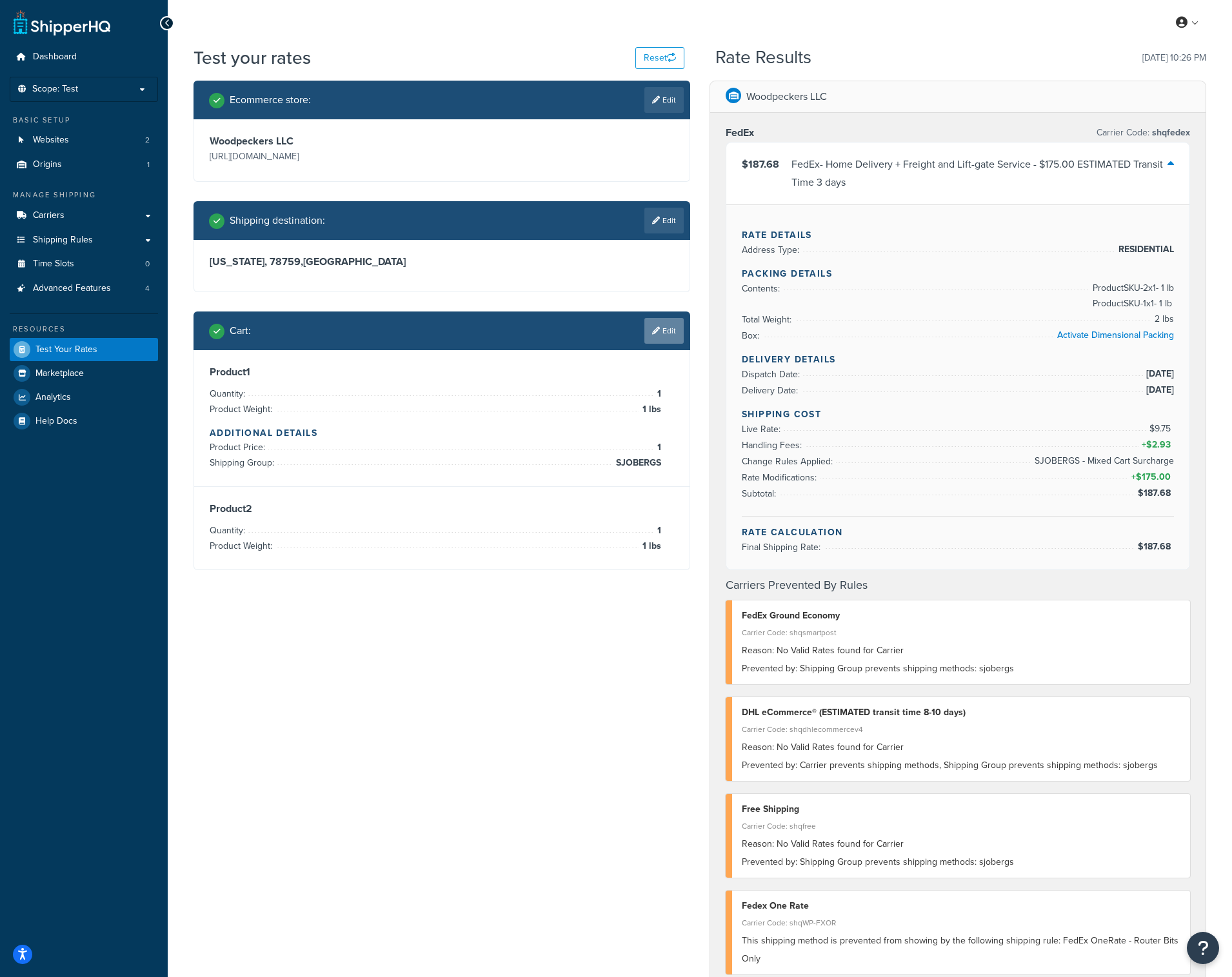
click at [676, 337] on link "Edit" at bounding box center [664, 331] width 39 height 26
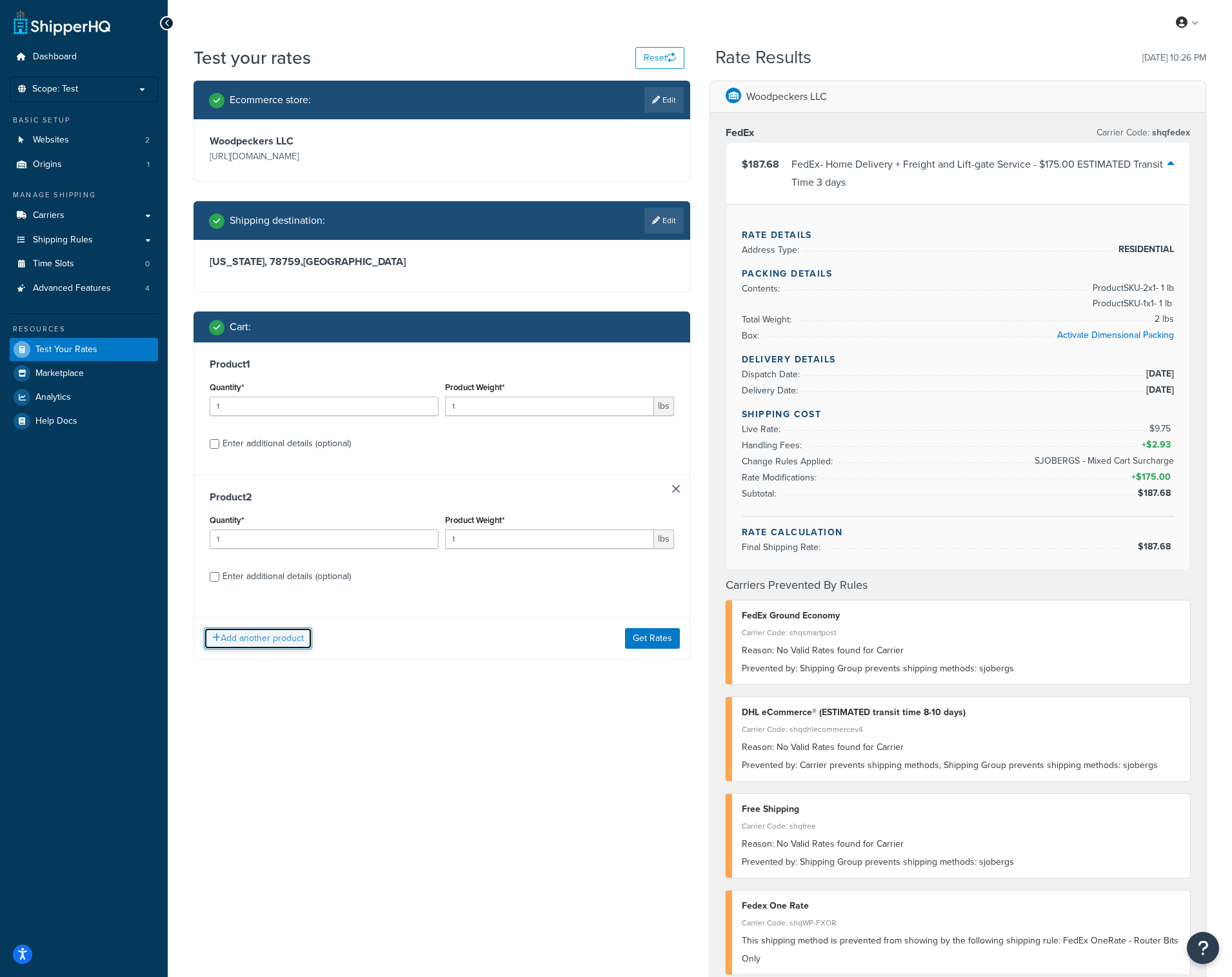
click at [282, 641] on button "Add another product" at bounding box center [258, 639] width 109 height 22
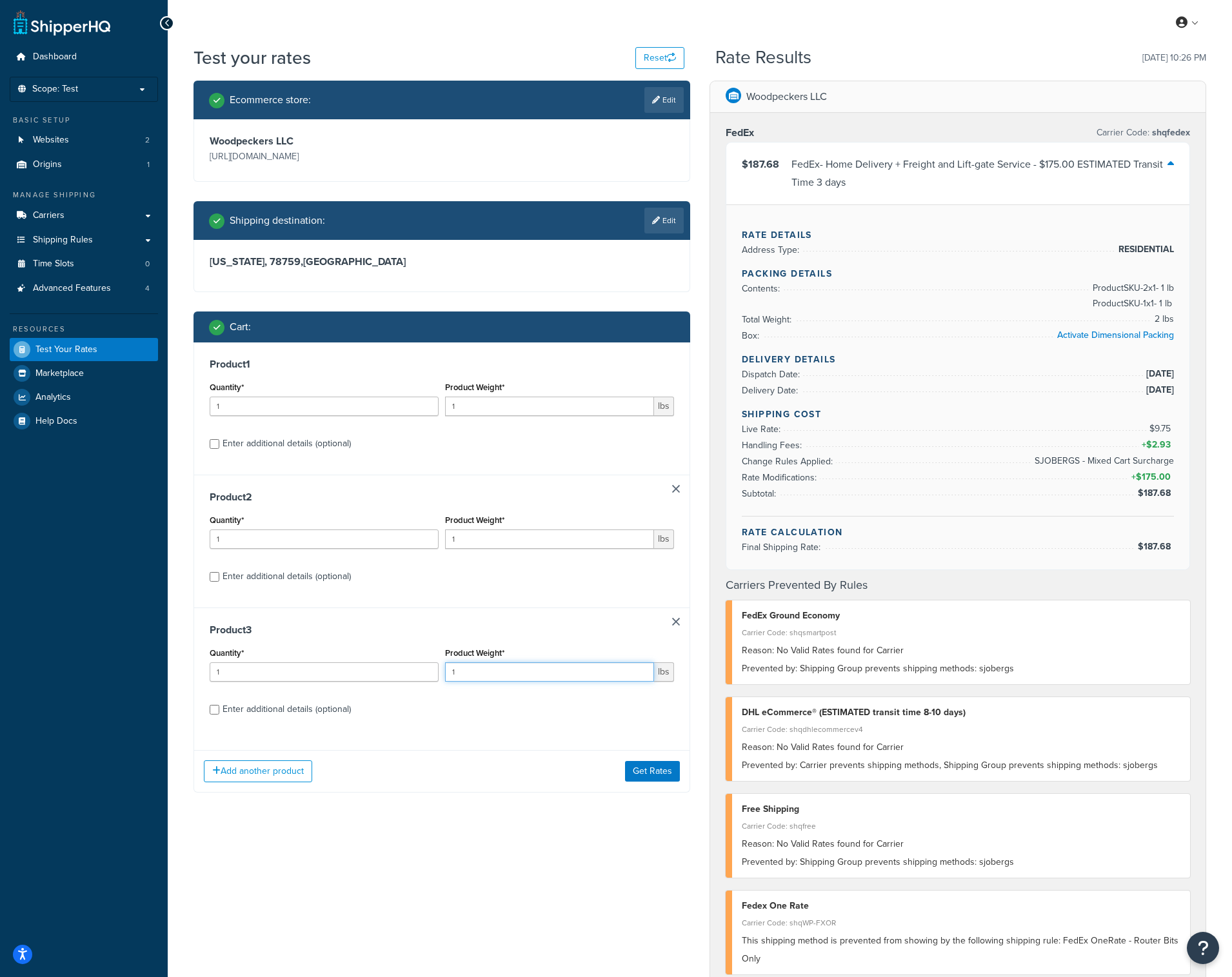
drag, startPoint x: 463, startPoint y: 669, endPoint x: 380, endPoint y: 669, distance: 83.0
click at [380, 669] on div "Quantity* 1 Product Weight* 1 lbs" at bounding box center [442, 667] width 471 height 47
type input "15"
click at [639, 777] on button "Get Rates" at bounding box center [653, 771] width 55 height 20
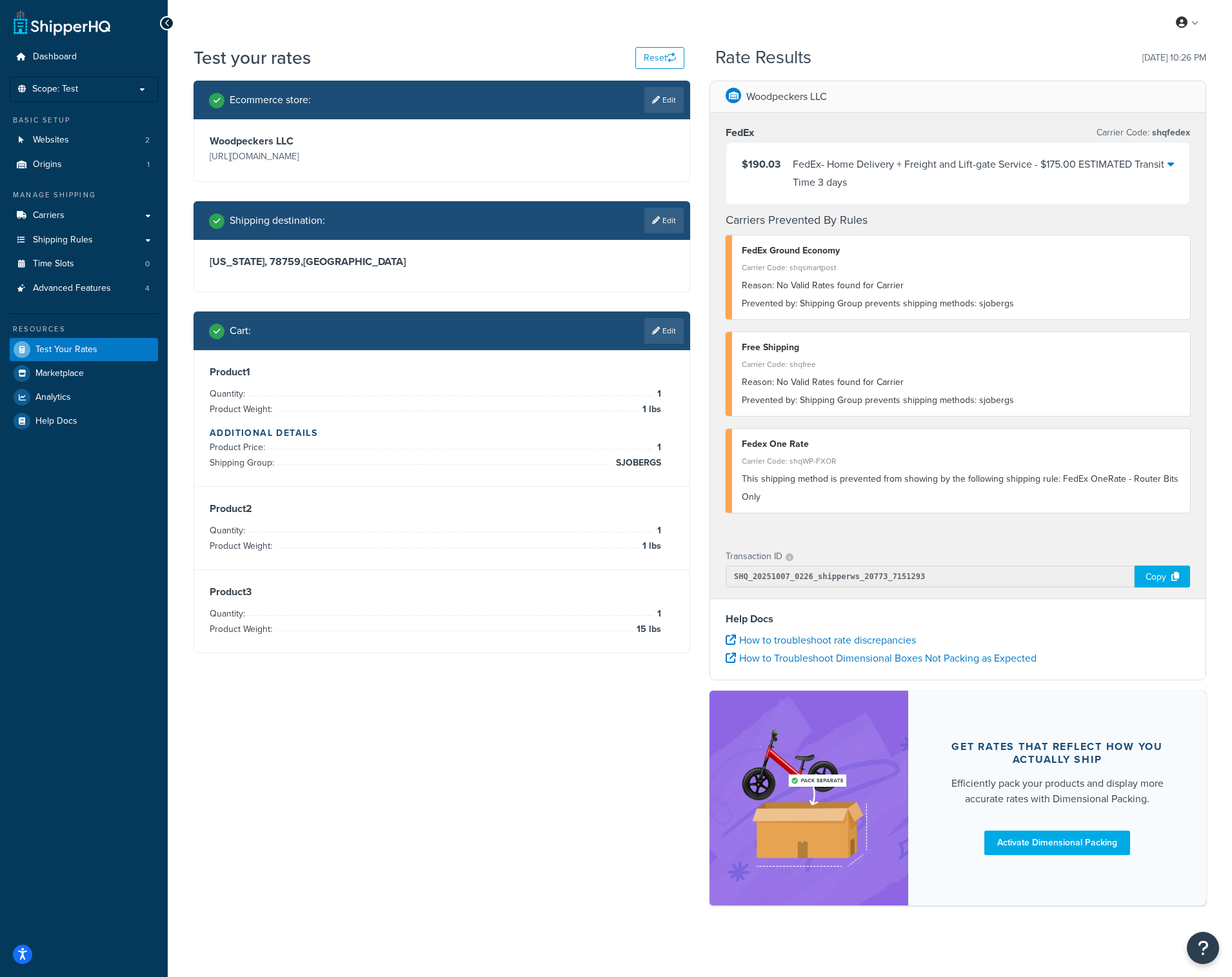
click at [923, 170] on div "FedEx - Home Delivery + Freight and Lift-gate Service - $175.00 ESTIMATED Trans…" at bounding box center [980, 173] width 375 height 36
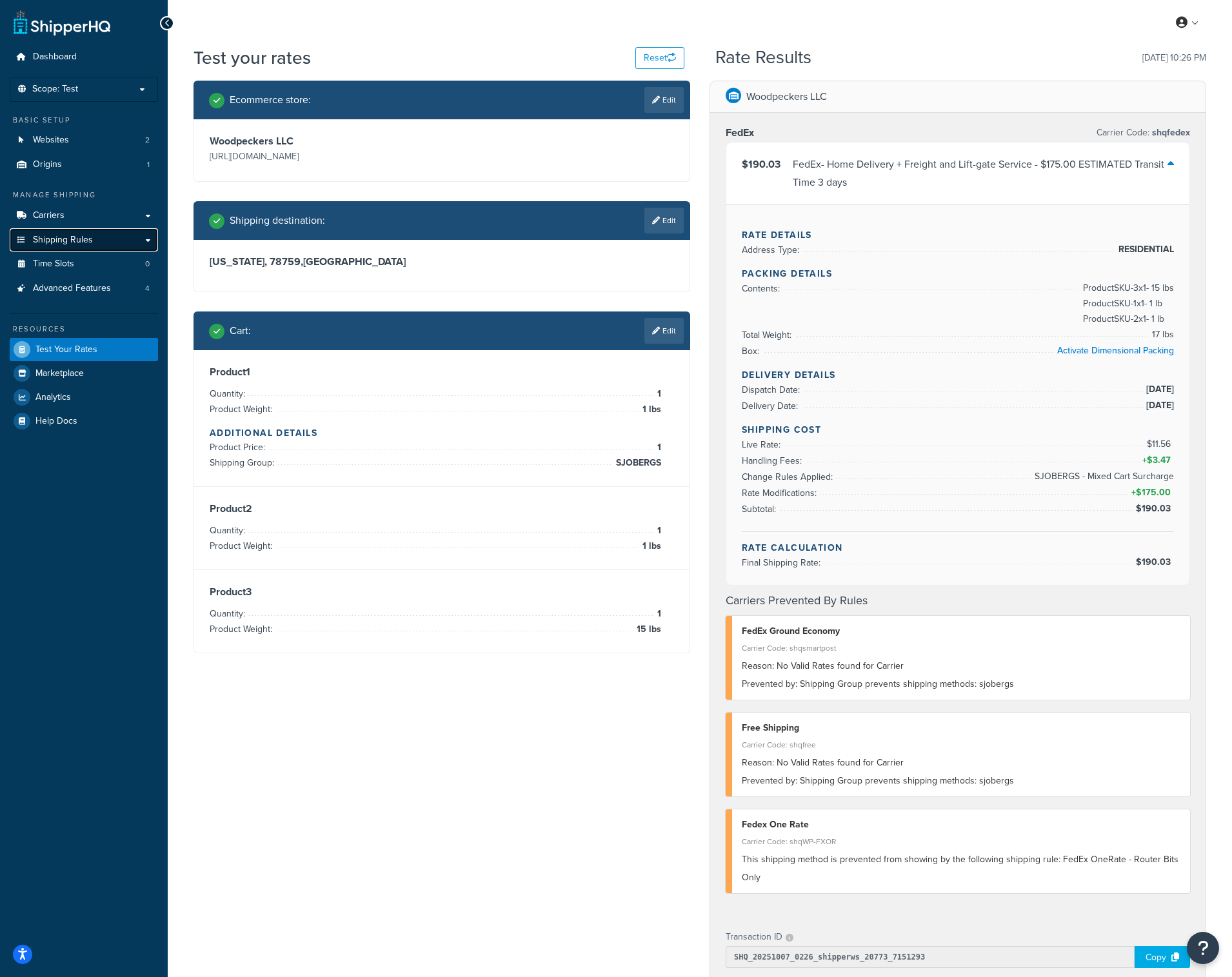
click at [75, 243] on span "Shipping Rules" at bounding box center [63, 240] width 60 height 11
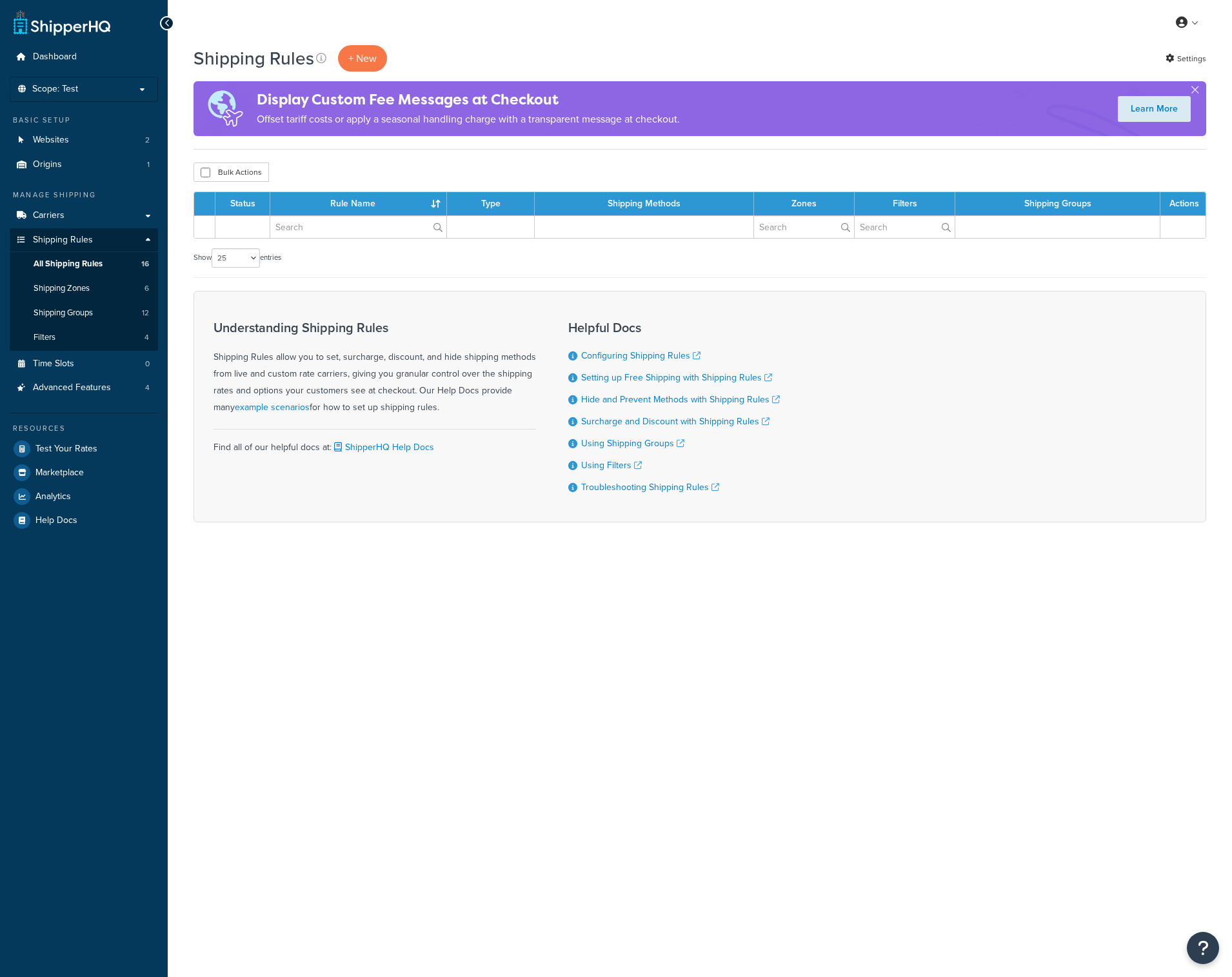
select select "25"
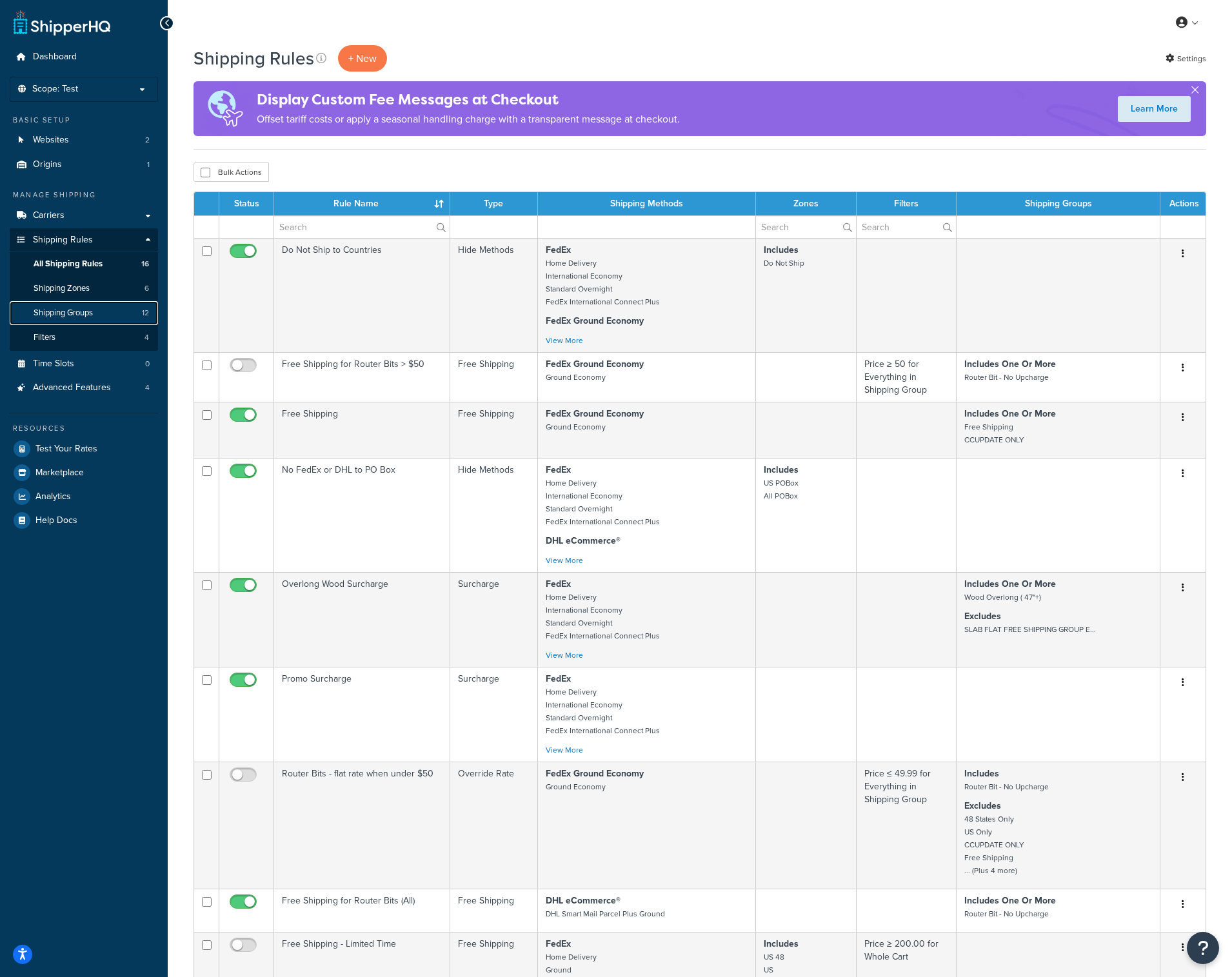
click at [74, 314] on span "Shipping Groups" at bounding box center [62, 313] width 59 height 11
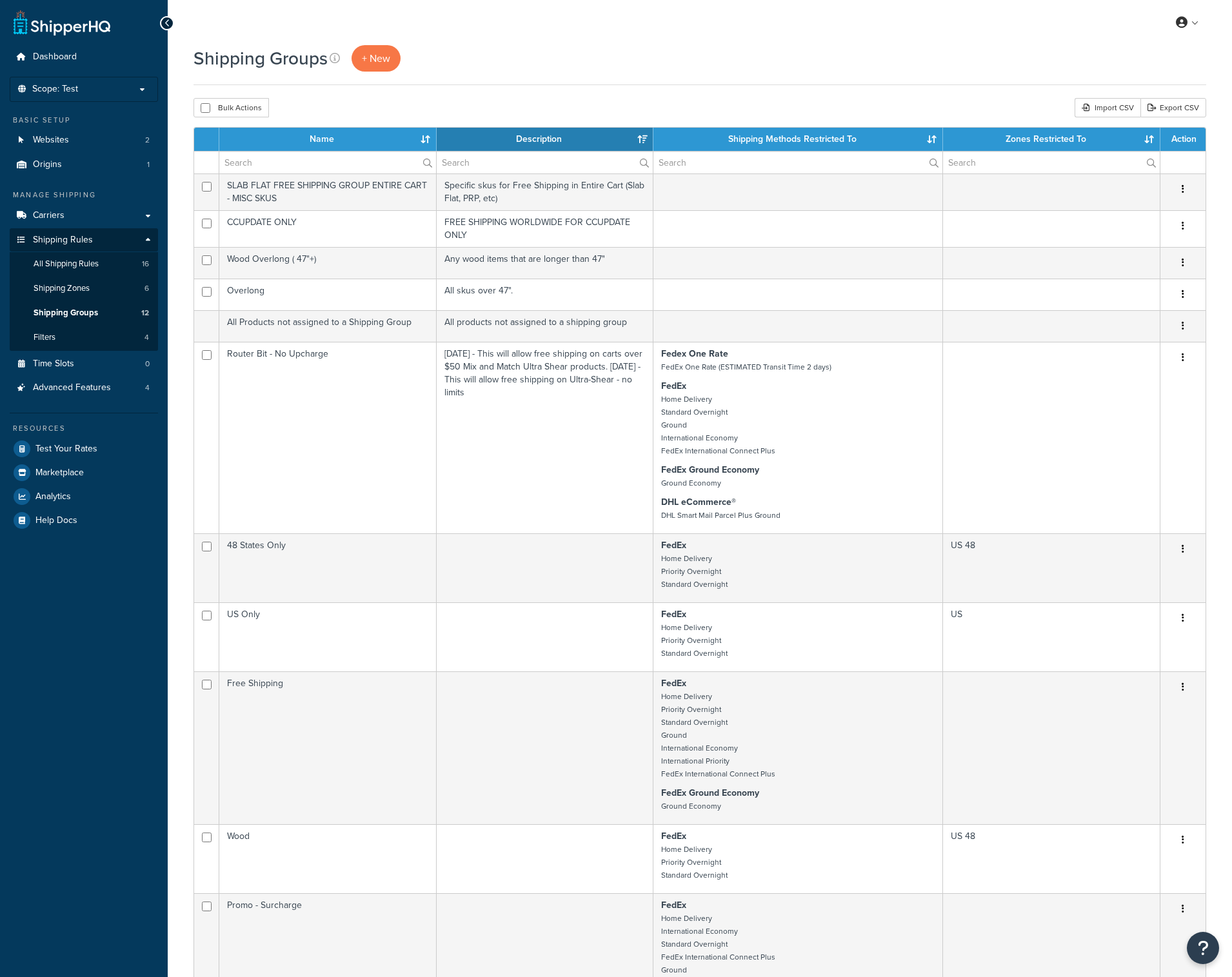
select select "15"
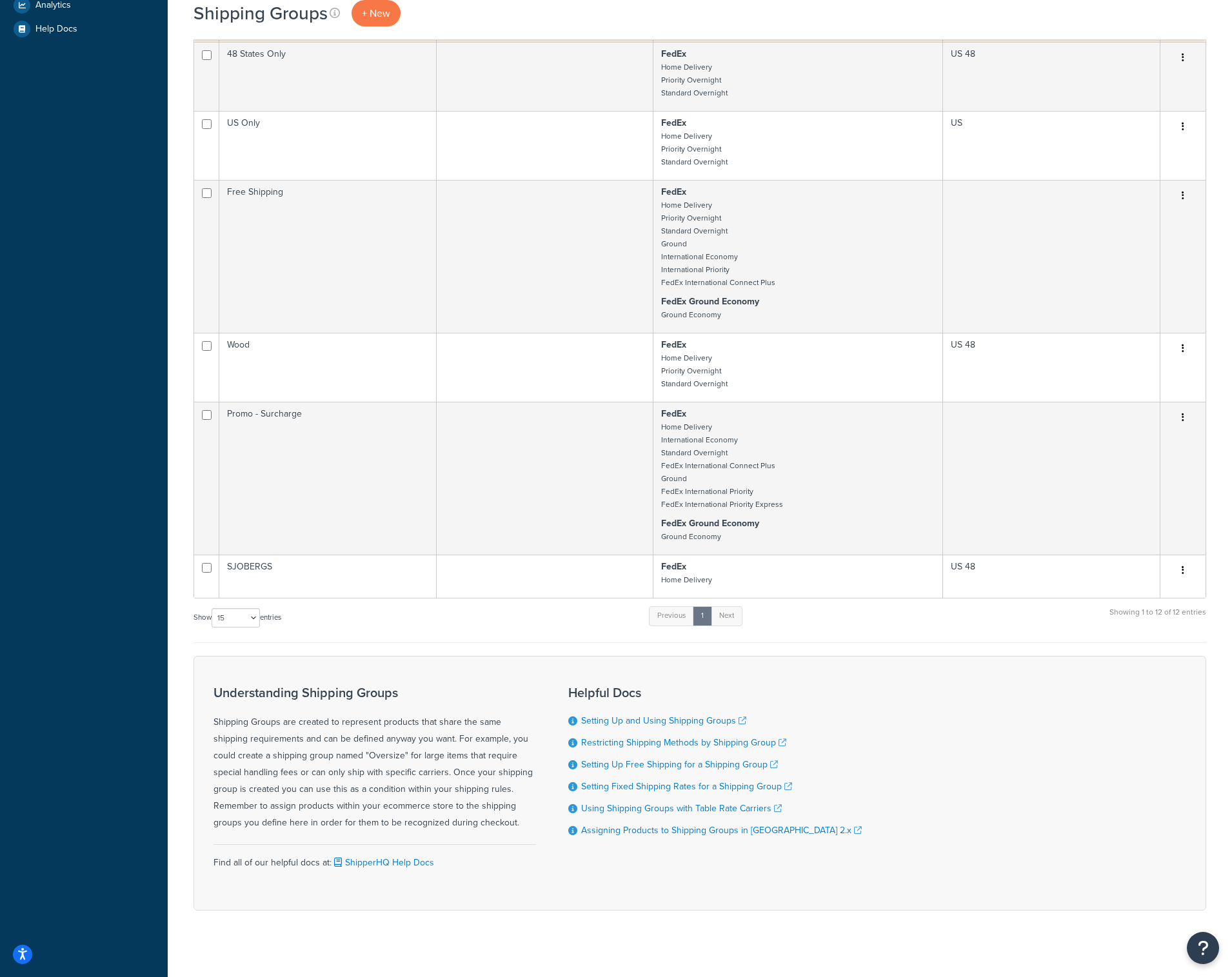
scroll to position [502, 0]
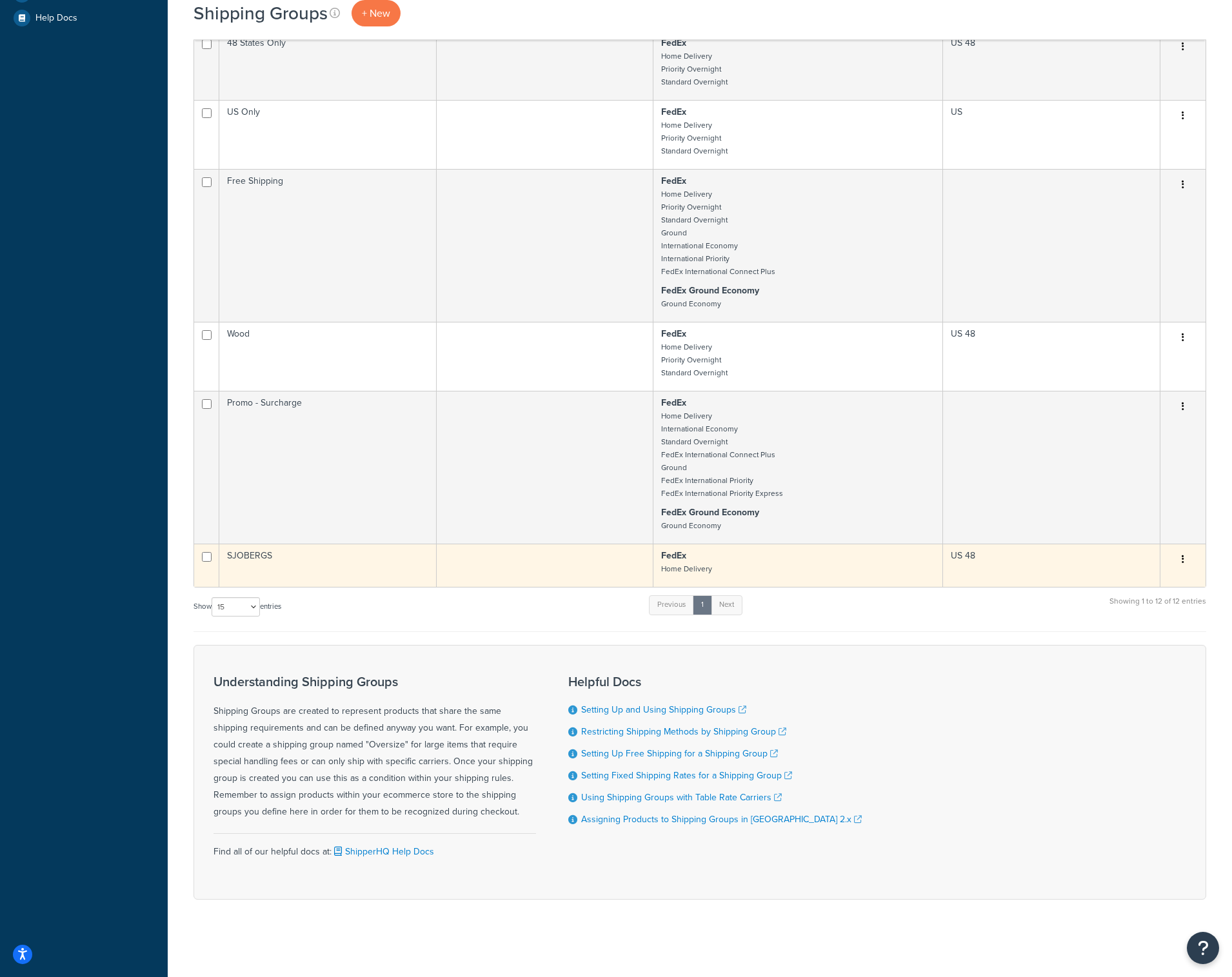
click at [589, 564] on td at bounding box center [545, 565] width 217 height 44
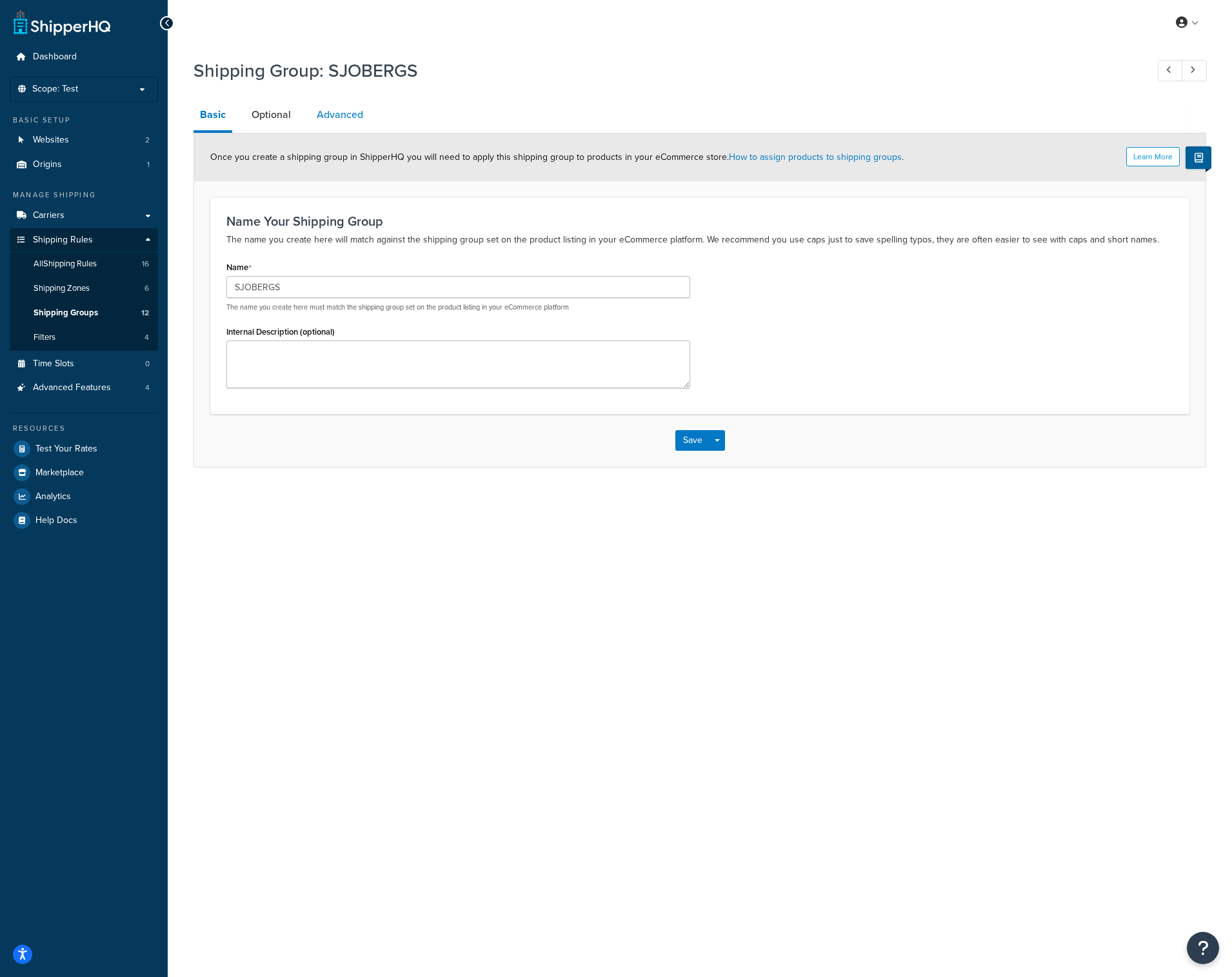
click at [343, 127] on link "Advanced" at bounding box center [339, 114] width 59 height 31
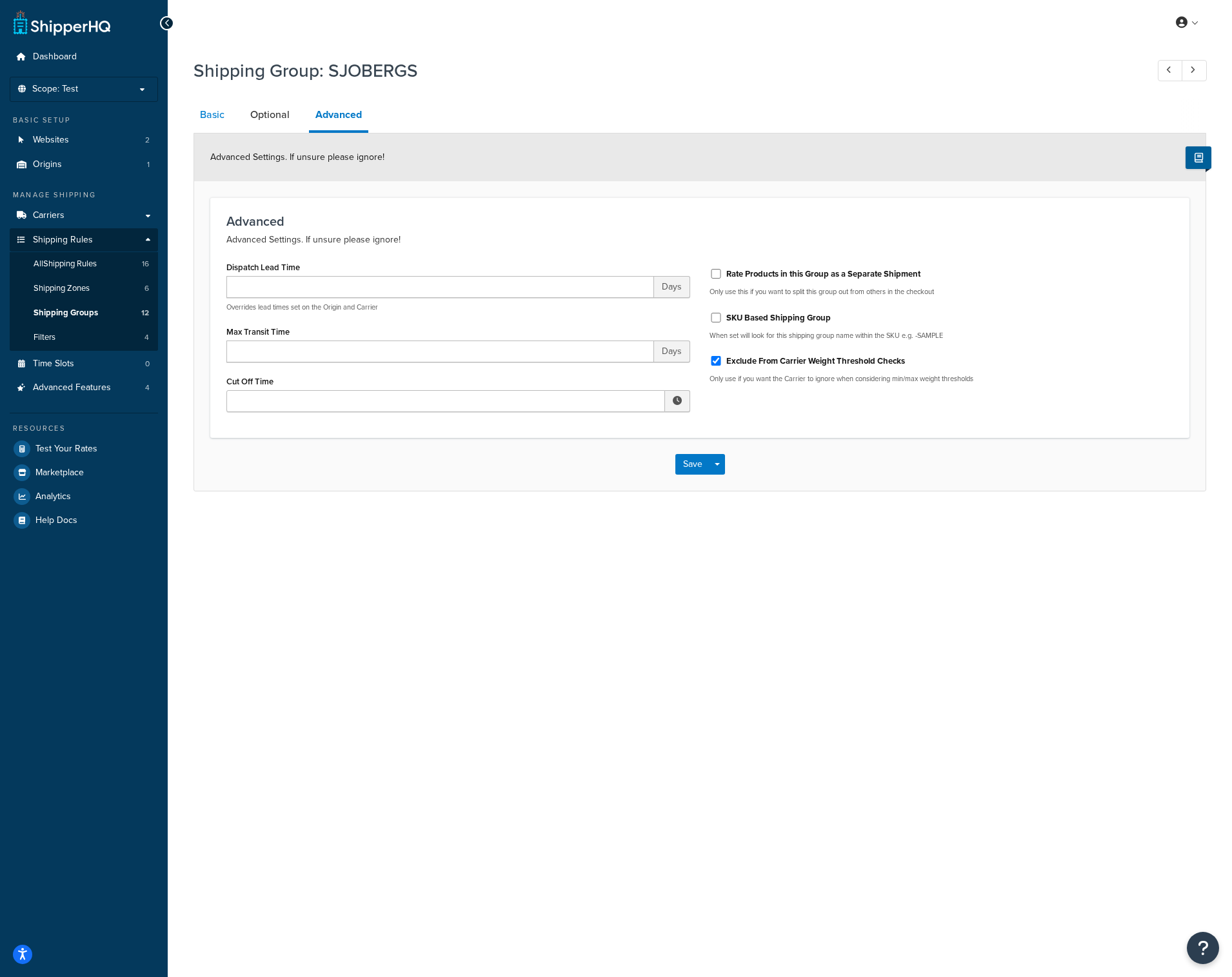
click at [217, 117] on link "Basic" at bounding box center [213, 114] width 38 height 31
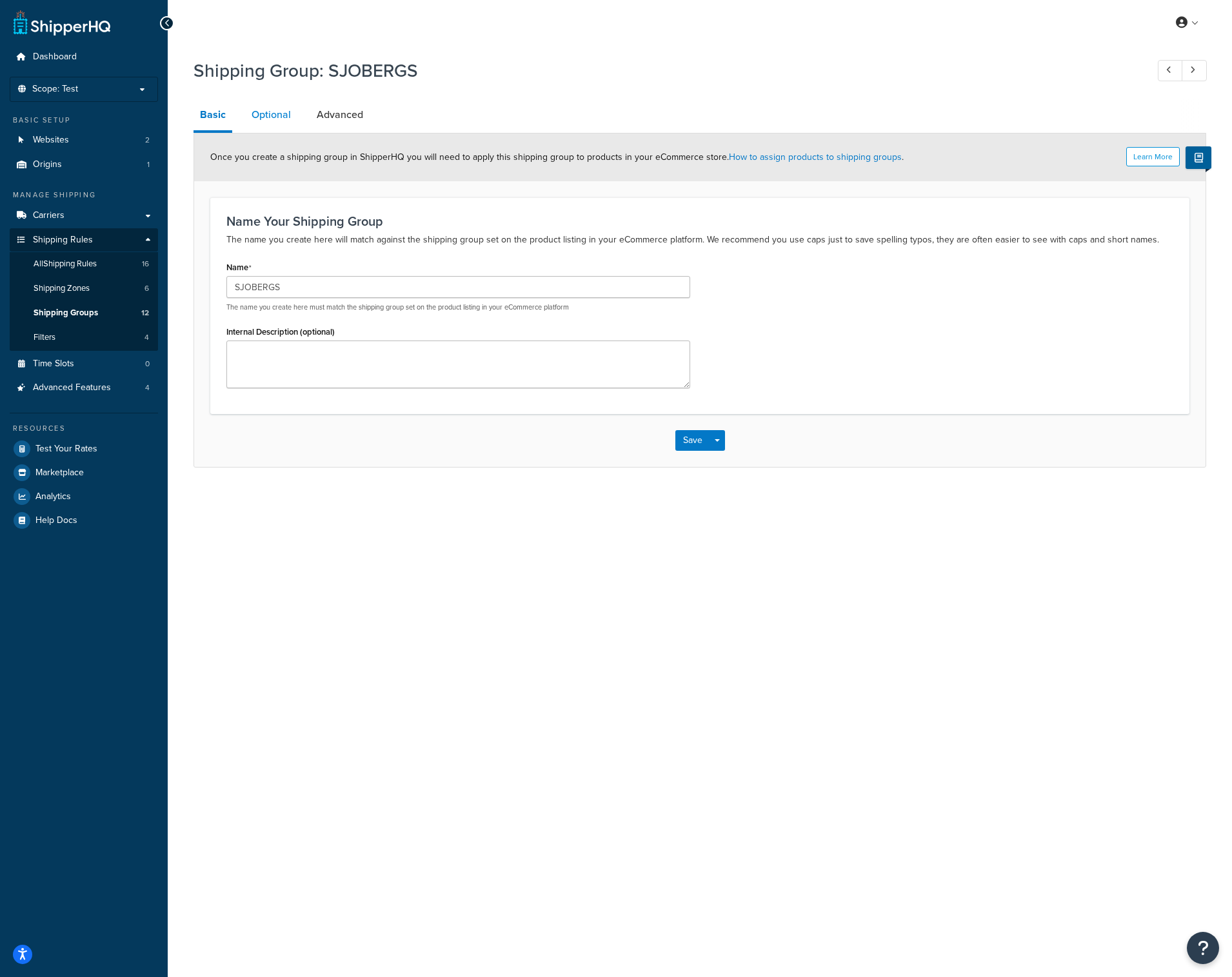
click at [272, 109] on link "Optional" at bounding box center [271, 114] width 52 height 31
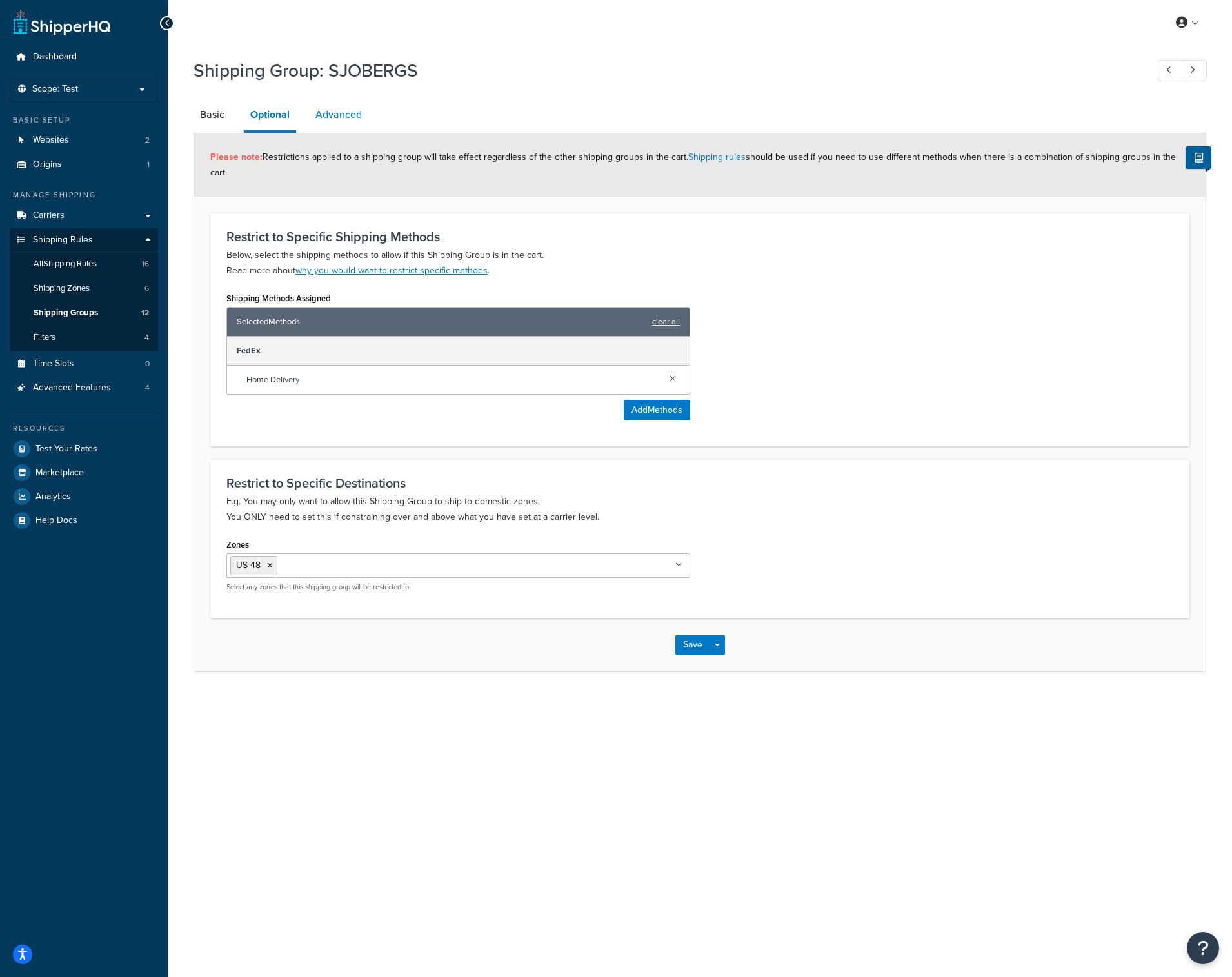
click at [332, 115] on link "Advanced" at bounding box center [338, 114] width 59 height 31
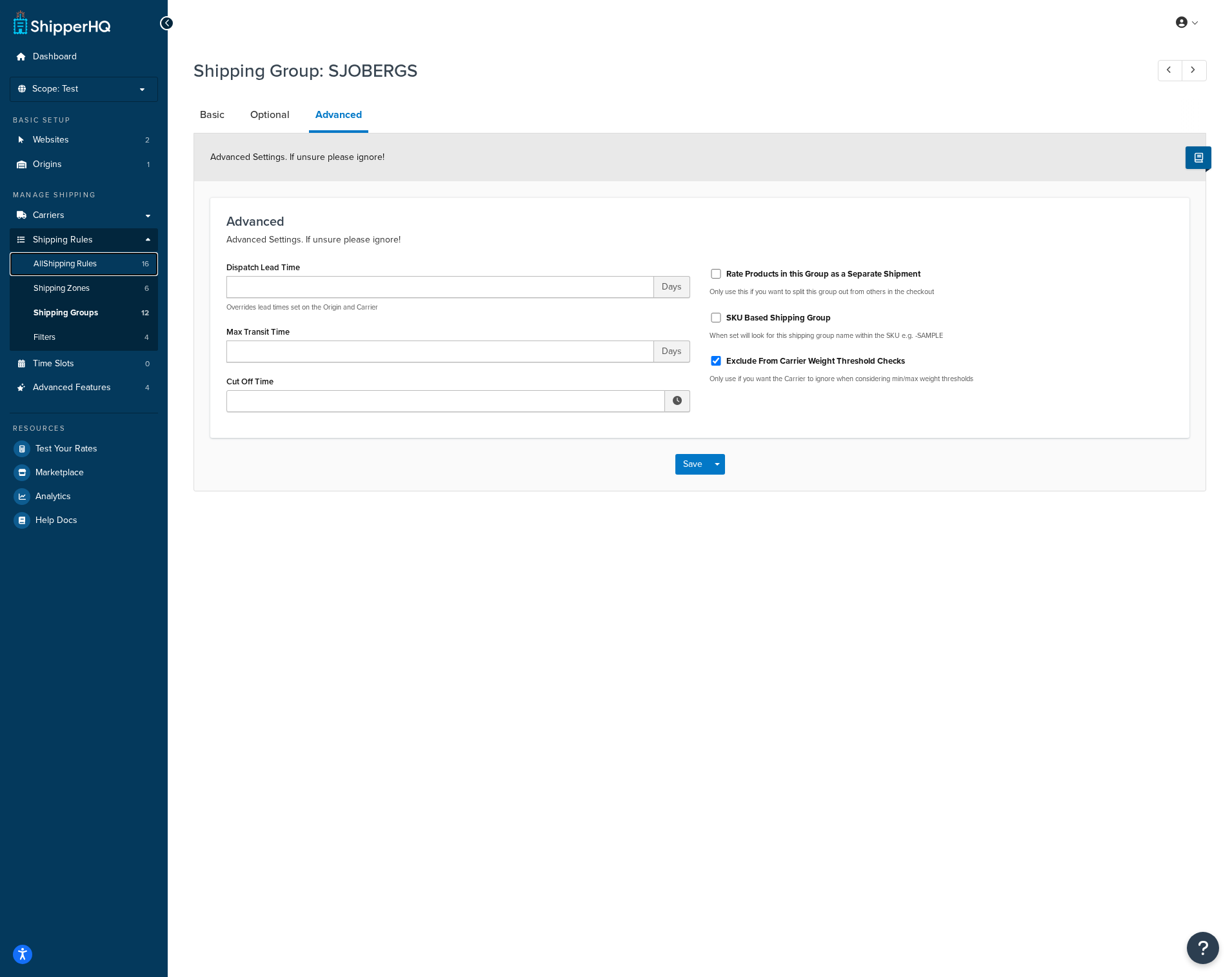
click at [101, 266] on link "All Shipping Rules 16" at bounding box center [84, 264] width 149 height 24
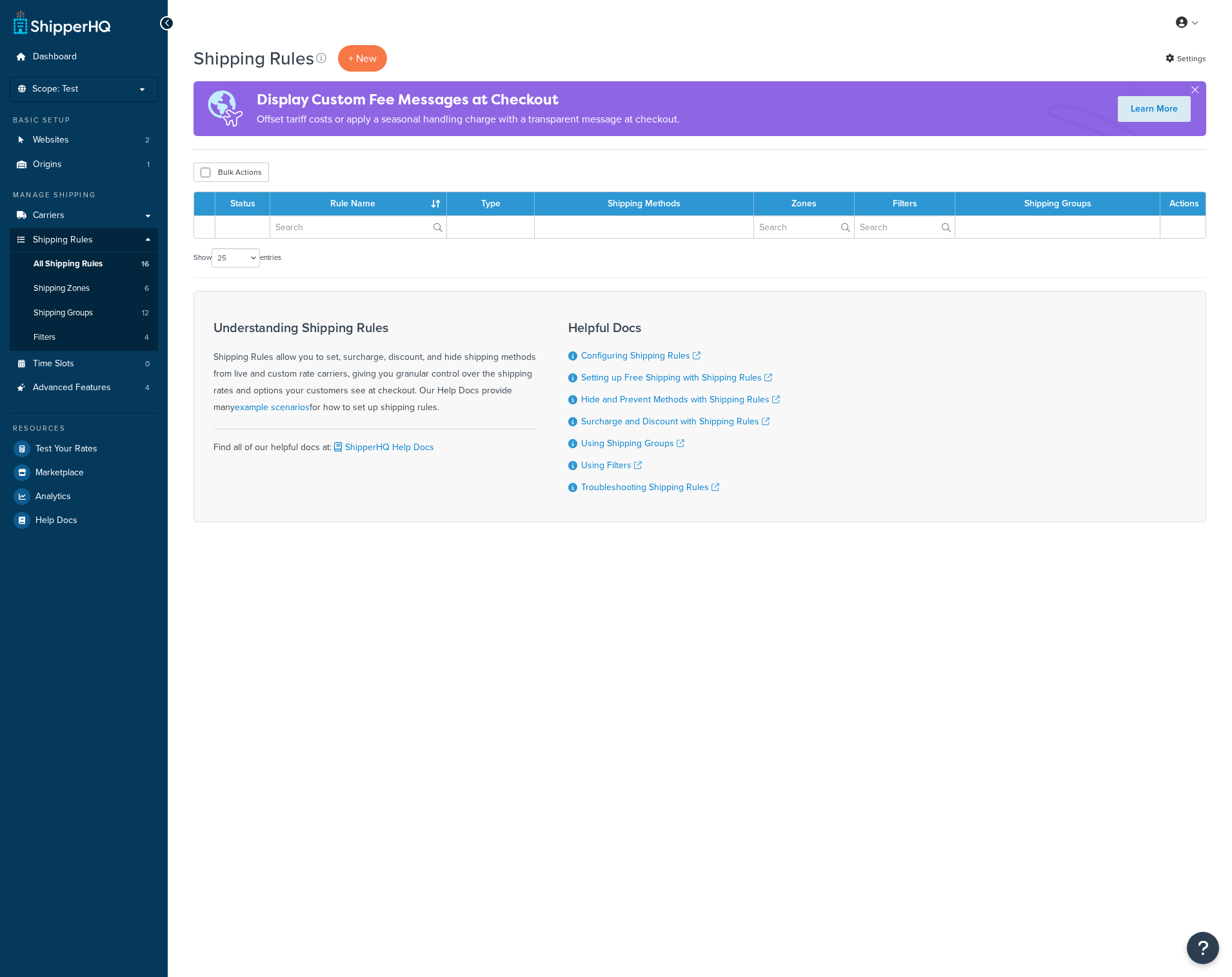
select select "25"
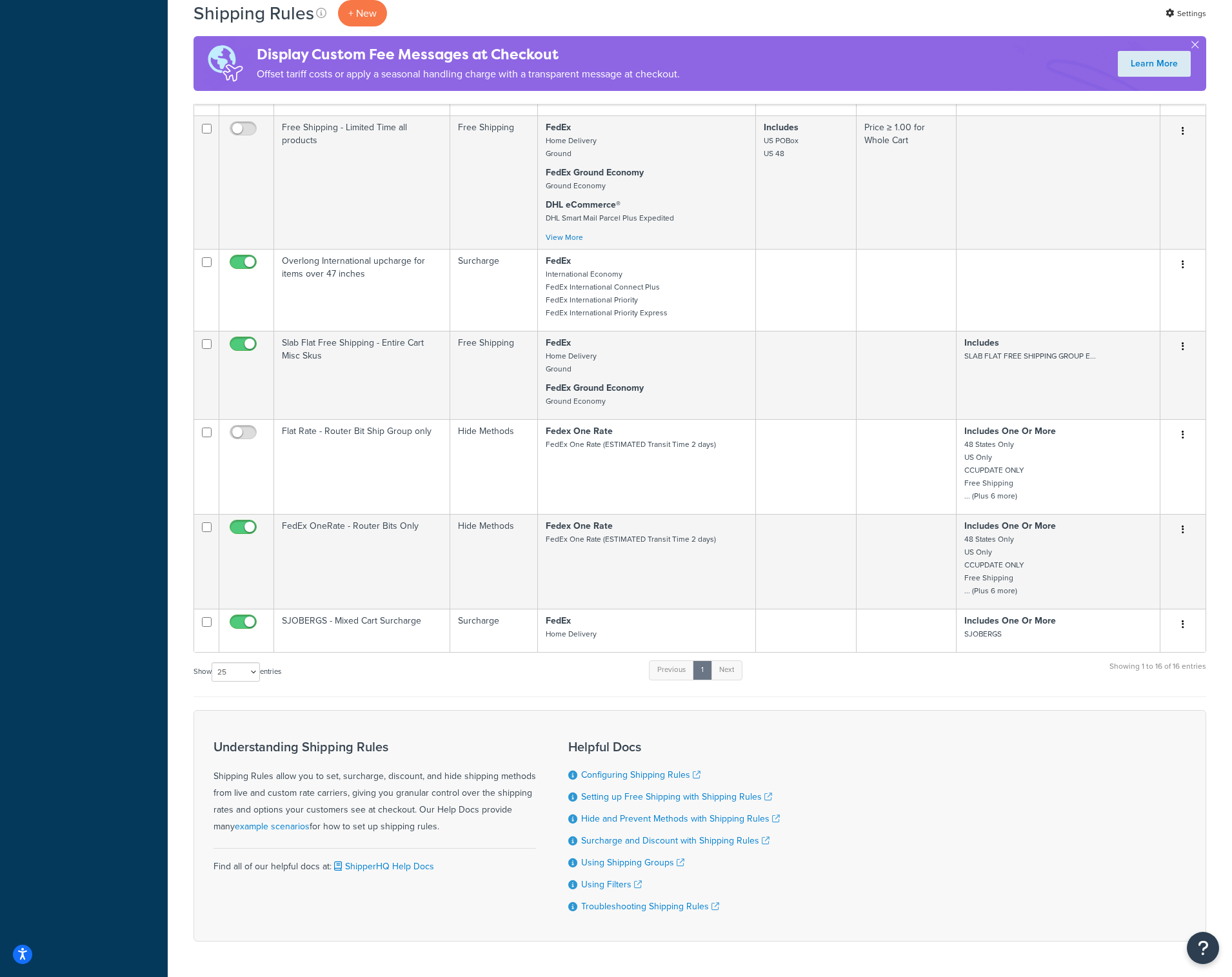
scroll to position [1056, 0]
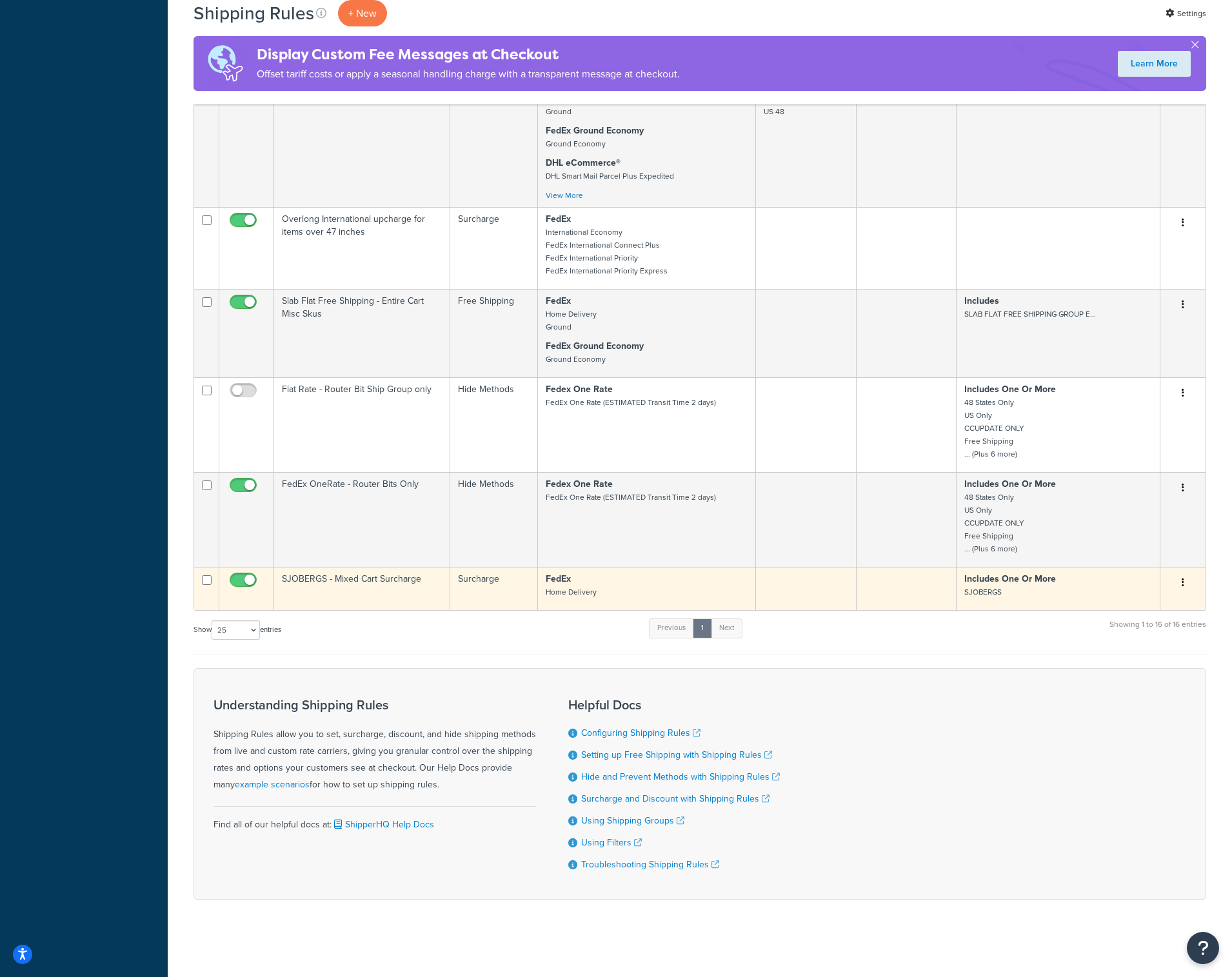
click at [429, 581] on td "SJOBERGS - Mixed Cart Surcharge" at bounding box center [362, 588] width 176 height 44
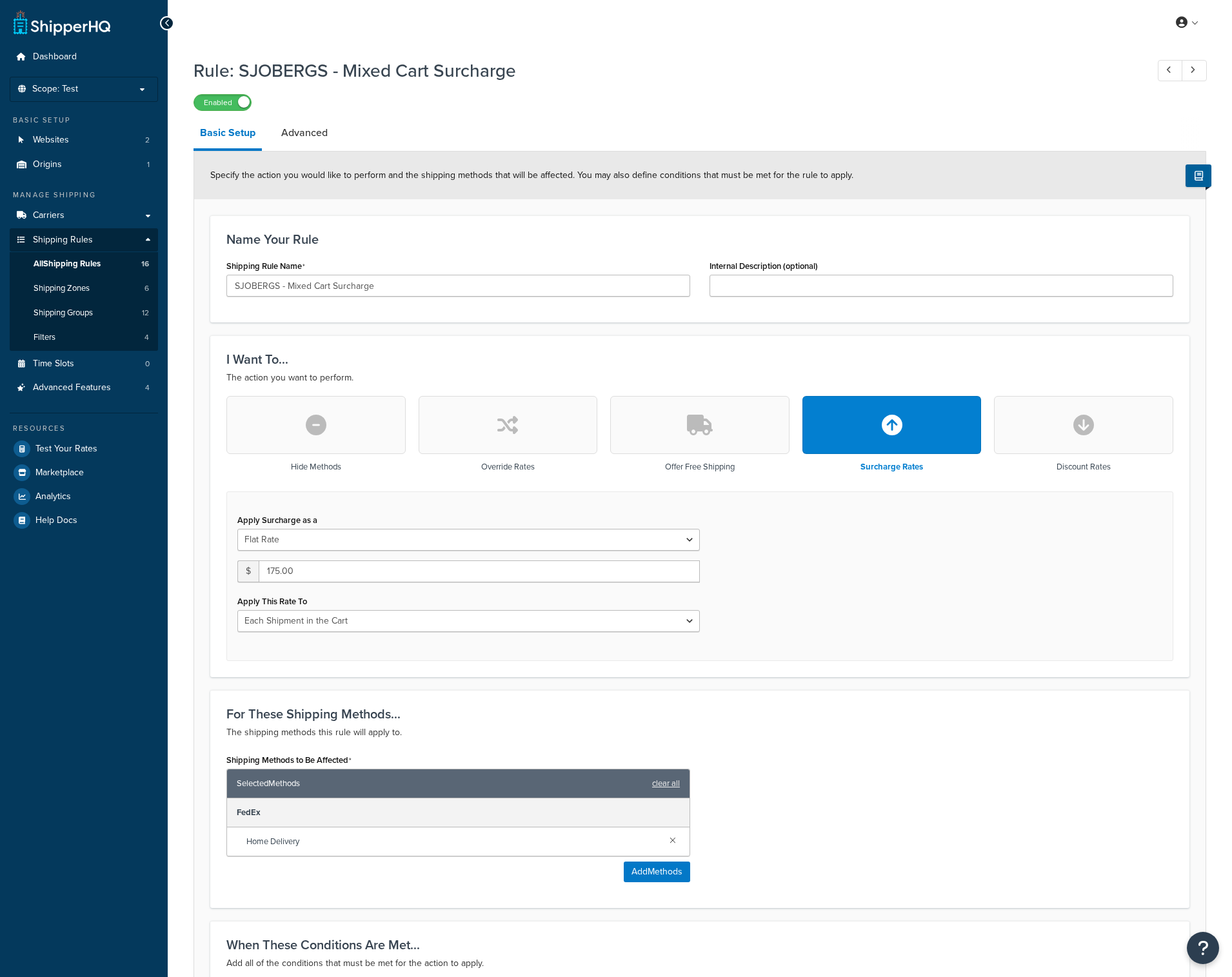
select select "CART"
click at [93, 260] on span "All Shipping Rules" at bounding box center [67, 264] width 67 height 11
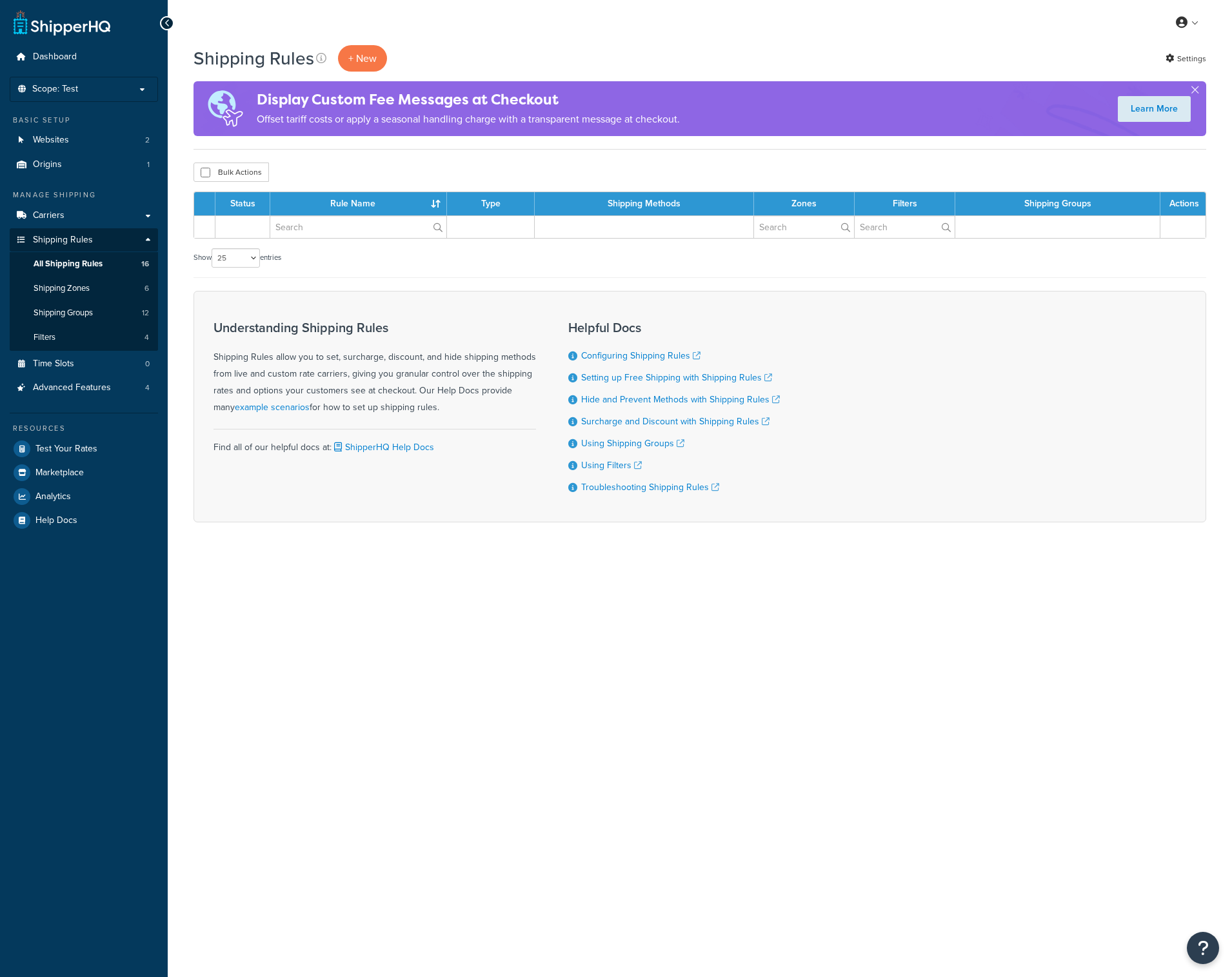
select select "25"
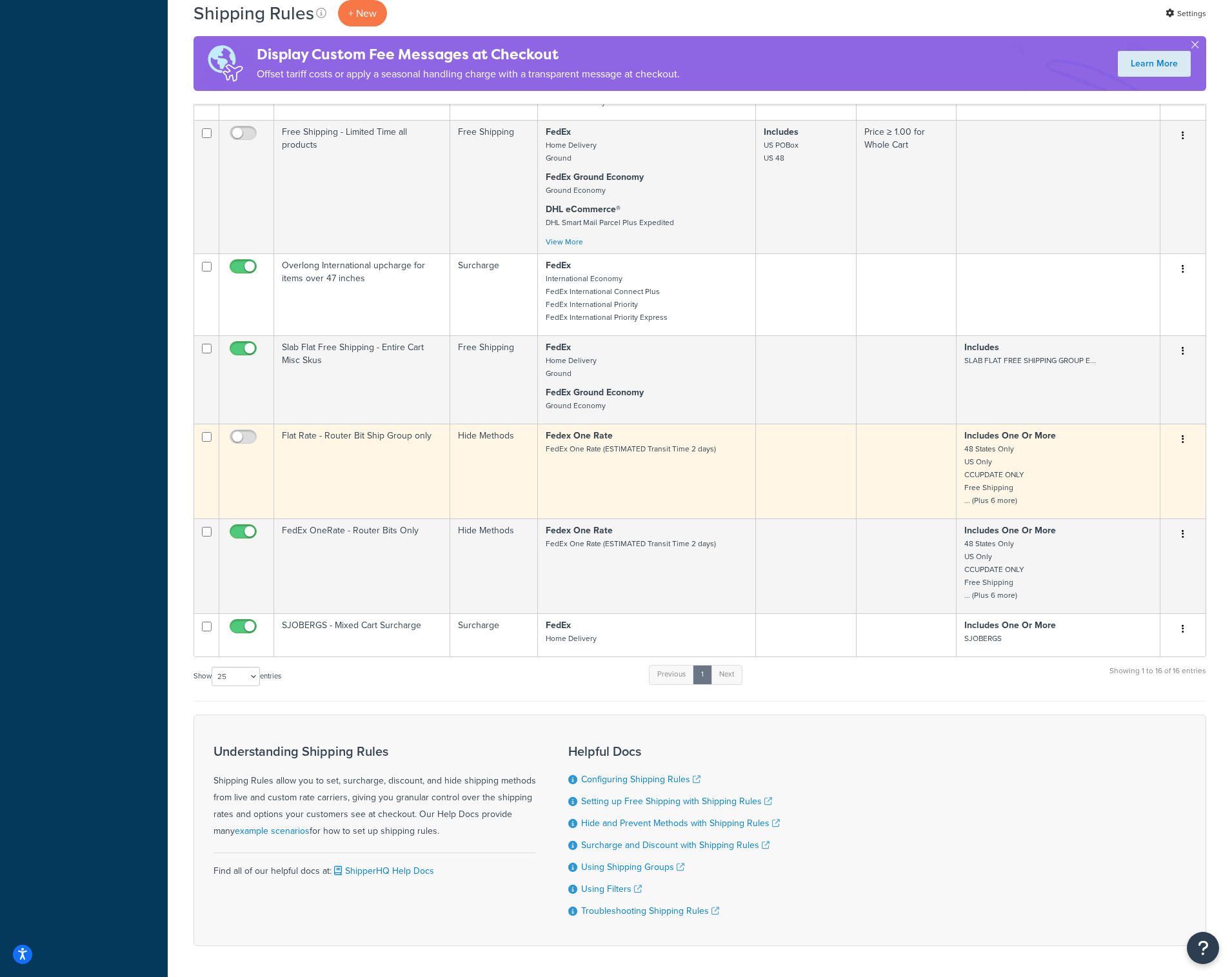
scroll to position [999, 0]
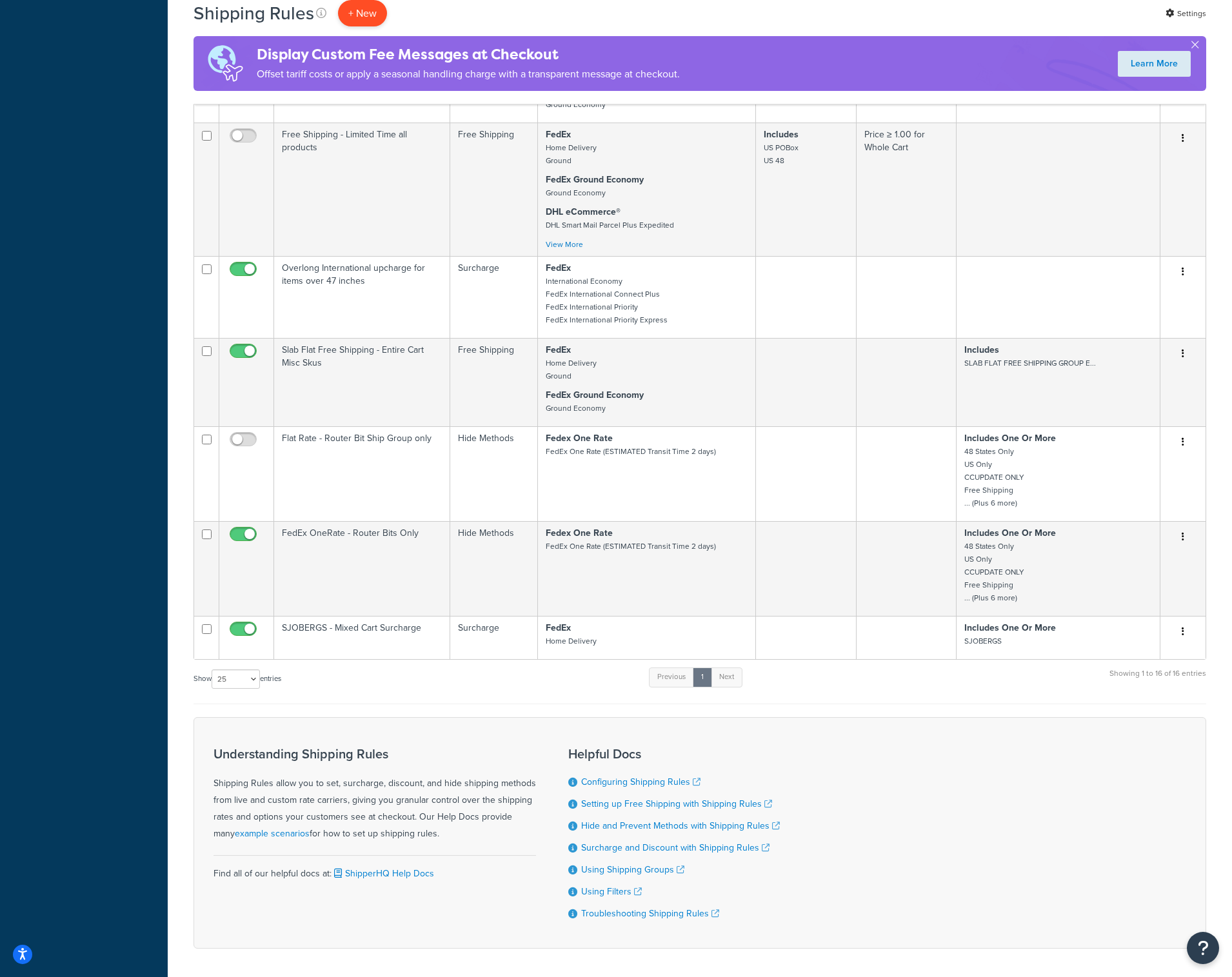
click at [365, 23] on p "+ New" at bounding box center [362, 13] width 49 height 26
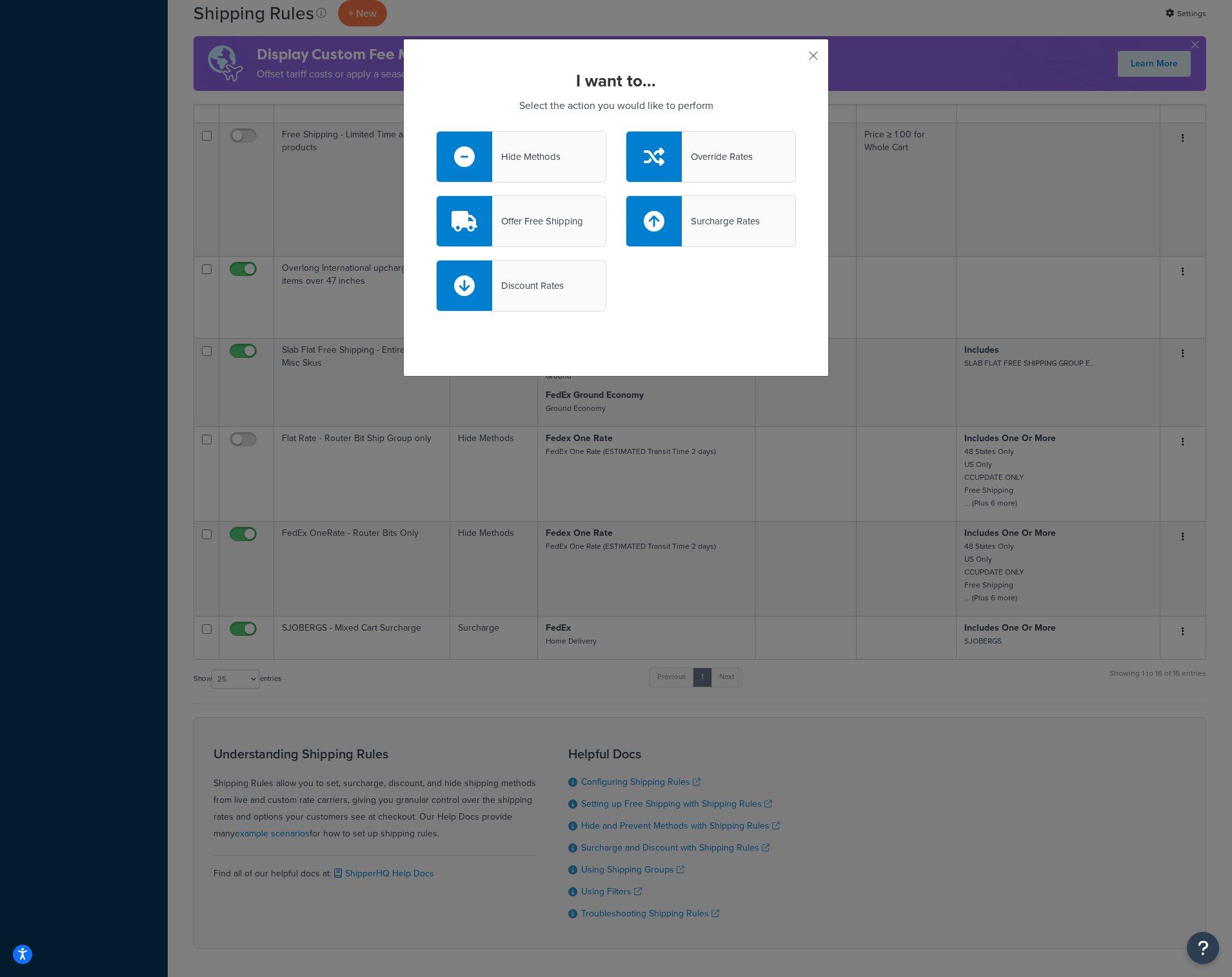
click at [716, 161] on div "Override Rates" at bounding box center [717, 156] width 71 height 18
click at [0, 0] on input "Override Rates" at bounding box center [0, 0] width 0 height 0
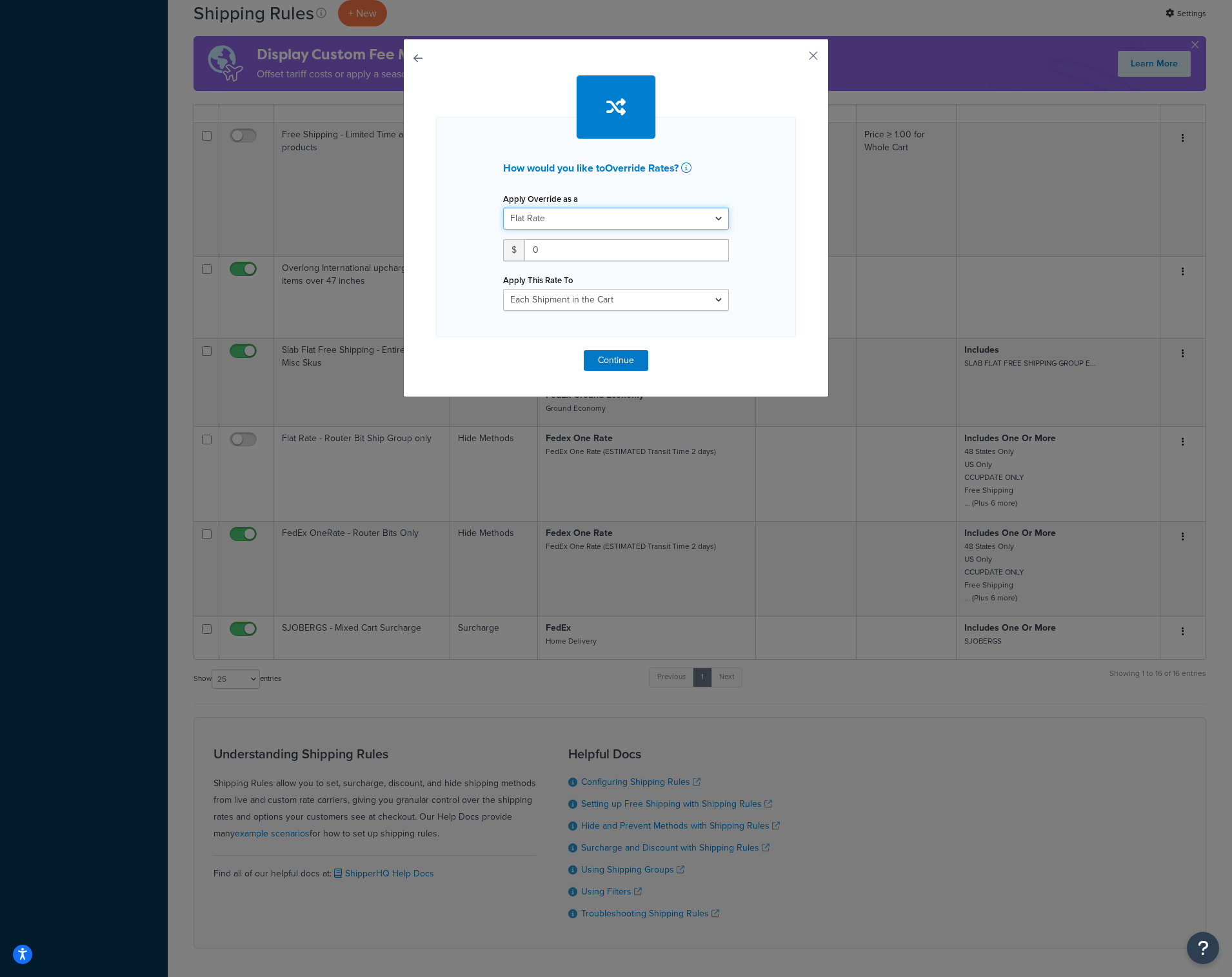
click at [625, 214] on select "Flat Rate Percentage Flat Rate & Percentage" at bounding box center [616, 219] width 226 height 22
click at [796, 59] on button "button" at bounding box center [795, 61] width 3 height 3
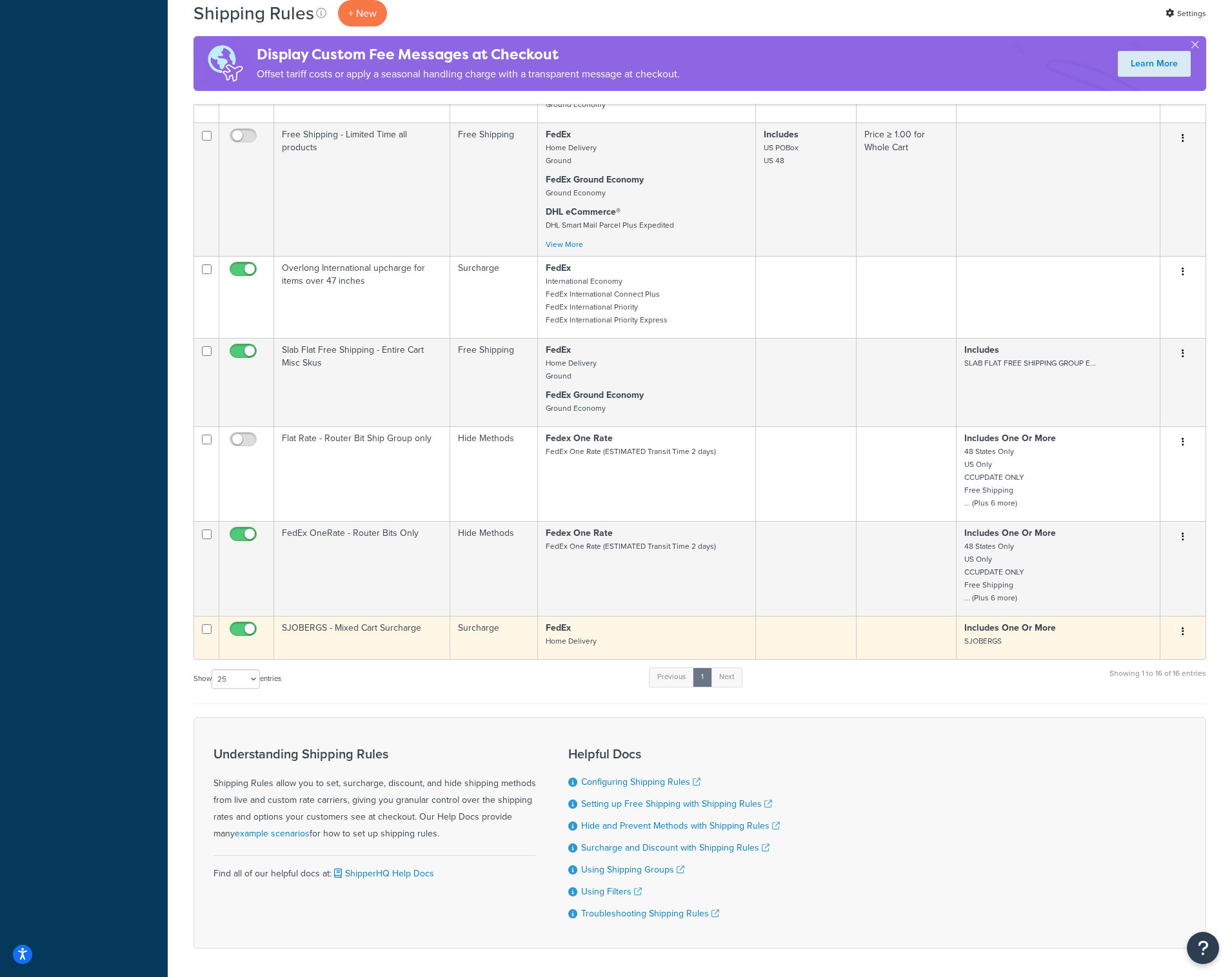
click at [487, 643] on td "Surcharge" at bounding box center [494, 637] width 88 height 44
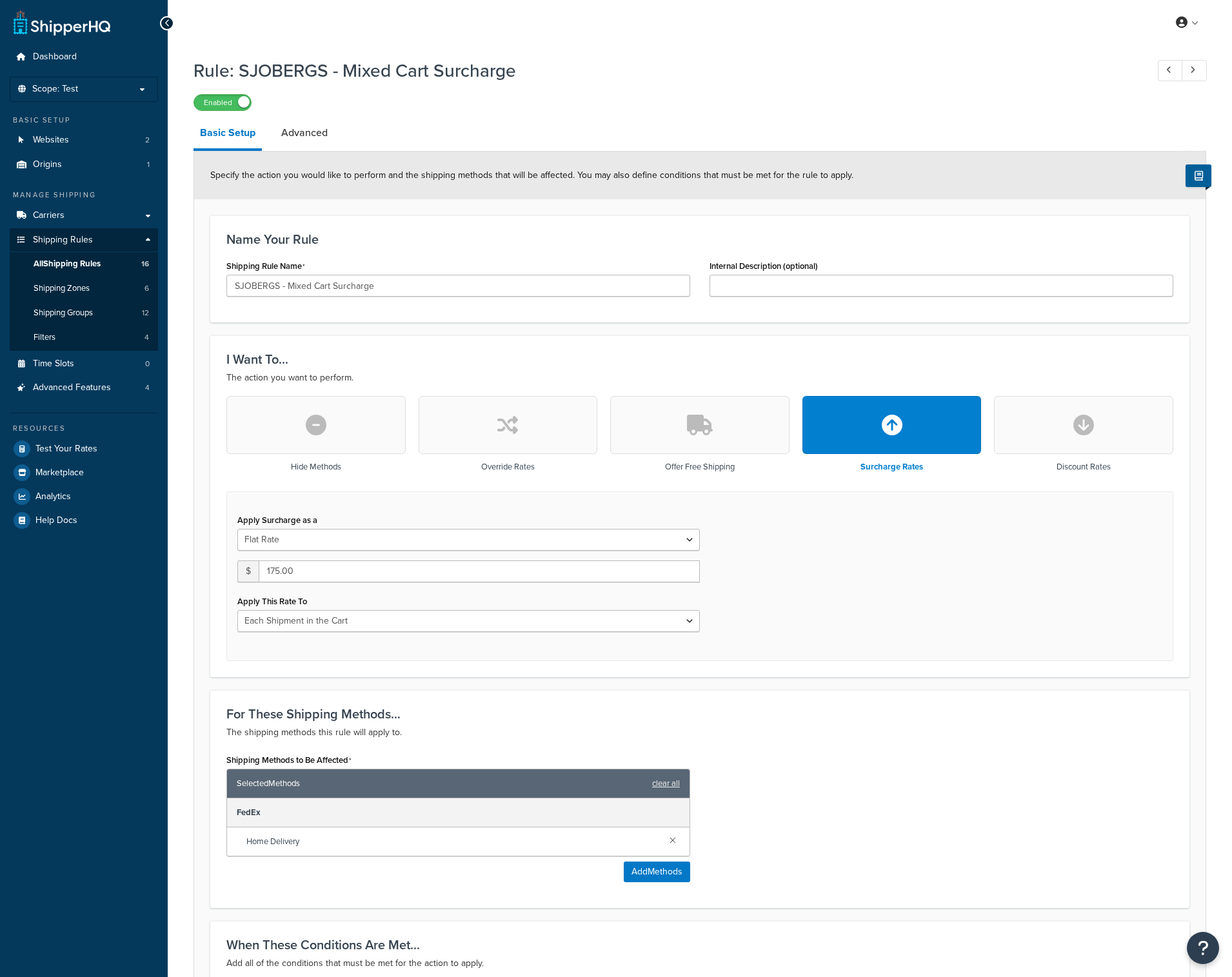
select select "CART"
click at [484, 430] on button "button" at bounding box center [508, 425] width 179 height 58
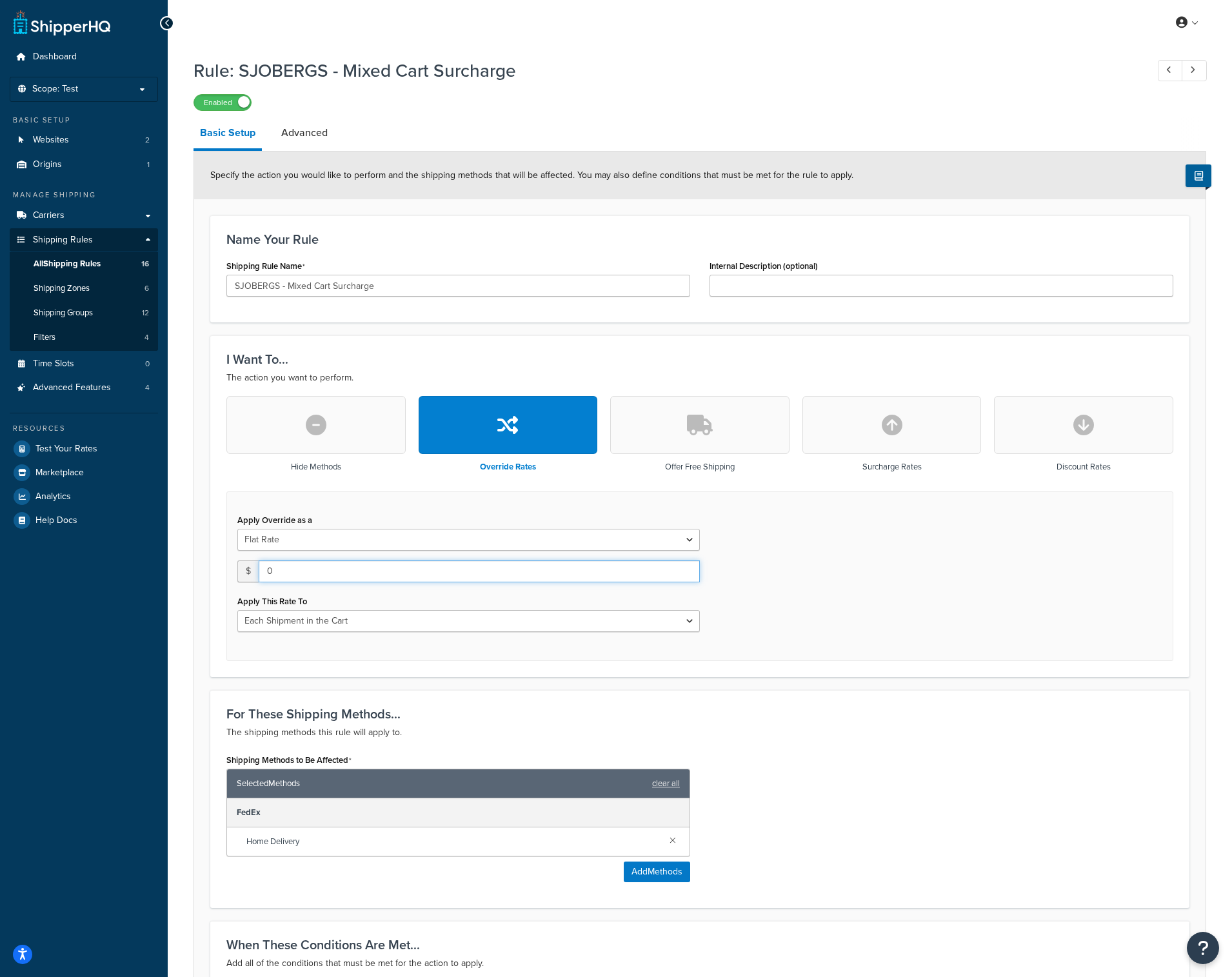
drag, startPoint x: 293, startPoint y: 568, endPoint x: 232, endPoint y: 568, distance: 61.0
click at [232, 568] on div "Apply Override as a Flat Rate Percentage Flat Rate & Percentage $ 0 Apply This …" at bounding box center [469, 571] width 482 height 121
type input "175"
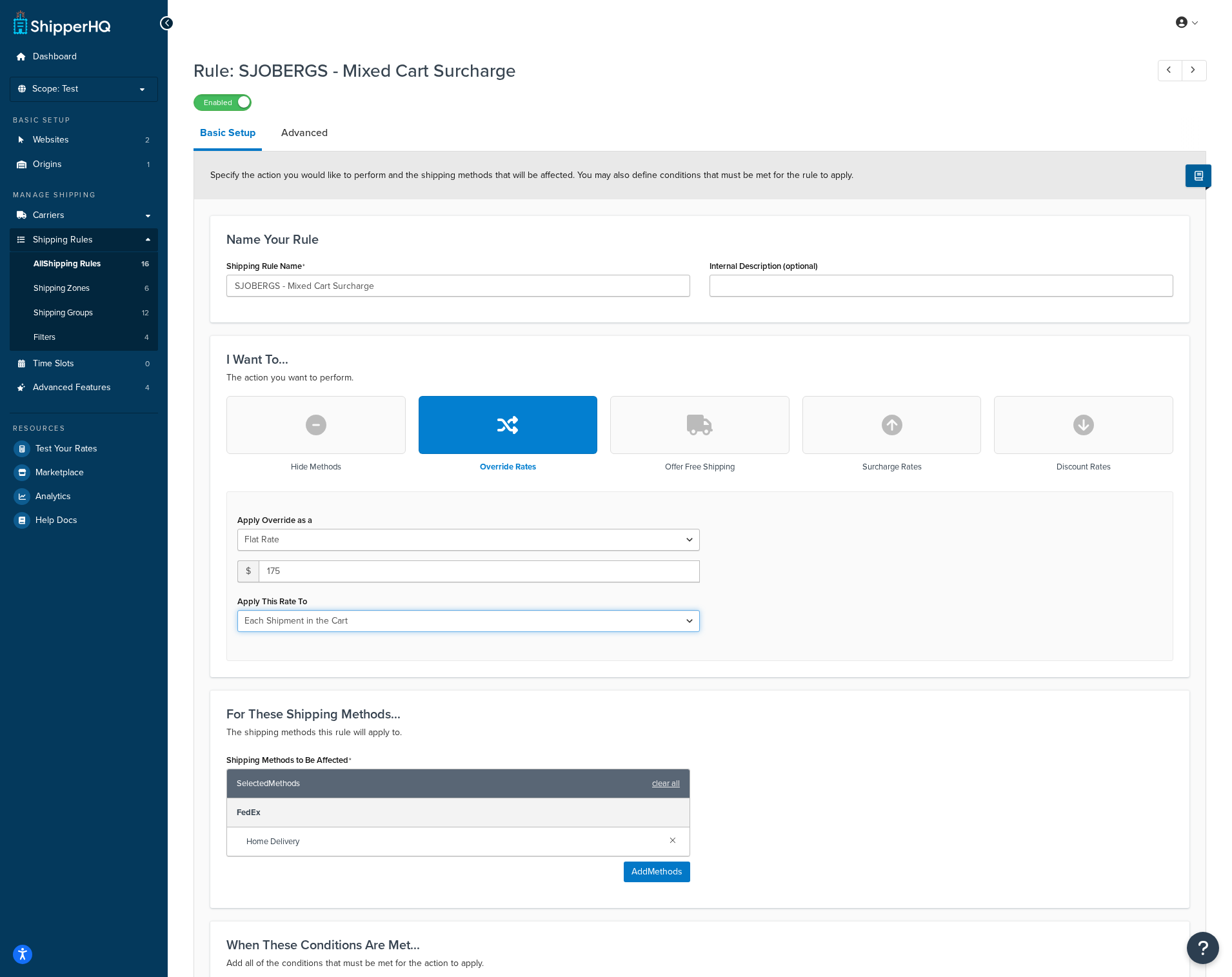
click at [267, 620] on select "Each Shipment in the Cart Each Origin in the Cart Each Shipping Group in the Ca…" at bounding box center [468, 621] width 462 height 22
select select "SHIPPING_GROUP"
click at [238, 610] on select "Each Shipment in the Cart Each Origin in the Cart Each Shipping Group in the Ca…" at bounding box center [468, 621] width 462 height 22
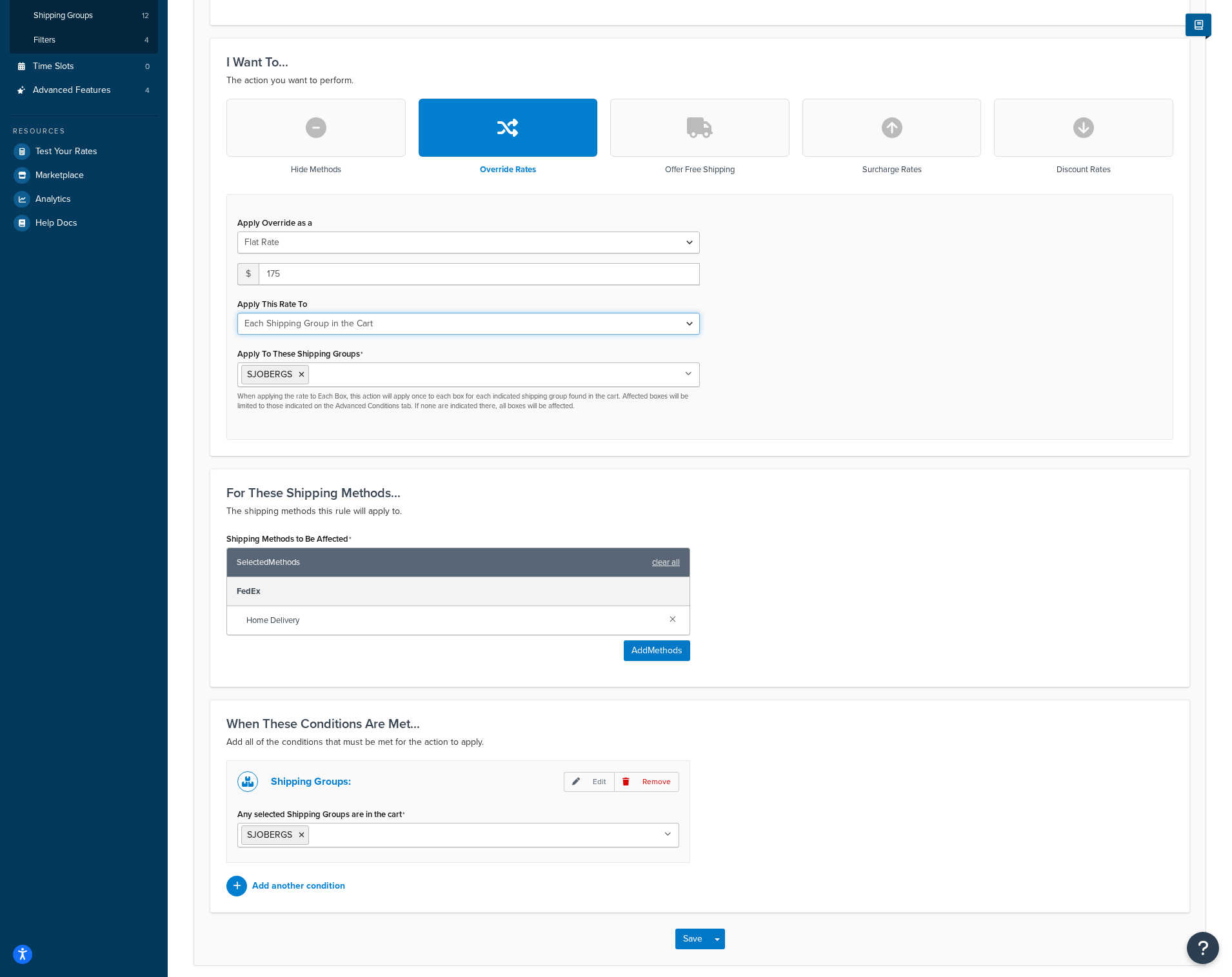
scroll to position [351, 0]
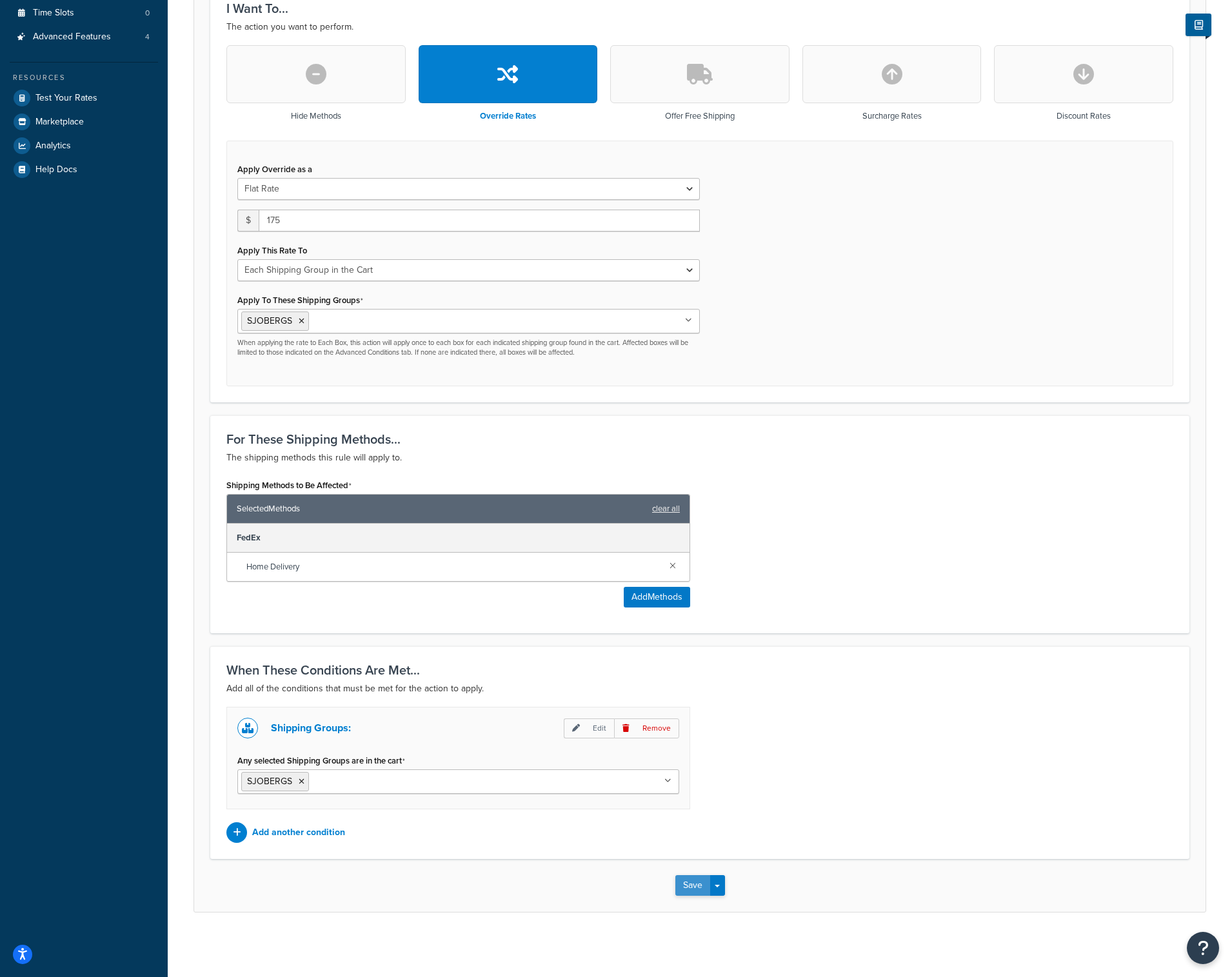
click at [689, 885] on button "Save" at bounding box center [692, 886] width 35 height 20
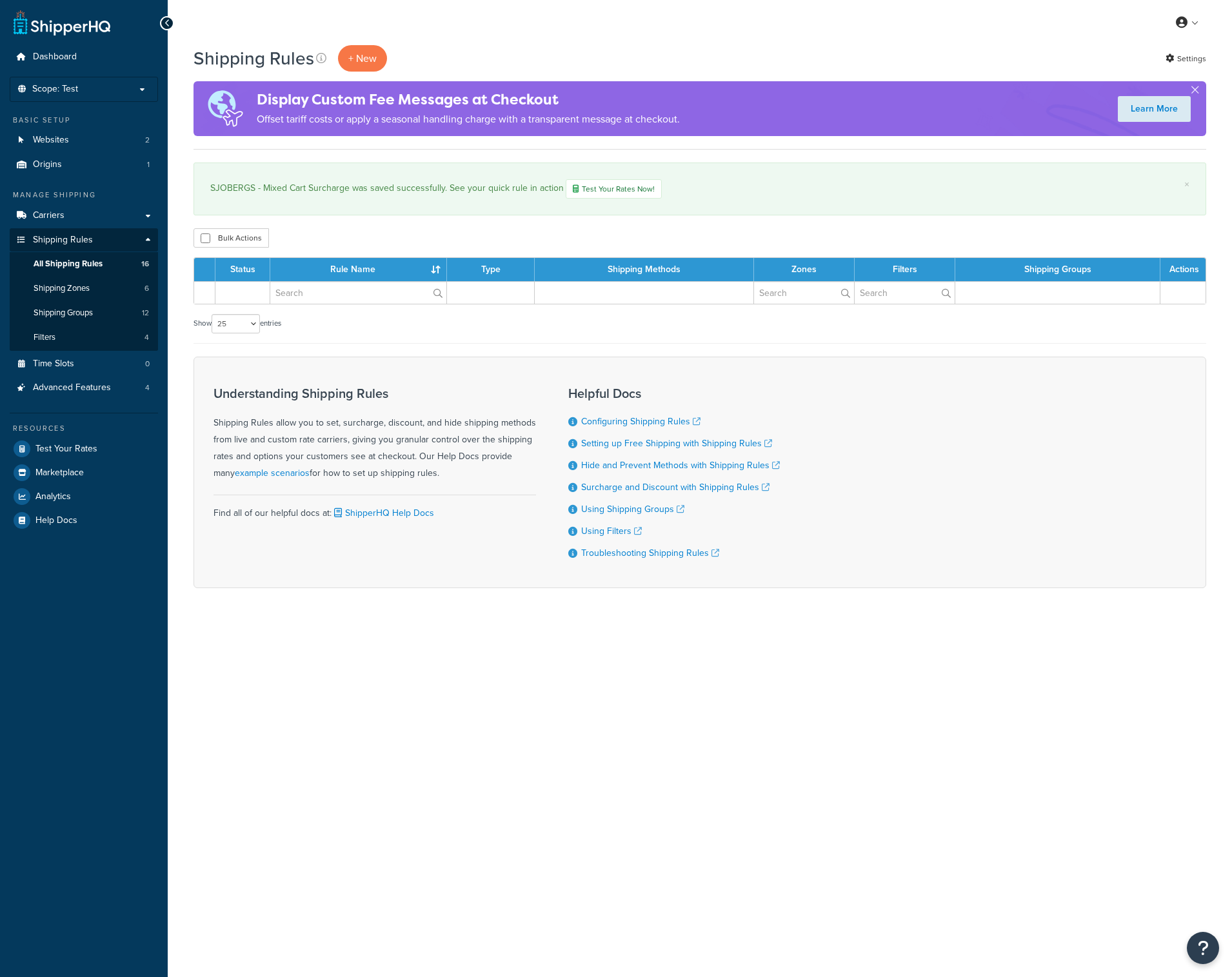
select select "25"
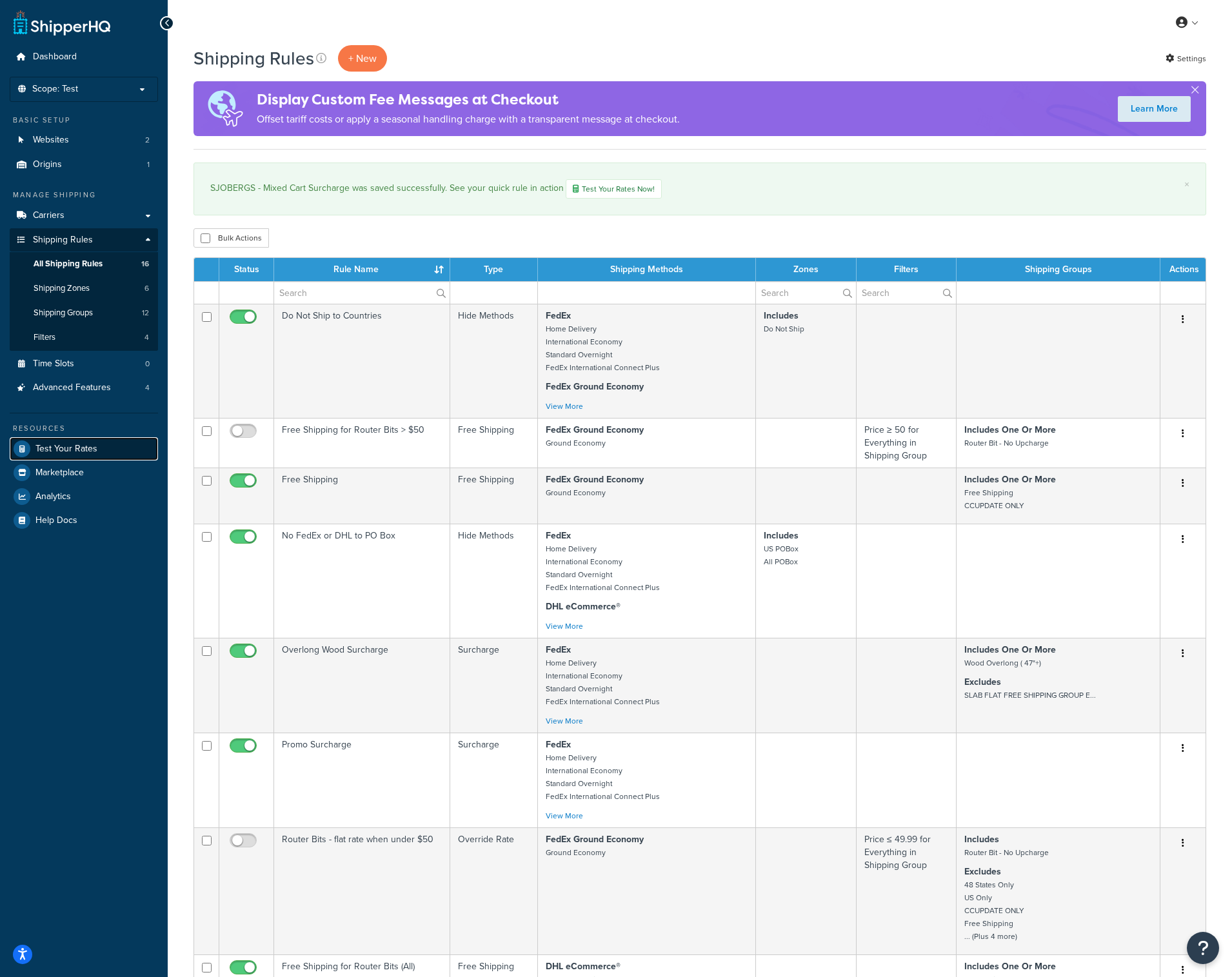
click at [67, 445] on span "Test Your Rates" at bounding box center [67, 448] width 62 height 11
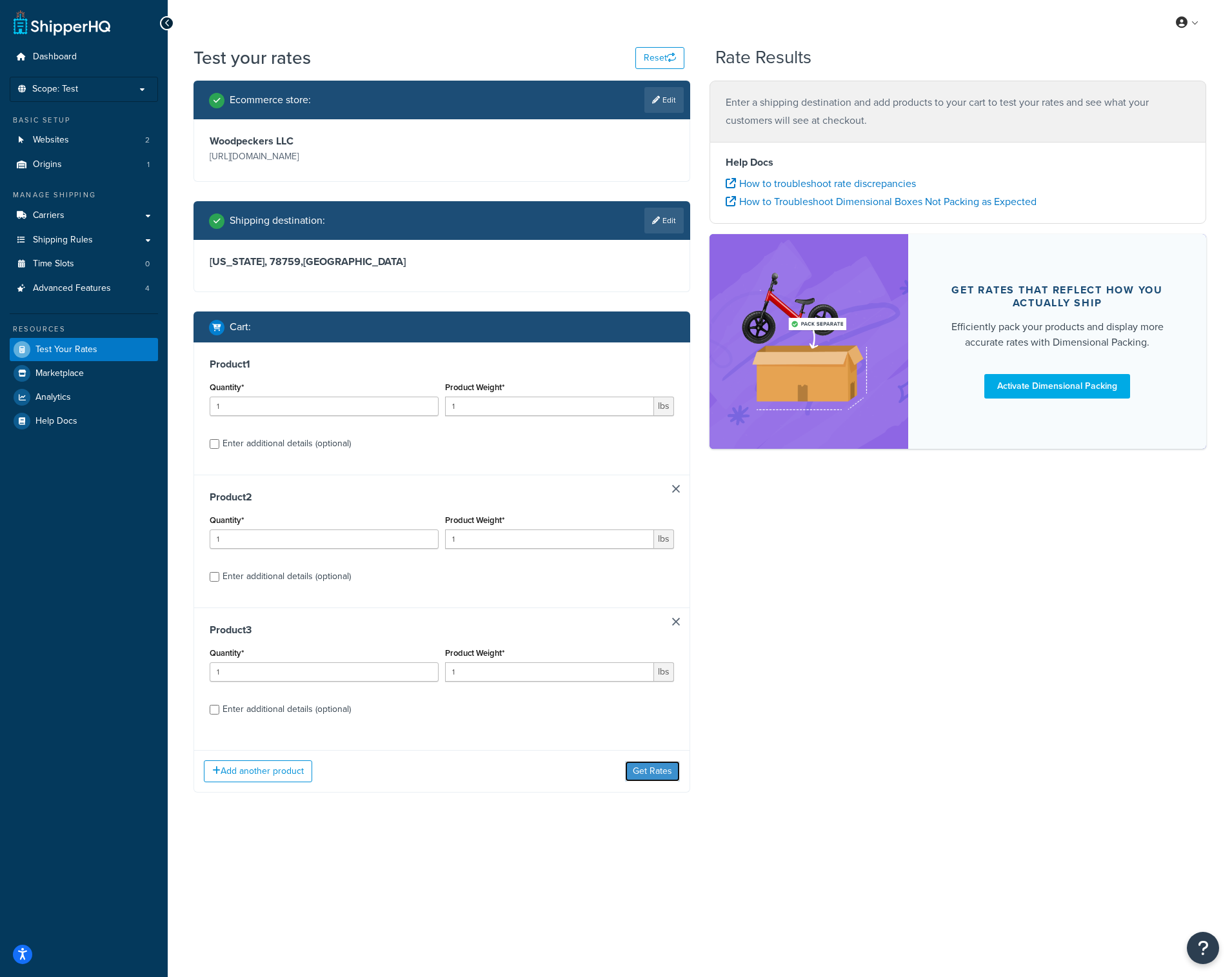
click at [642, 780] on button "Get Rates" at bounding box center [653, 771] width 55 height 20
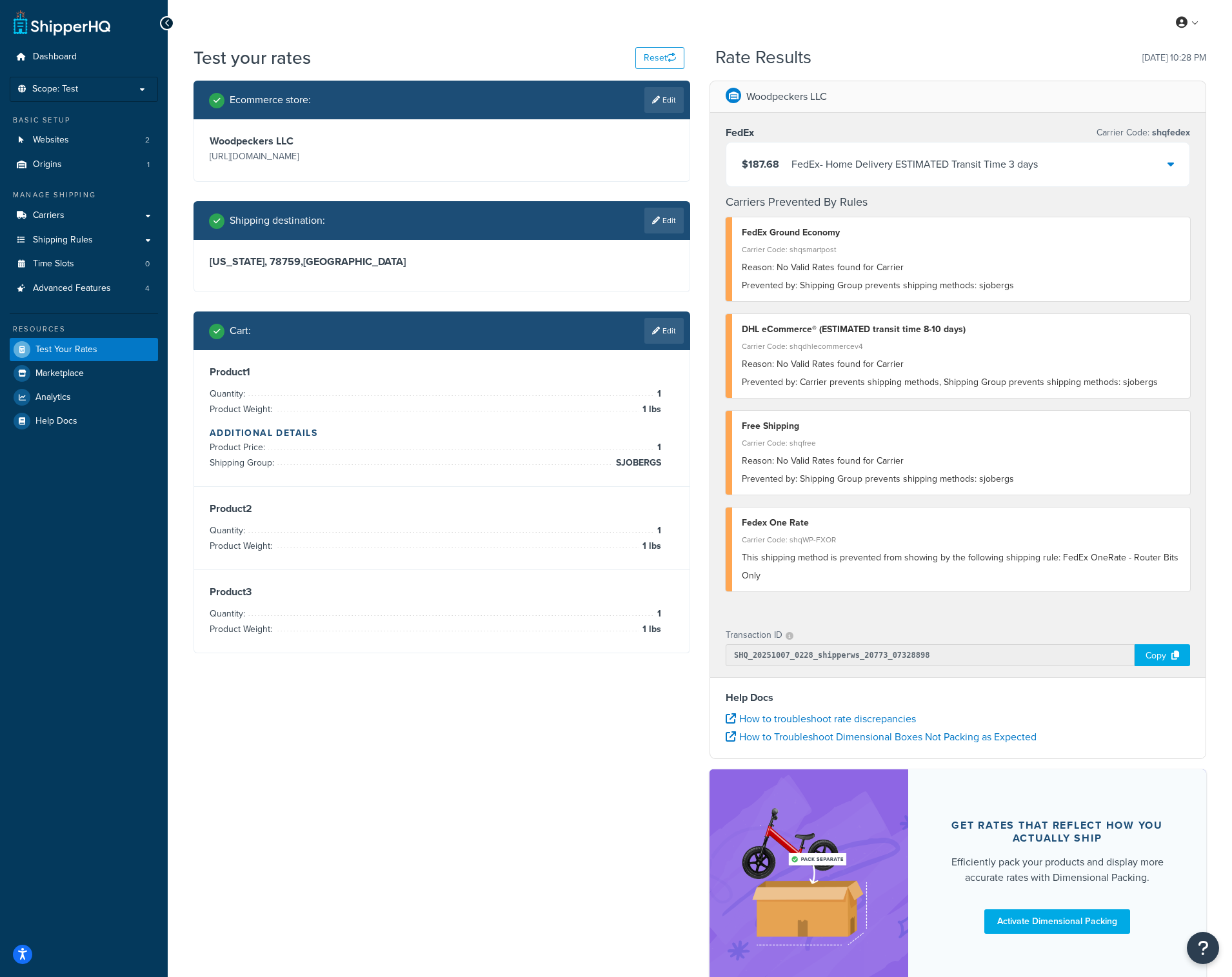
click at [908, 161] on div "FedEx - Home Delivery ESTIMATED Transit Time 3 days" at bounding box center [914, 164] width 246 height 18
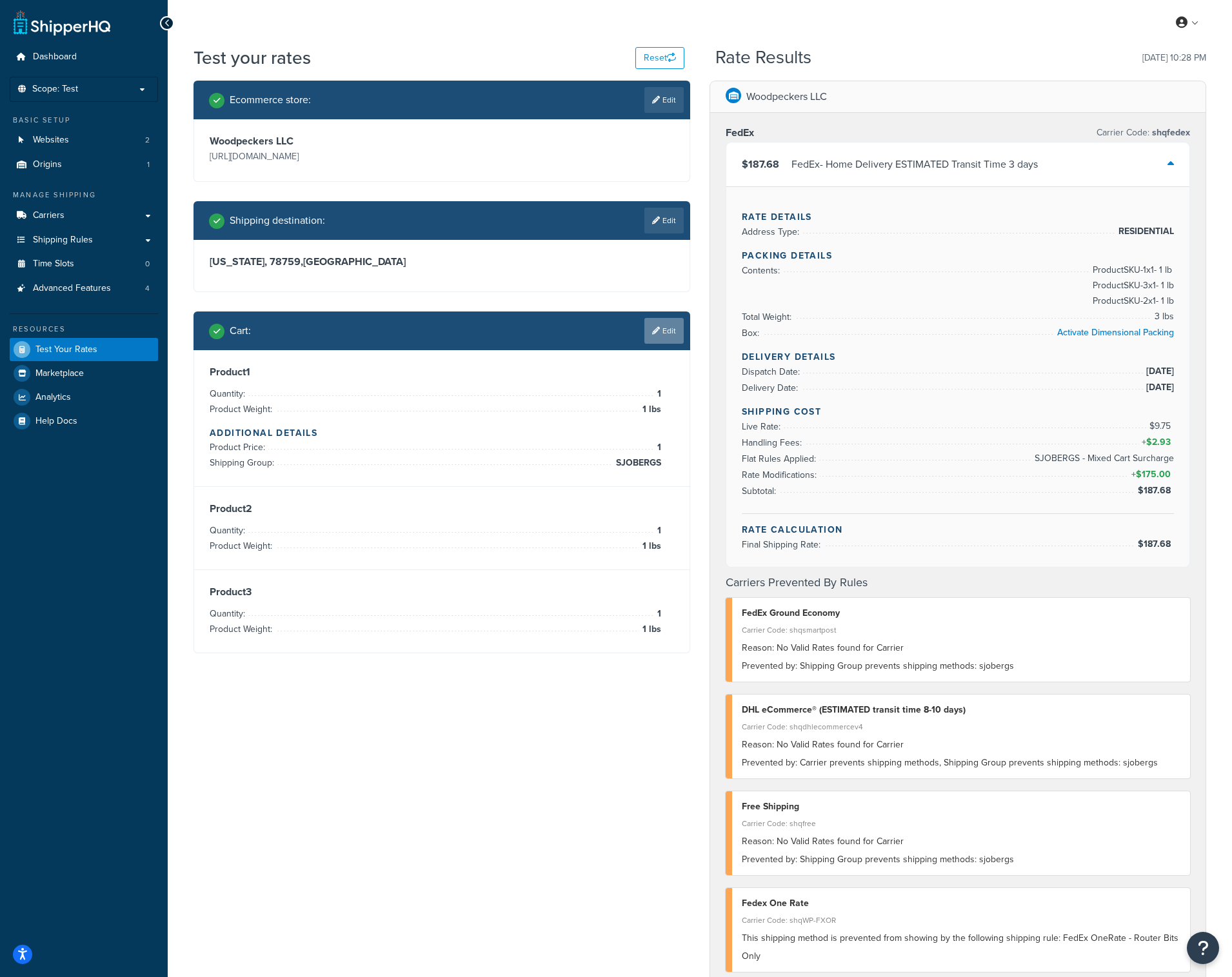
click at [664, 327] on link "Edit" at bounding box center [664, 331] width 39 height 26
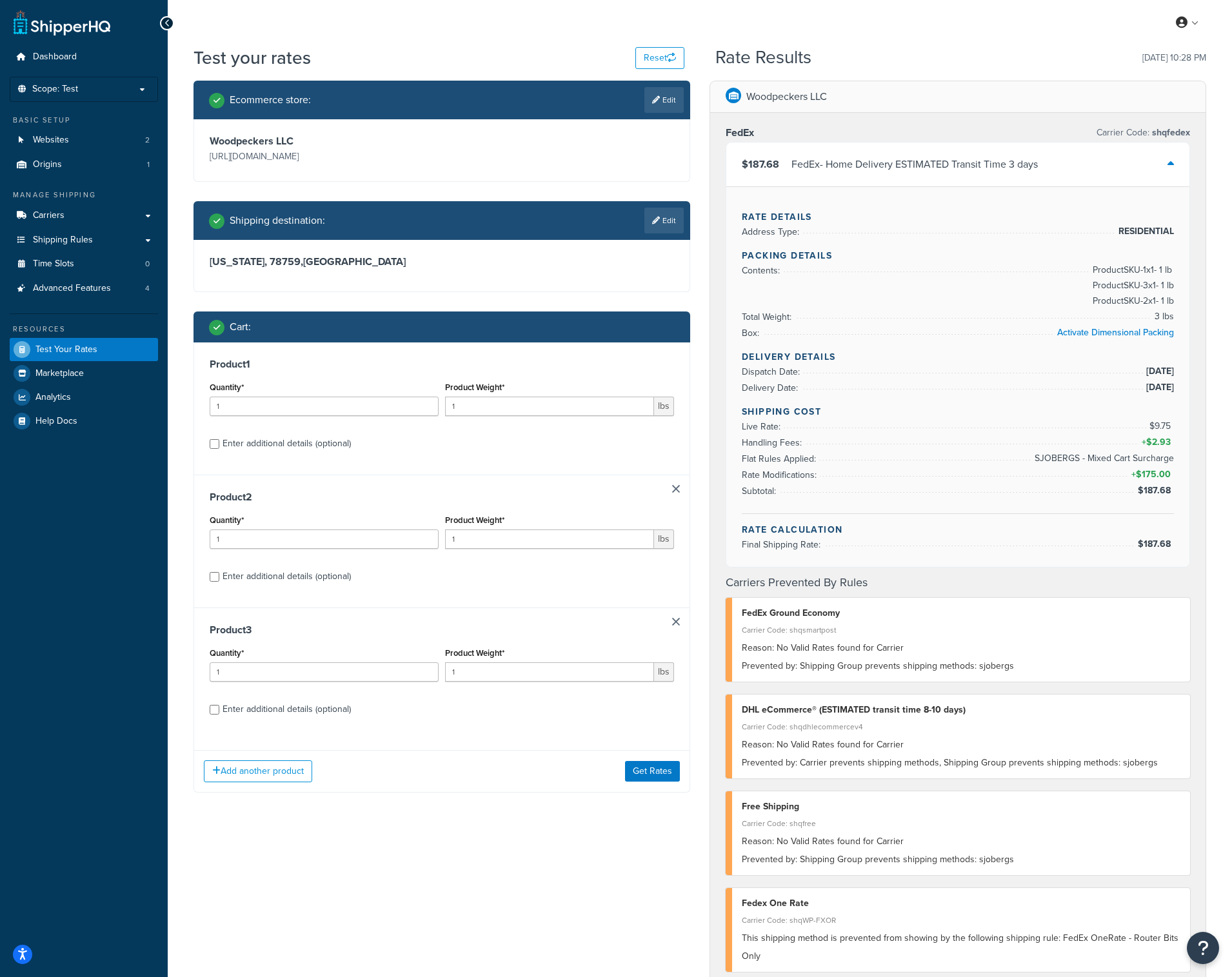
click at [678, 489] on link at bounding box center [676, 488] width 8 height 8
click at [326, 446] on div "Enter additional details (optional)" at bounding box center [286, 443] width 128 height 18
click at [220, 446] on input "Enter additional details (optional)" at bounding box center [214, 443] width 9 height 9
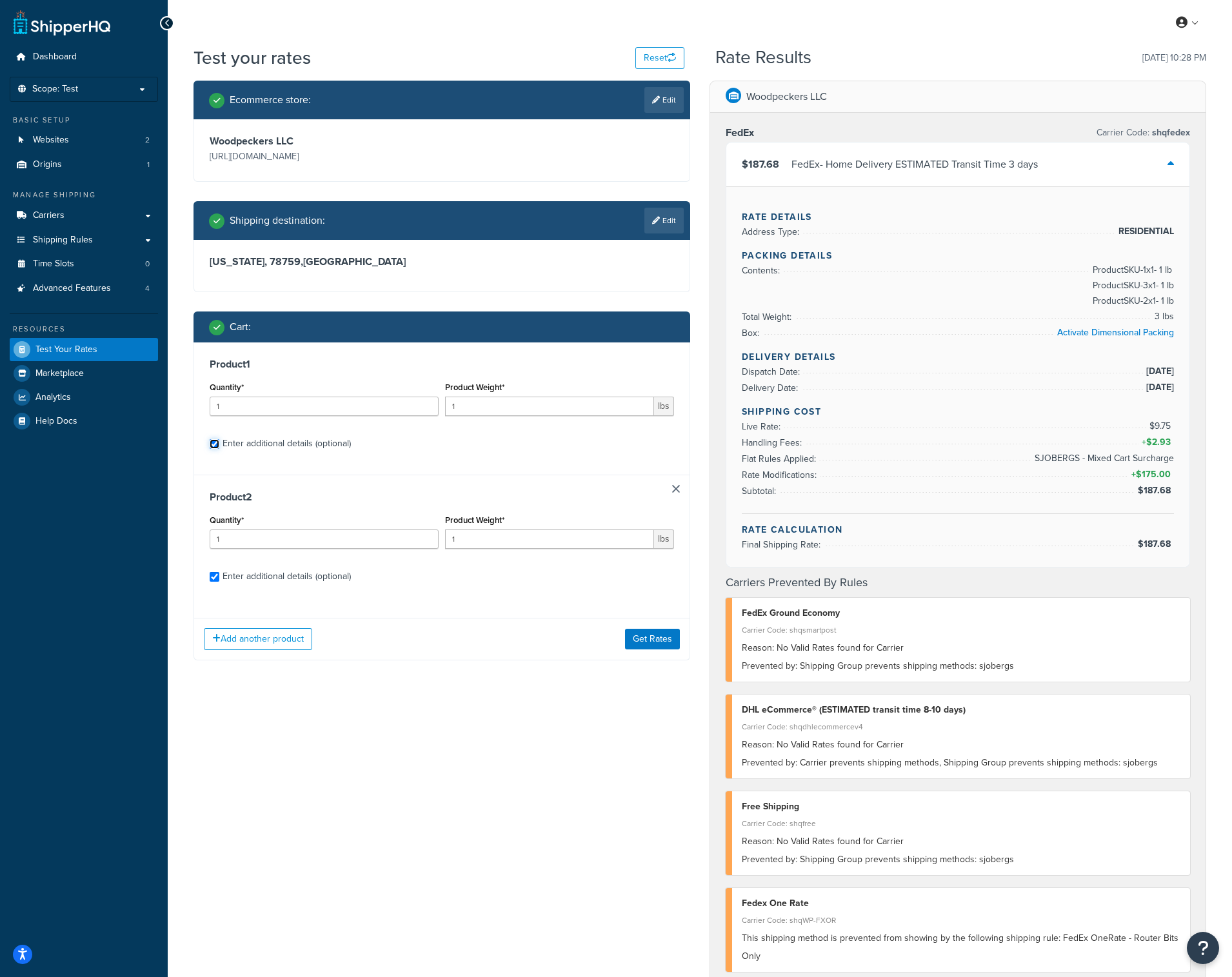
checkbox input "true"
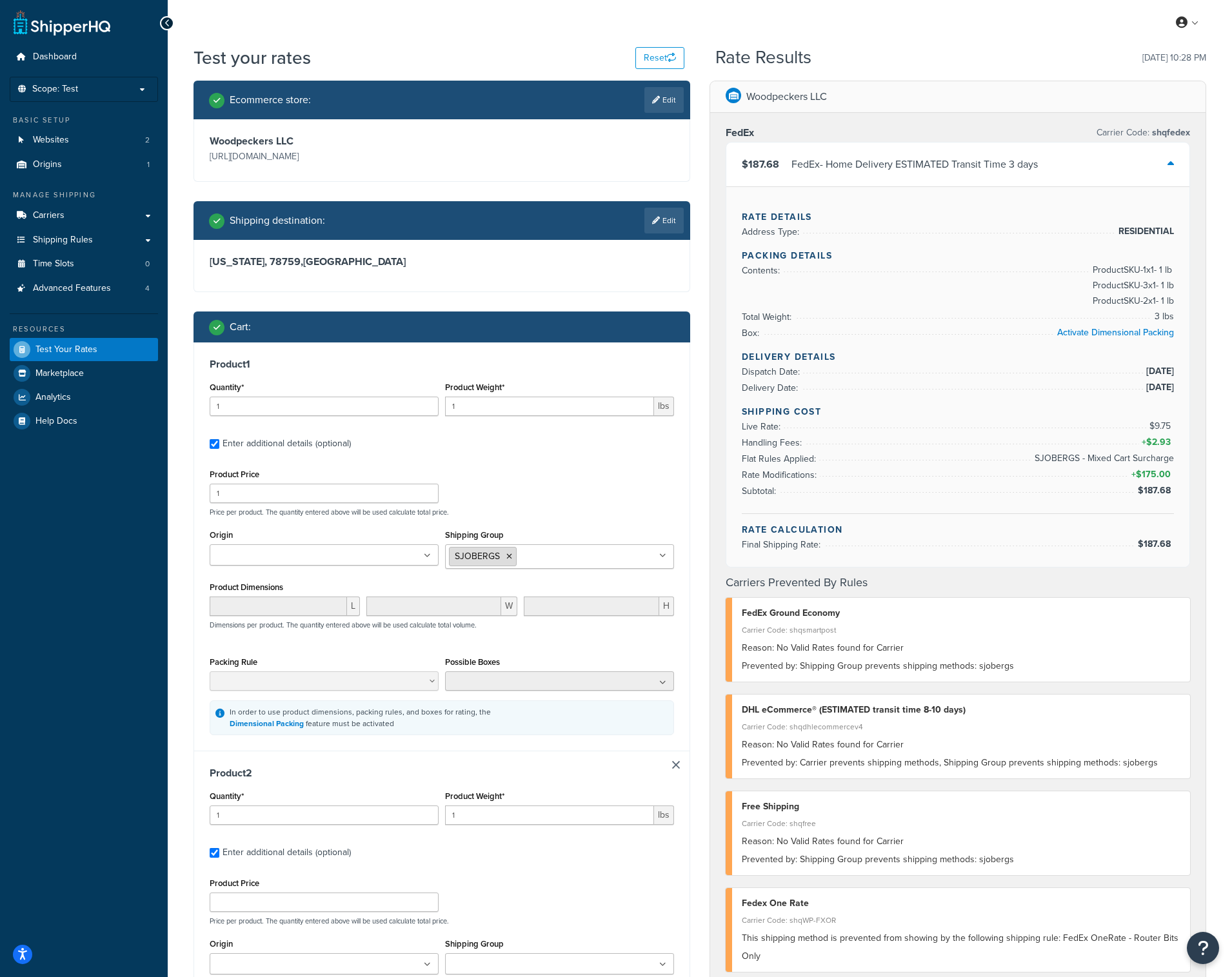
click at [511, 559] on icon at bounding box center [509, 556] width 6 height 8
click at [503, 729] on div "In order to use product dimensions, packing rules, and boxes for rating, the Di…" at bounding box center [442, 714] width 465 height 35
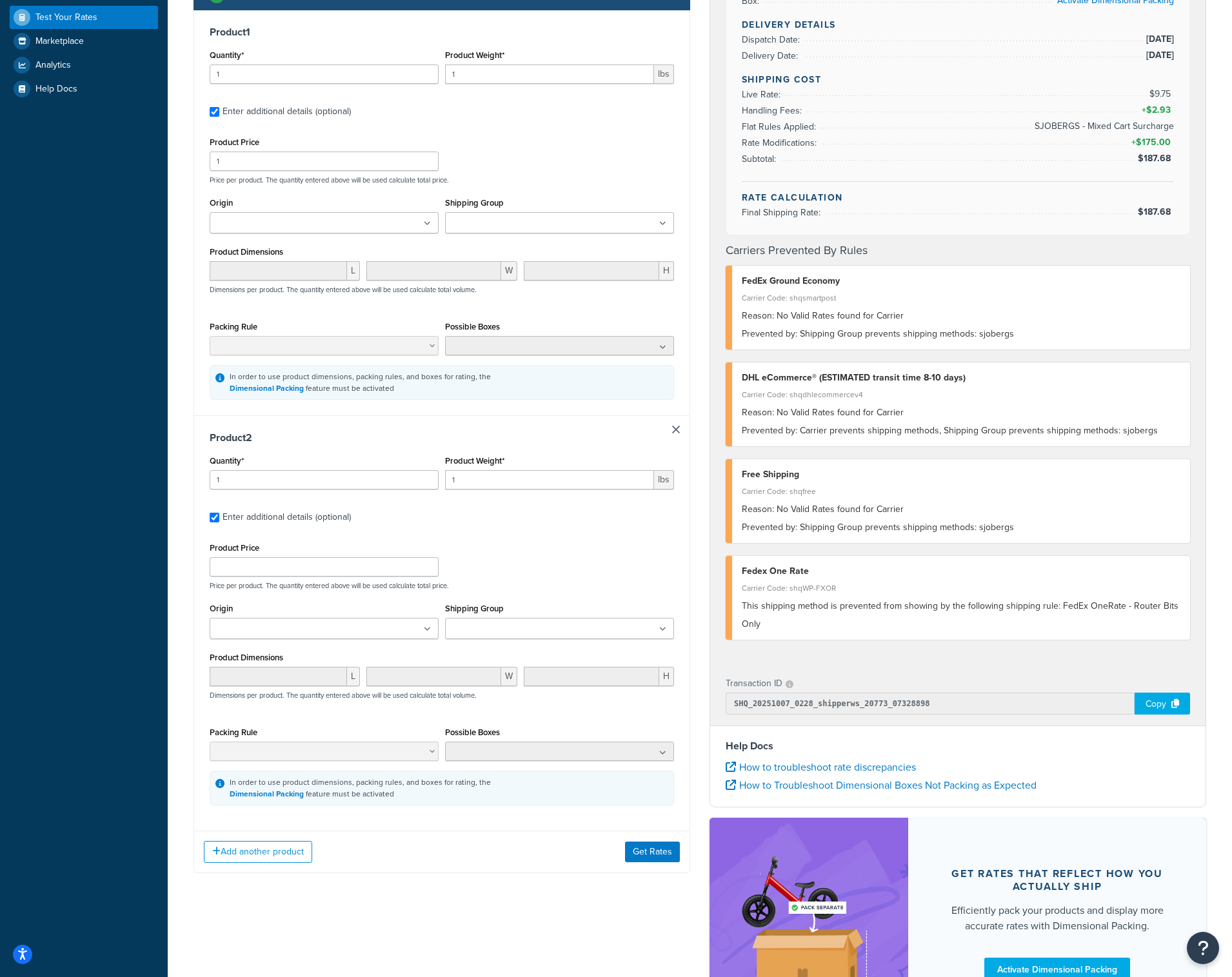
scroll to position [366, 0]
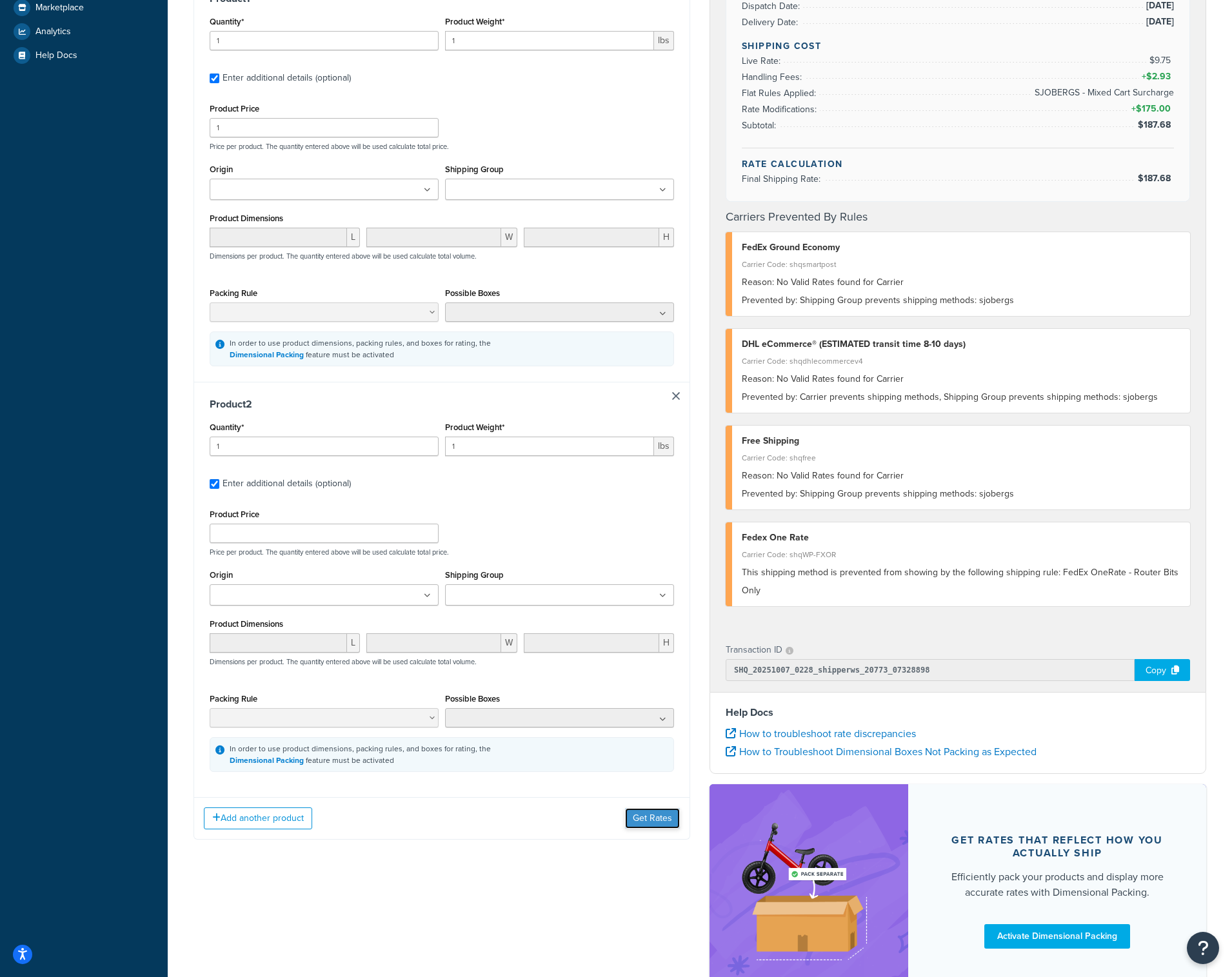
click at [628, 822] on button "Get Rates" at bounding box center [653, 818] width 55 height 20
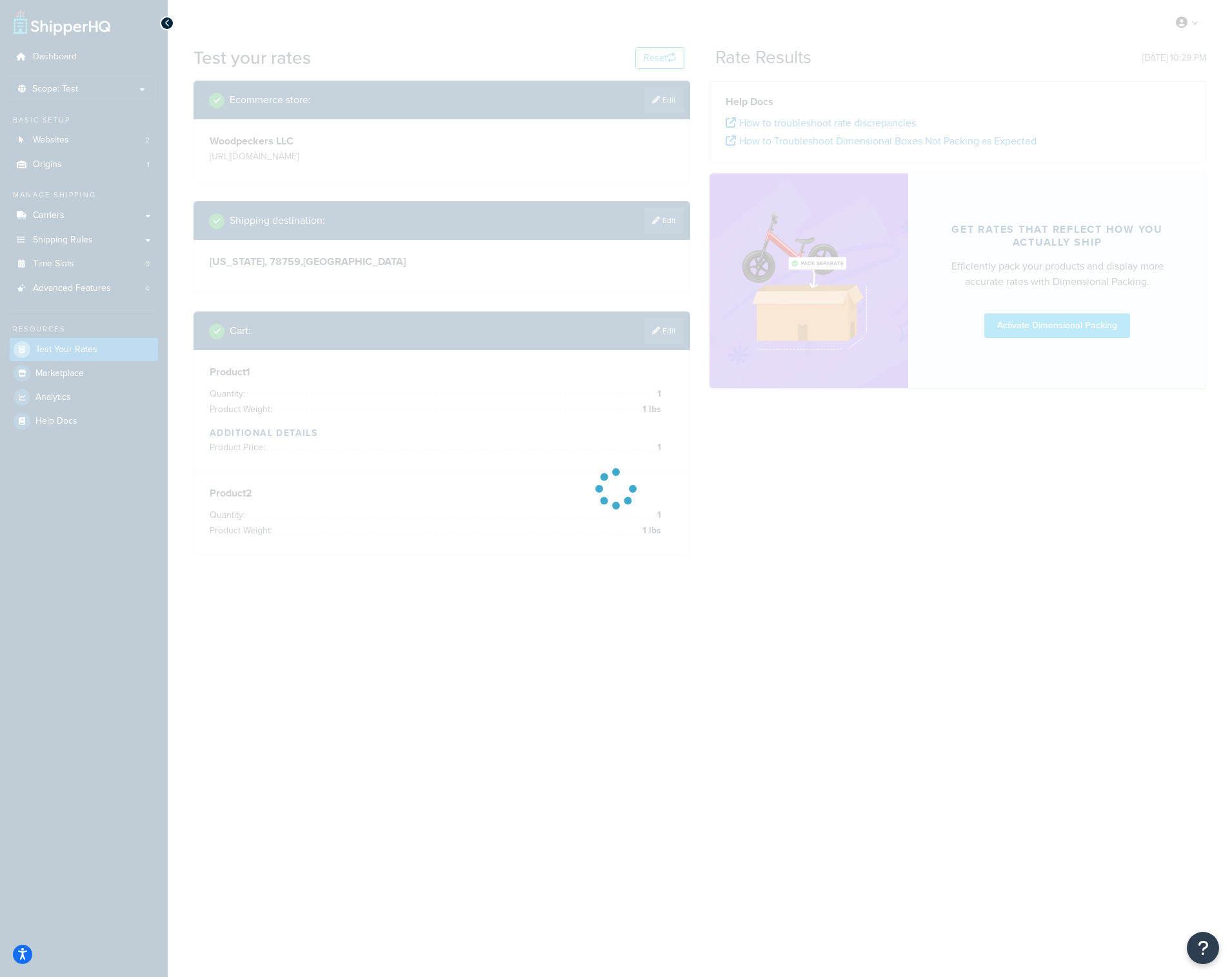
scroll to position [0, 0]
